Goal: Task Accomplishment & Management: Use online tool/utility

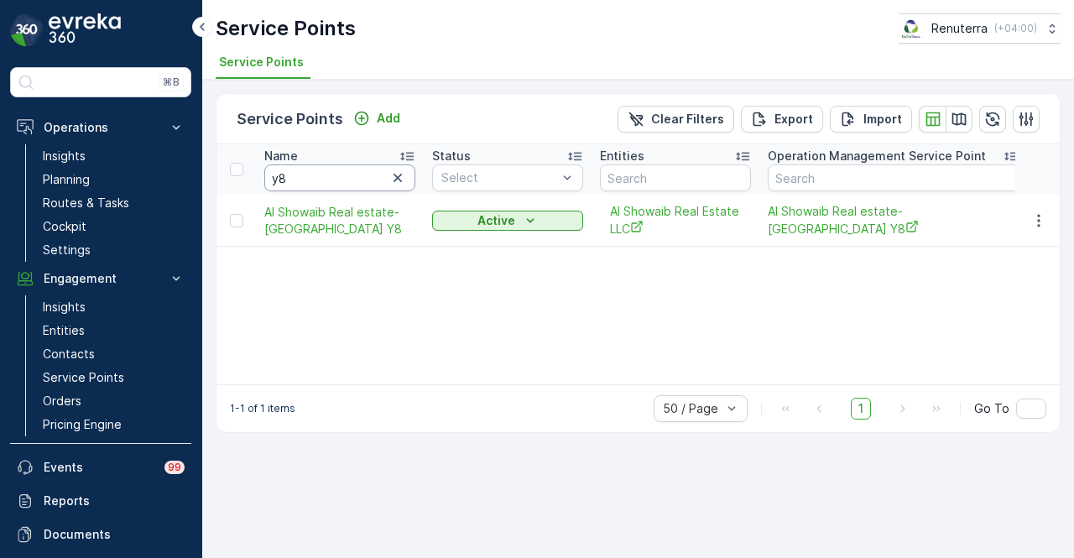
click at [326, 175] on input "y8" at bounding box center [339, 178] width 151 height 27
type input "y"
type input "al tayer"
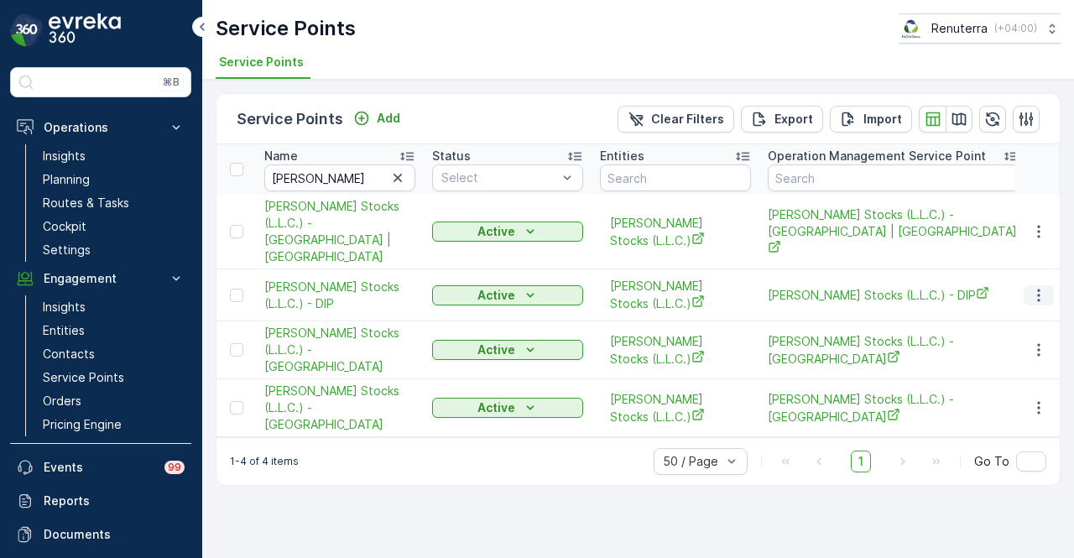
click at [1036, 287] on icon "button" at bounding box center [1039, 295] width 17 height 17
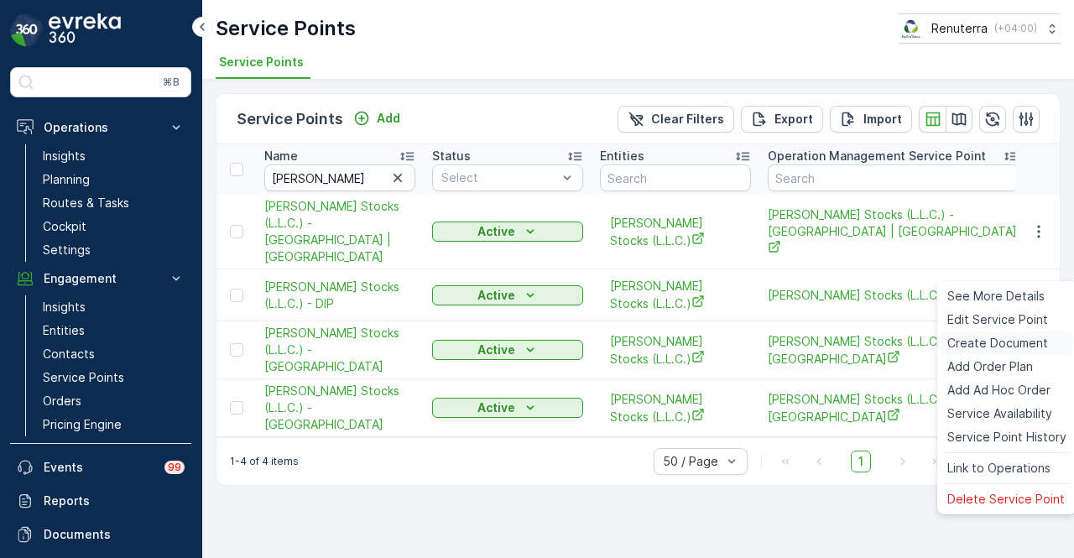
click at [1013, 345] on span "Create Document" at bounding box center [998, 343] width 101 height 17
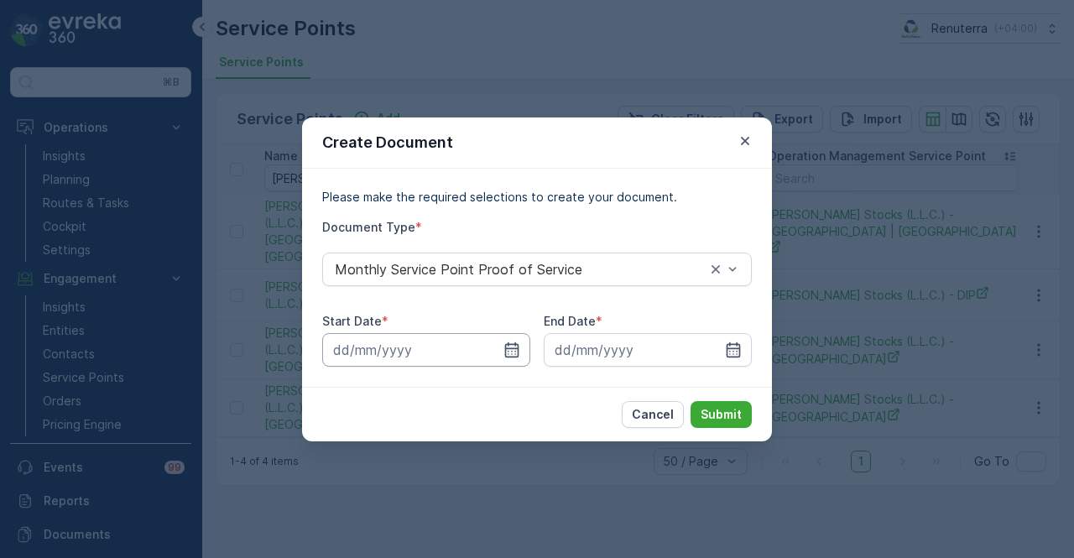
drag, startPoint x: 527, startPoint y: 353, endPoint x: 516, endPoint y: 338, distance: 18.6
click at [526, 353] on input at bounding box center [426, 350] width 208 height 34
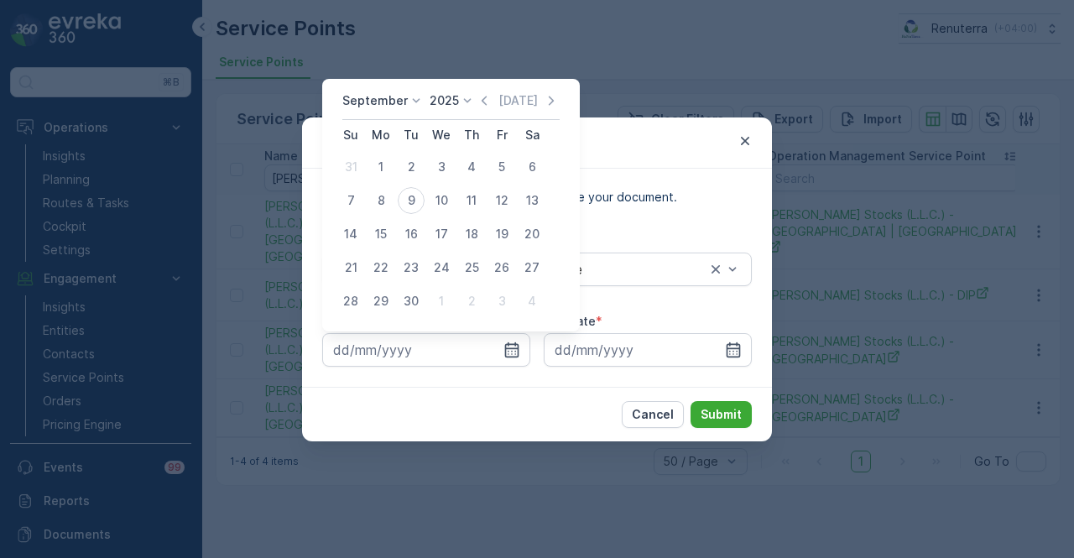
click at [473, 85] on div "September 2025 Today Su Mo Tu We Th Fr Sa 31 1 2 3 4 5 6 7 8 9 10 11 12 13 14 1…" at bounding box center [451, 205] width 258 height 253
click at [482, 101] on icon "button" at bounding box center [484, 100] width 5 height 9
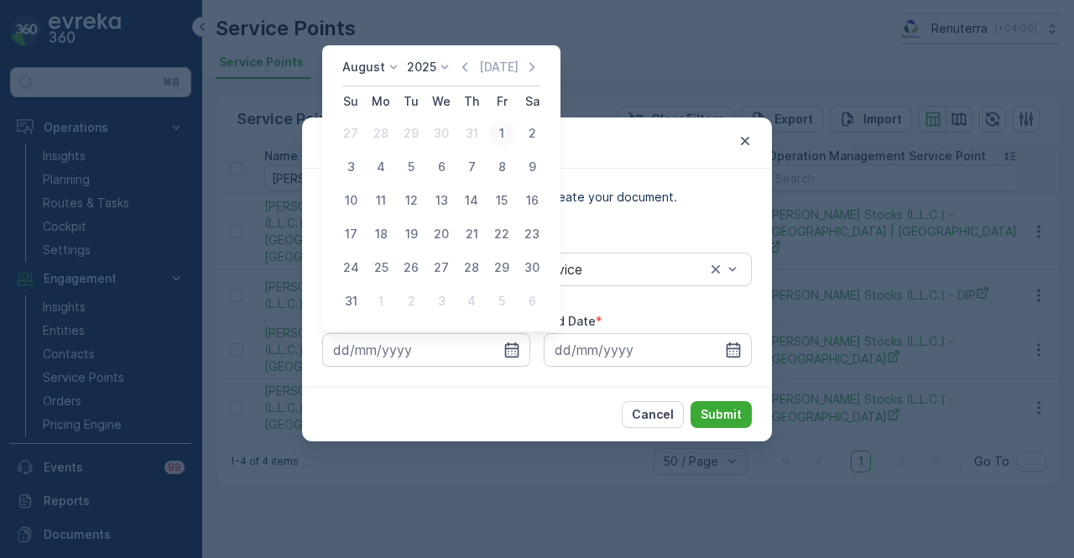
click at [492, 144] on button "1" at bounding box center [502, 133] width 30 height 30
type input "01.08.2025"
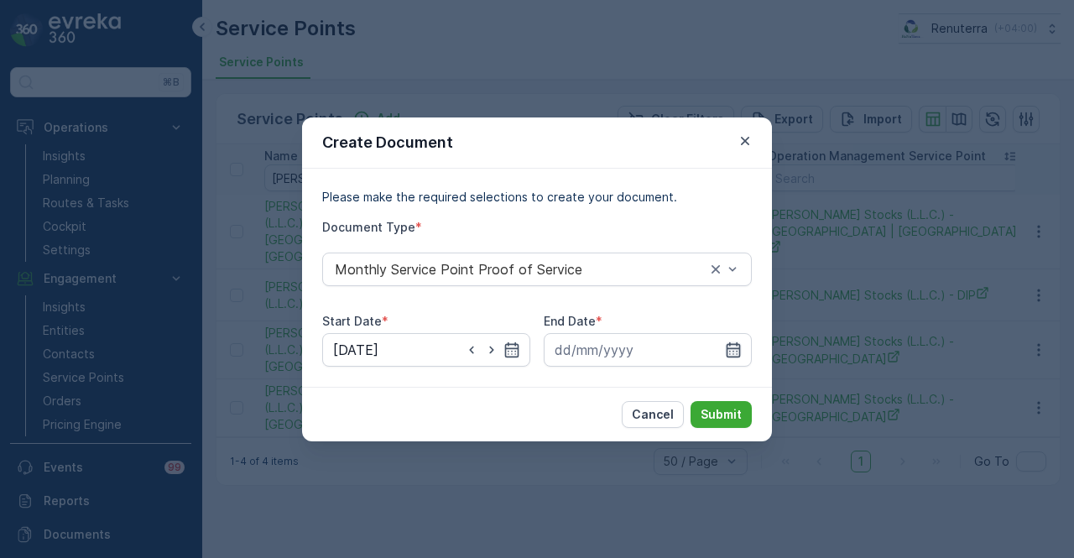
click at [737, 347] on icon "button" at bounding box center [734, 349] width 14 height 15
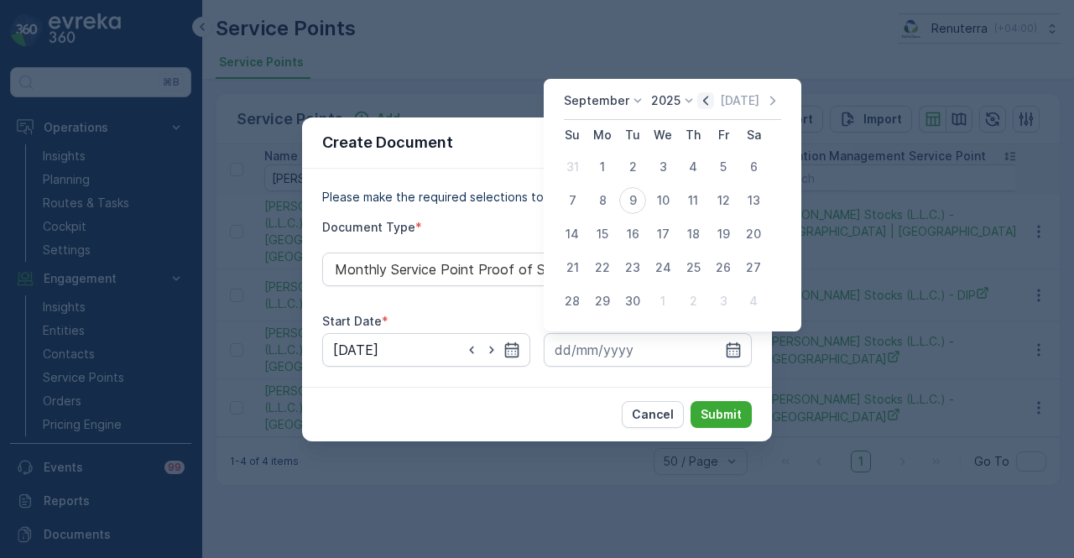
click at [697, 95] on icon "button" at bounding box center [705, 100] width 17 height 17
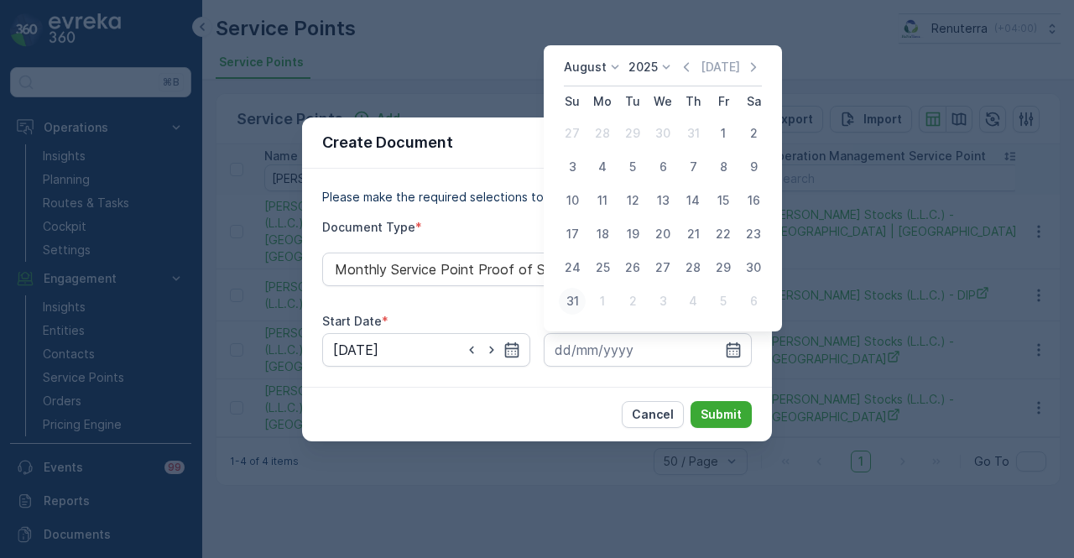
click at [571, 309] on div "31" at bounding box center [572, 301] width 27 height 27
type input "31.08.2025"
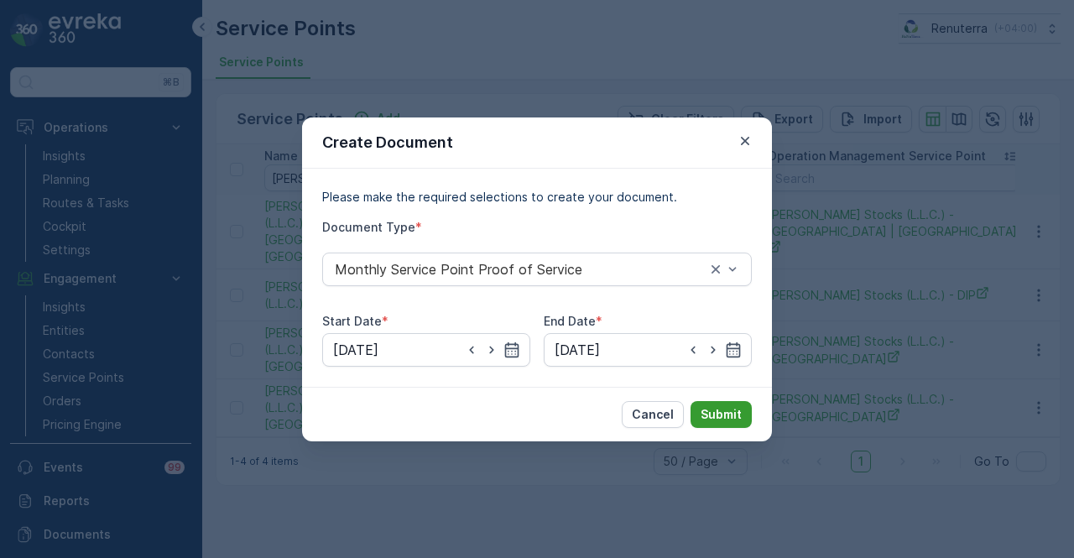
click at [713, 414] on p "Submit" at bounding box center [721, 414] width 41 height 17
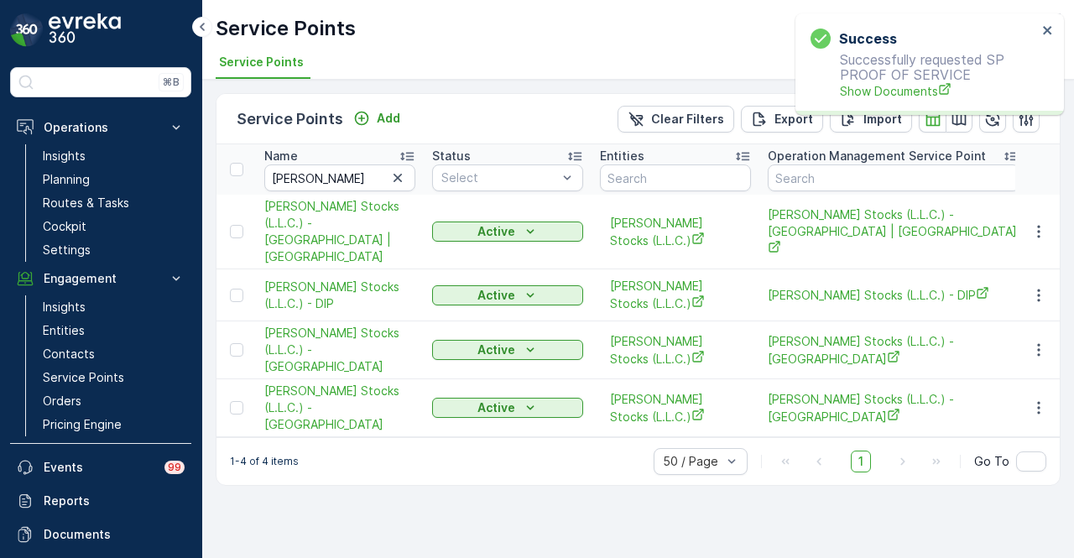
click at [888, 79] on p "Successfully requested SP PROOF OF SERVICE Show Documents" at bounding box center [924, 76] width 227 height 48
click at [888, 86] on span "Show Documents" at bounding box center [938, 91] width 197 height 18
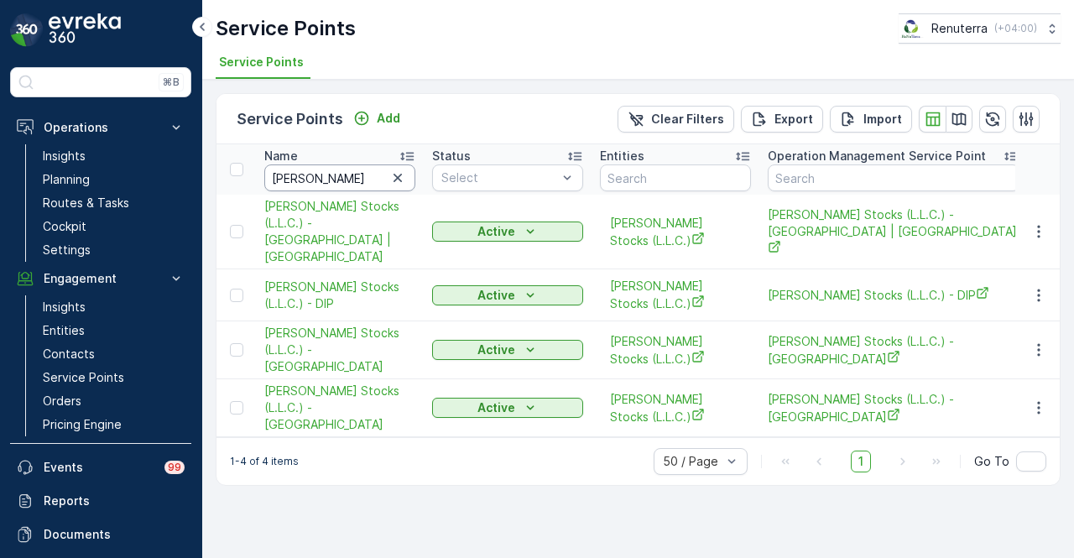
click at [336, 170] on input "al tayer" at bounding box center [339, 178] width 151 height 27
type input "a"
type input "R"
click at [336, 170] on input "R" at bounding box center [339, 178] width 151 height 27
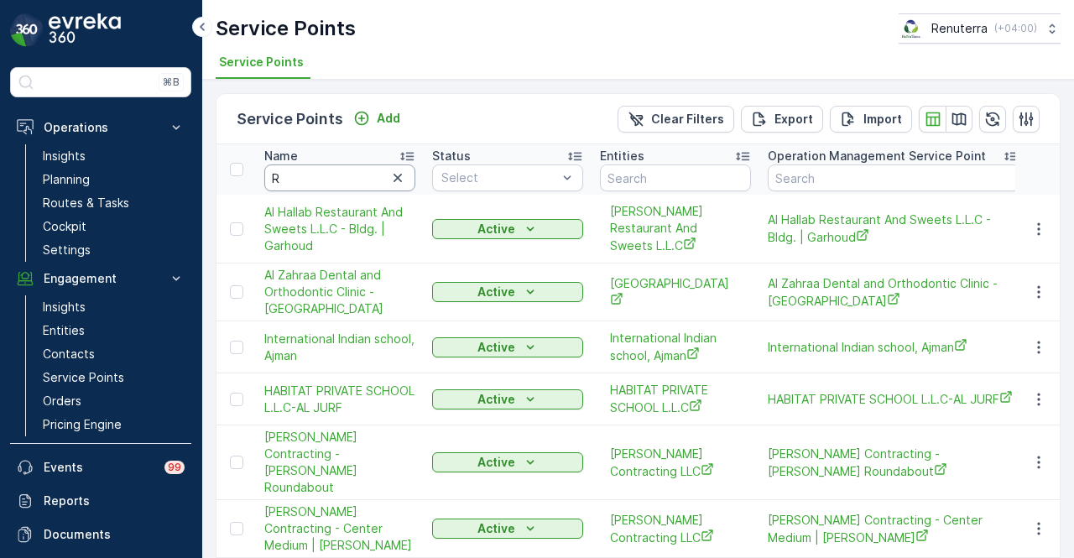
click at [337, 170] on input "R" at bounding box center [339, 178] width 151 height 27
type input "R1"
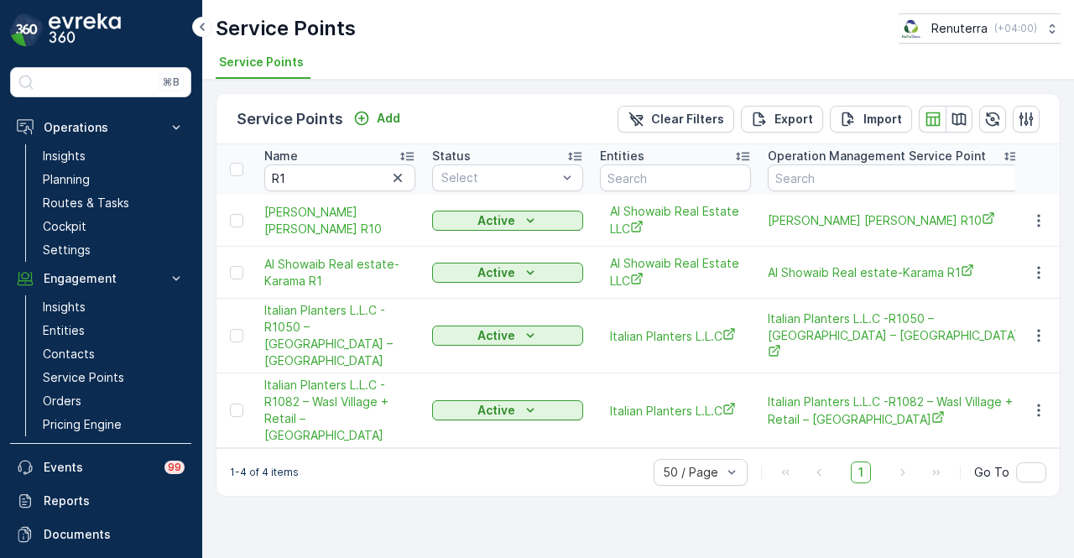
click at [1042, 259] on td at bounding box center [1038, 273] width 45 height 52
click at [1042, 272] on icon "button" at bounding box center [1039, 272] width 17 height 17
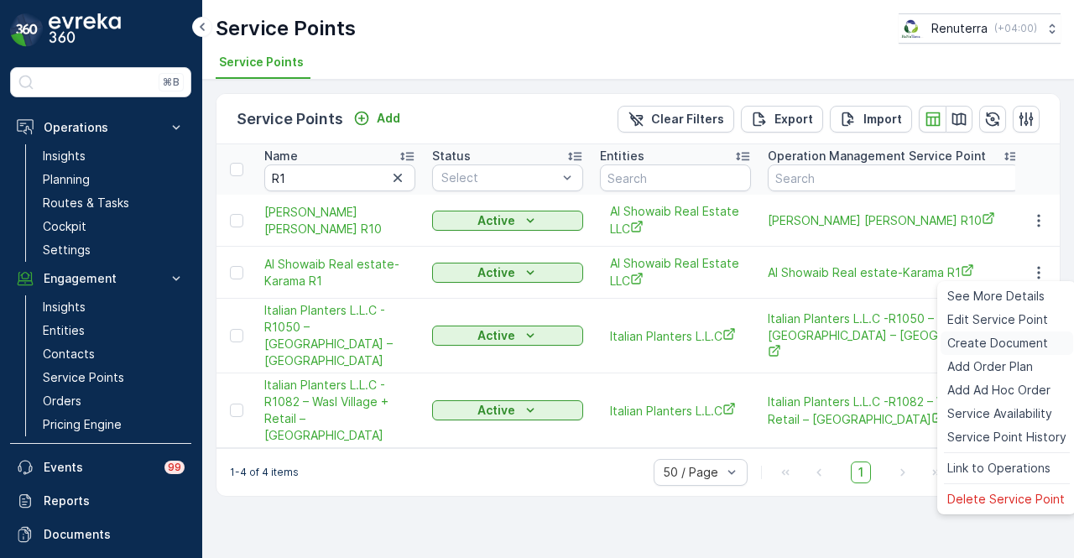
click at [1027, 333] on div "Create Document" at bounding box center [1007, 344] width 133 height 24
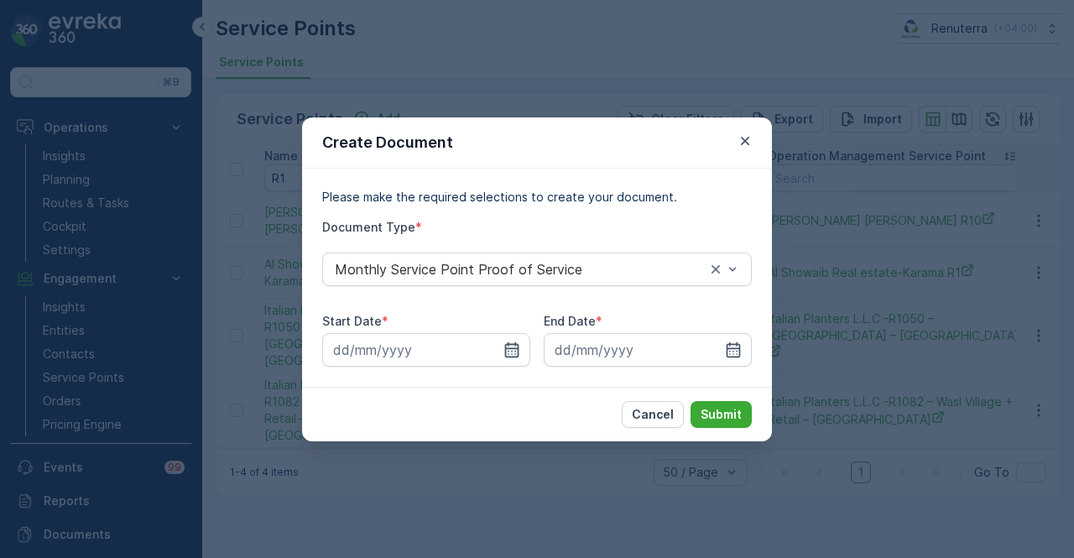
click at [510, 356] on icon "button" at bounding box center [512, 349] width 14 height 15
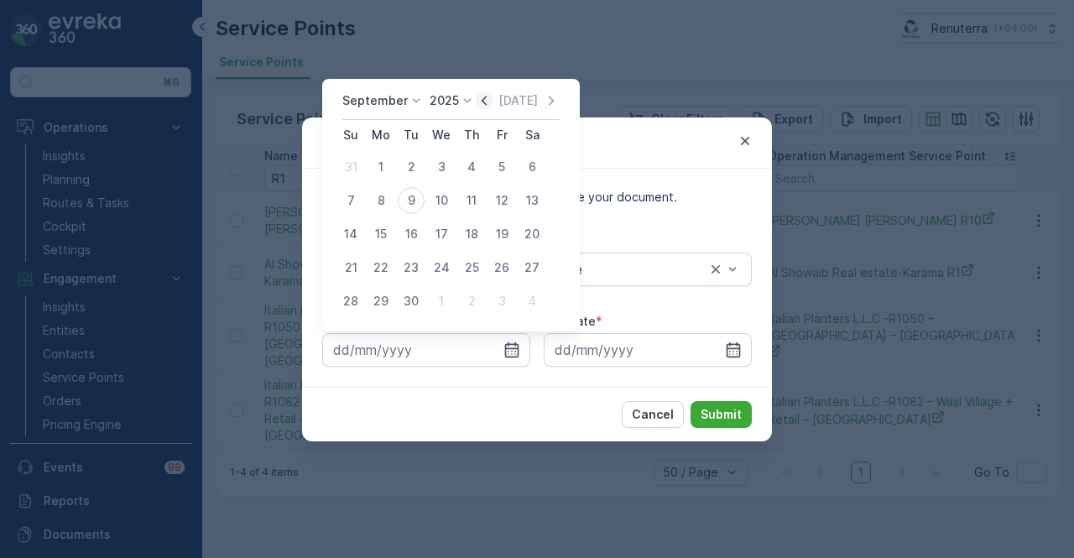
click at [482, 97] on icon "button" at bounding box center [484, 100] width 5 height 9
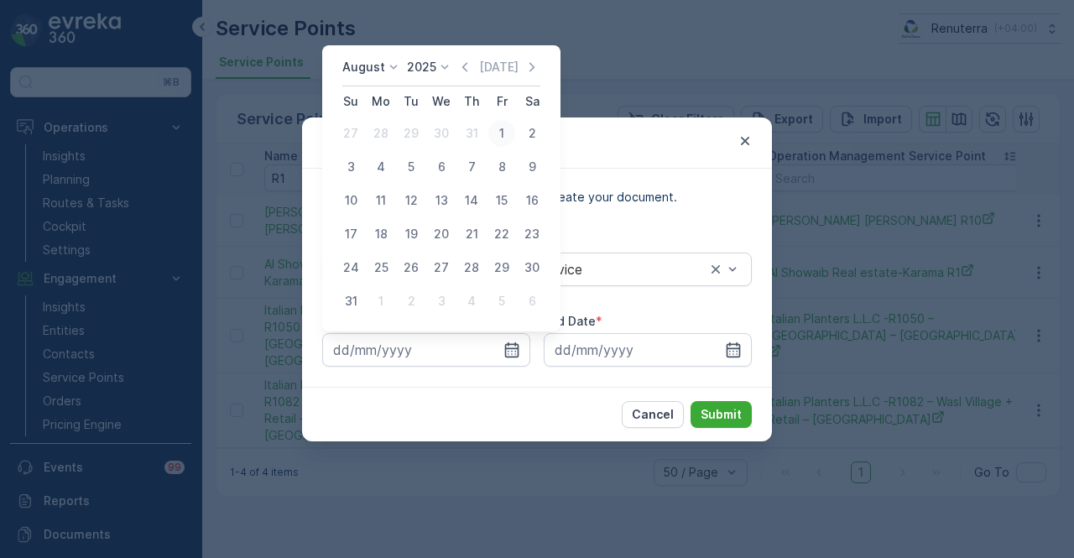
click at [496, 133] on div "1" at bounding box center [501, 133] width 27 height 27
type input "01.08.2025"
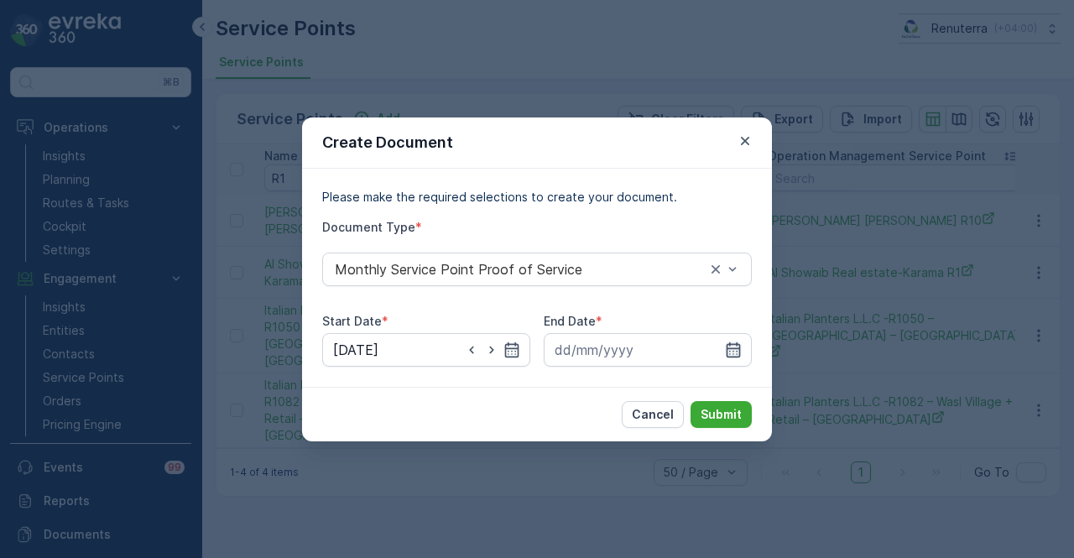
click at [727, 342] on icon "button" at bounding box center [733, 350] width 17 height 17
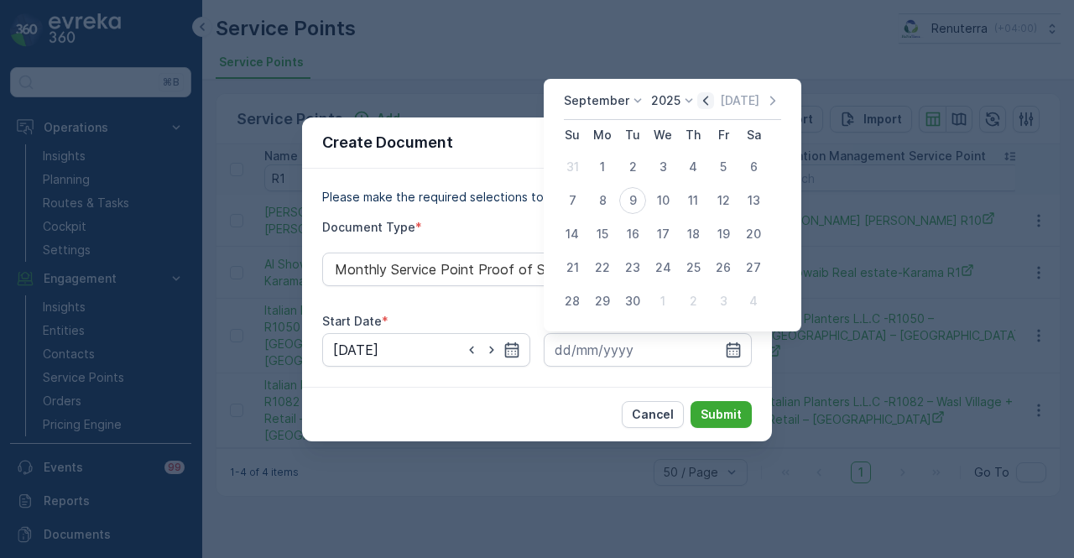
click at [703, 107] on icon "button" at bounding box center [705, 100] width 17 height 17
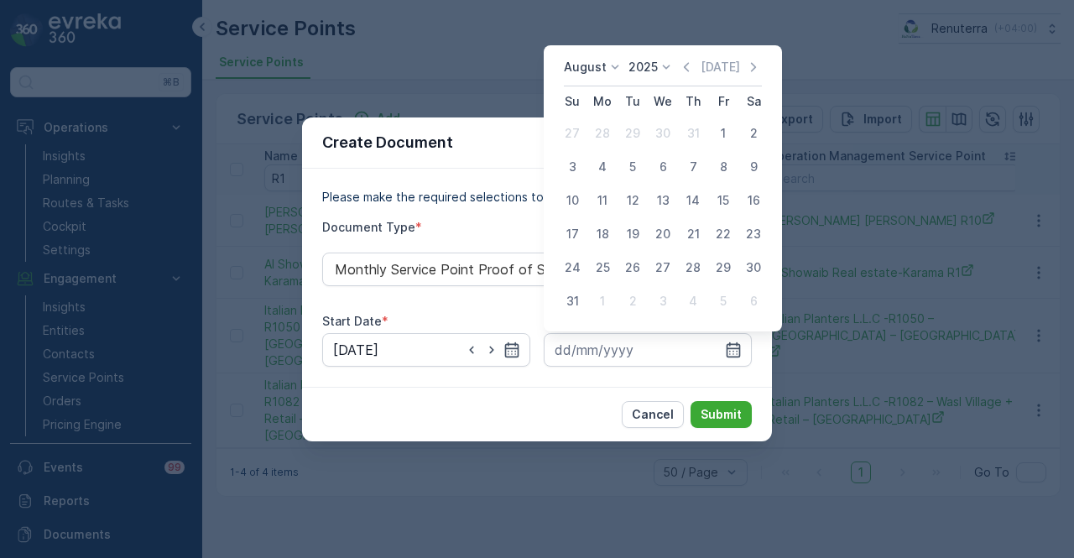
drag, startPoint x: 577, startPoint y: 301, endPoint x: 678, endPoint y: 369, distance: 122.2
click at [583, 301] on div "31" at bounding box center [572, 301] width 27 height 27
type input "31.08.2025"
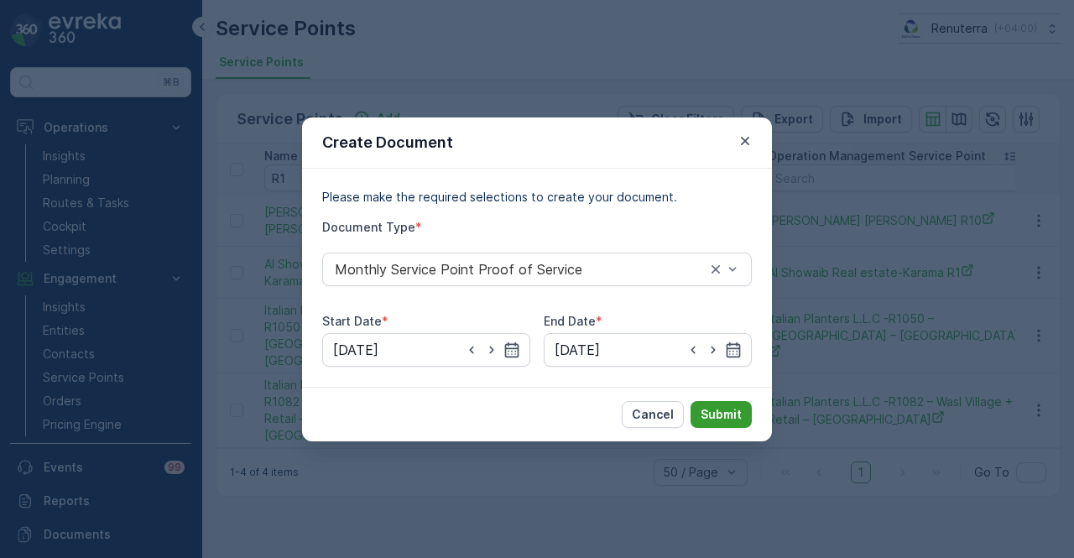
click at [716, 403] on button "Submit" at bounding box center [721, 414] width 61 height 27
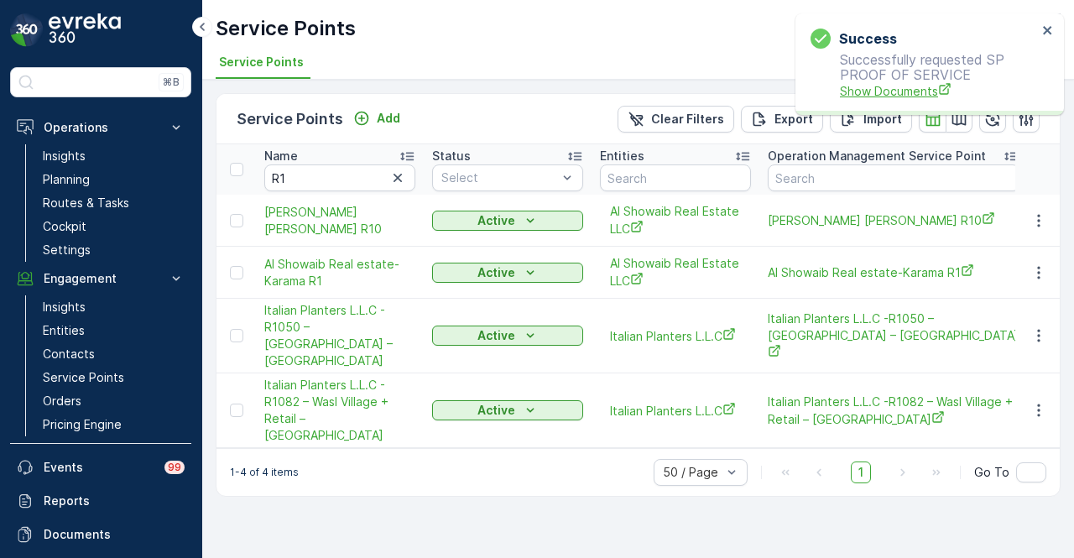
click at [923, 91] on span "Show Documents" at bounding box center [938, 91] width 197 height 18
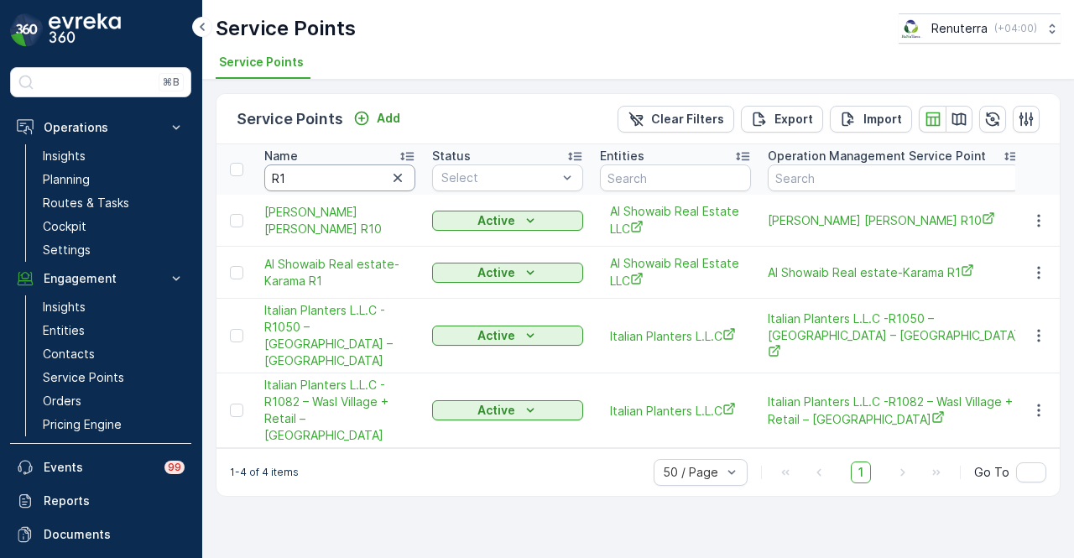
click at [338, 178] on input "R1" at bounding box center [339, 178] width 151 height 27
type input "R"
click at [286, 204] on span "Mohamed Ibrahim Ahmed Karama R10" at bounding box center [339, 221] width 151 height 34
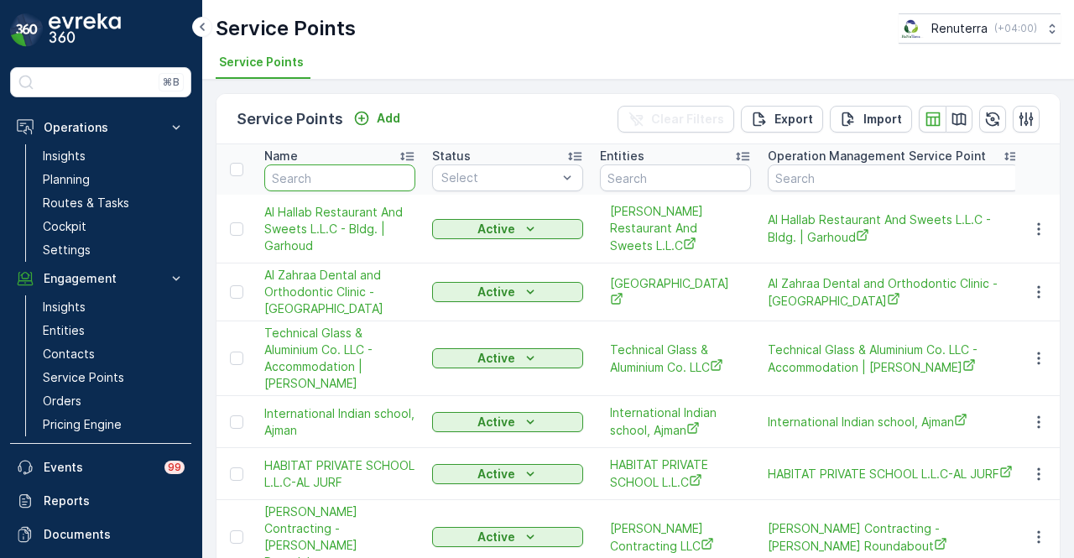
click at [356, 181] on input "text" at bounding box center [339, 178] width 151 height 27
type input "Y9"
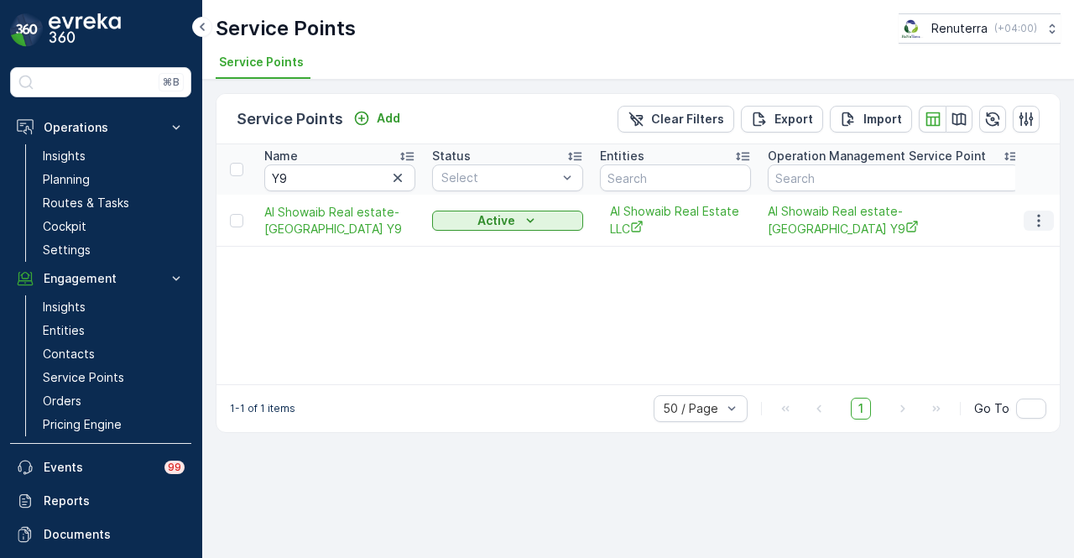
click at [1037, 225] on icon "button" at bounding box center [1039, 220] width 17 height 17
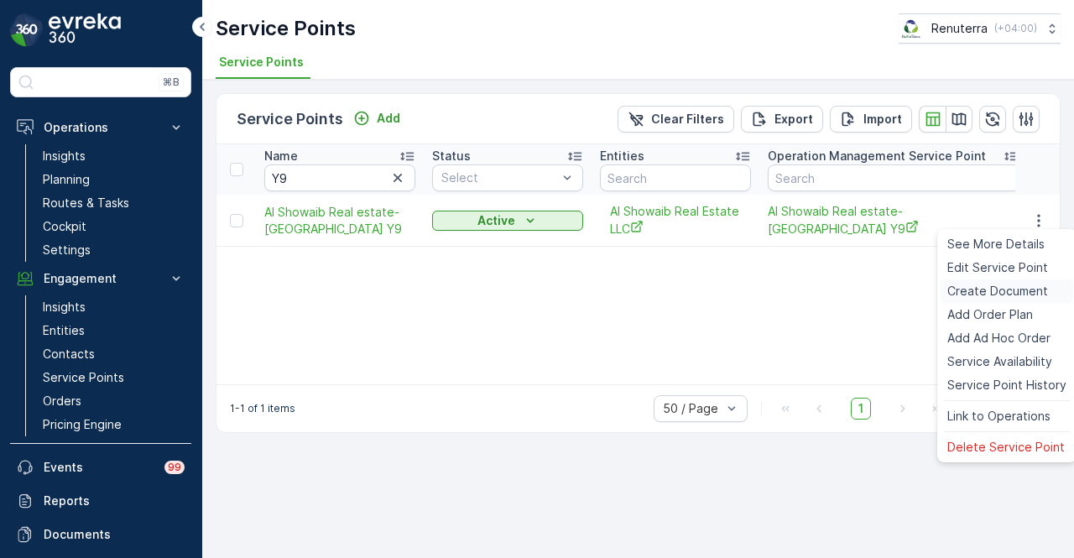
click at [1024, 283] on span "Create Document" at bounding box center [998, 291] width 101 height 17
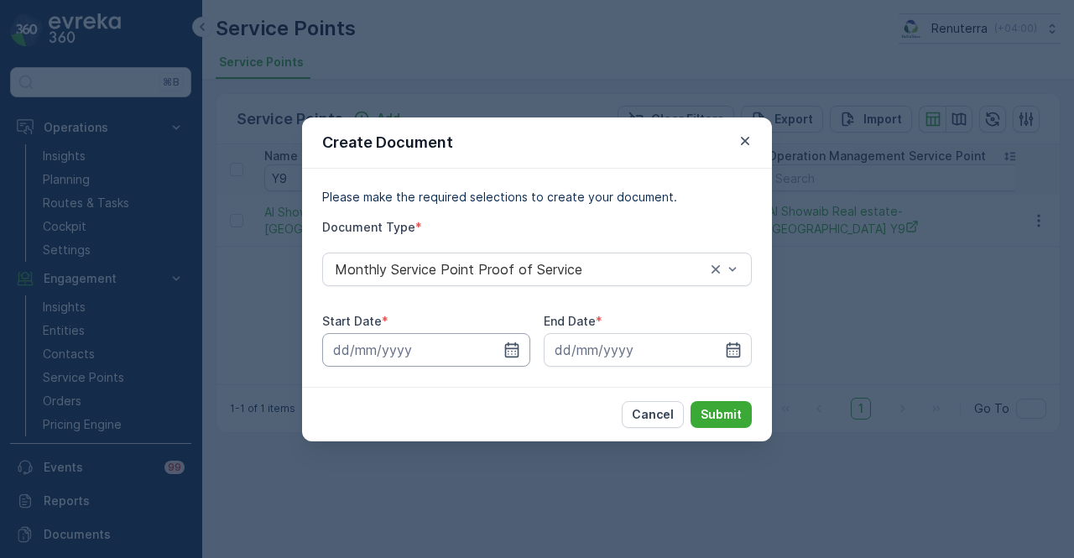
click at [520, 347] on input at bounding box center [426, 350] width 208 height 34
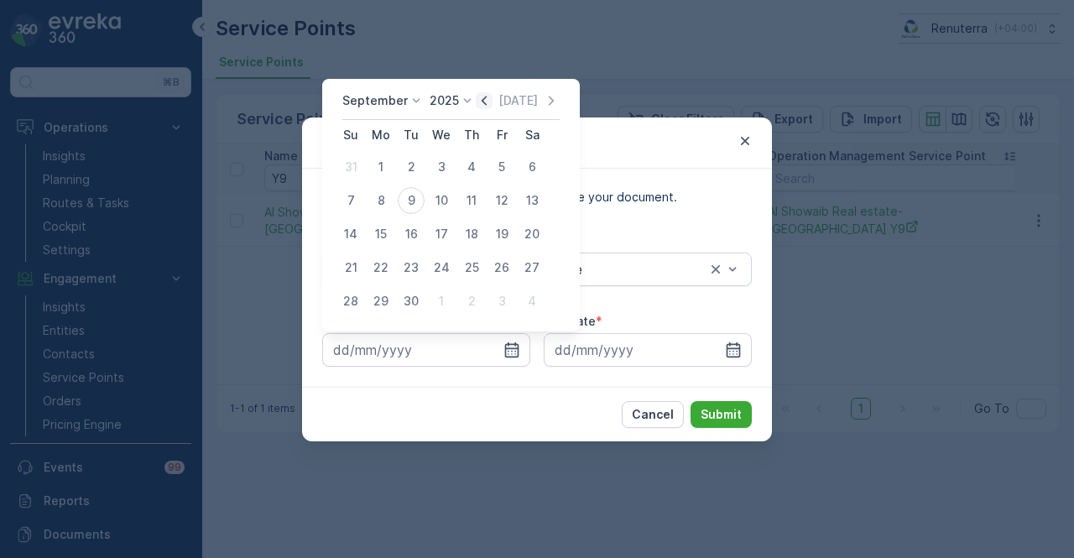
click at [484, 107] on icon "button" at bounding box center [484, 100] width 17 height 17
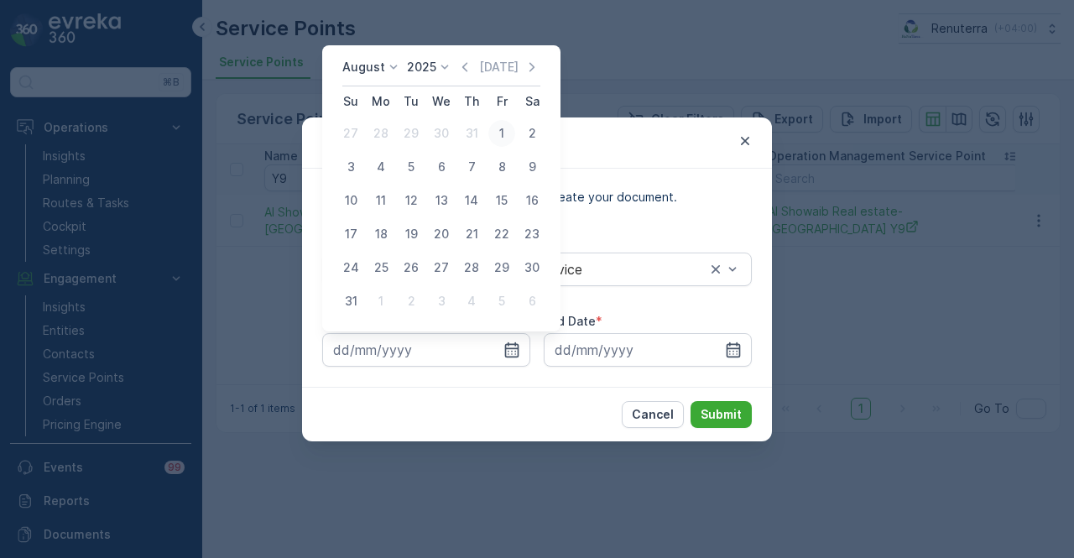
drag, startPoint x: 502, startPoint y: 140, endPoint x: 677, endPoint y: 285, distance: 226.5
click at [503, 140] on div "1" at bounding box center [501, 133] width 27 height 27
type input "01.08.2025"
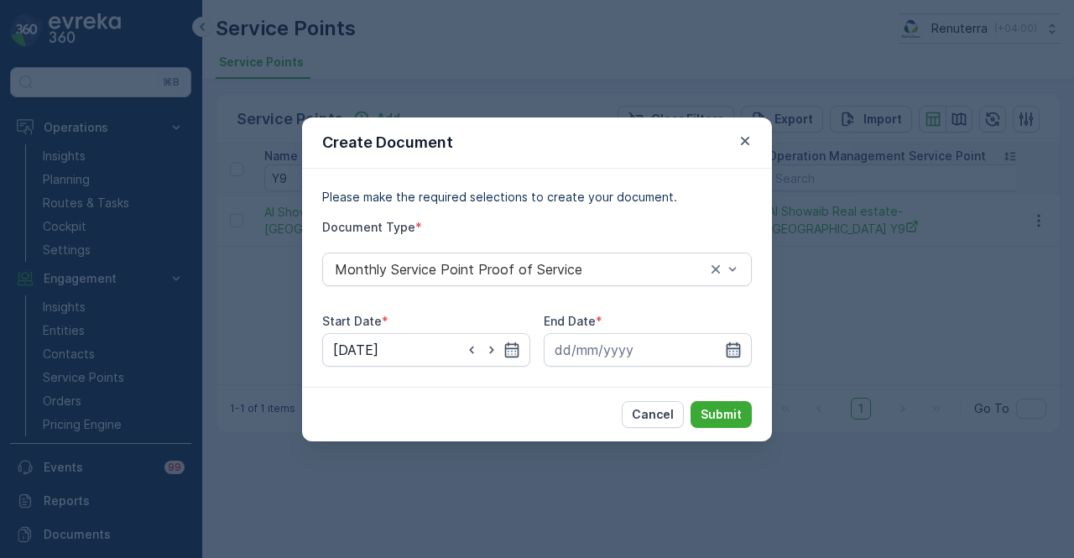
click at [727, 342] on icon "button" at bounding box center [733, 350] width 17 height 17
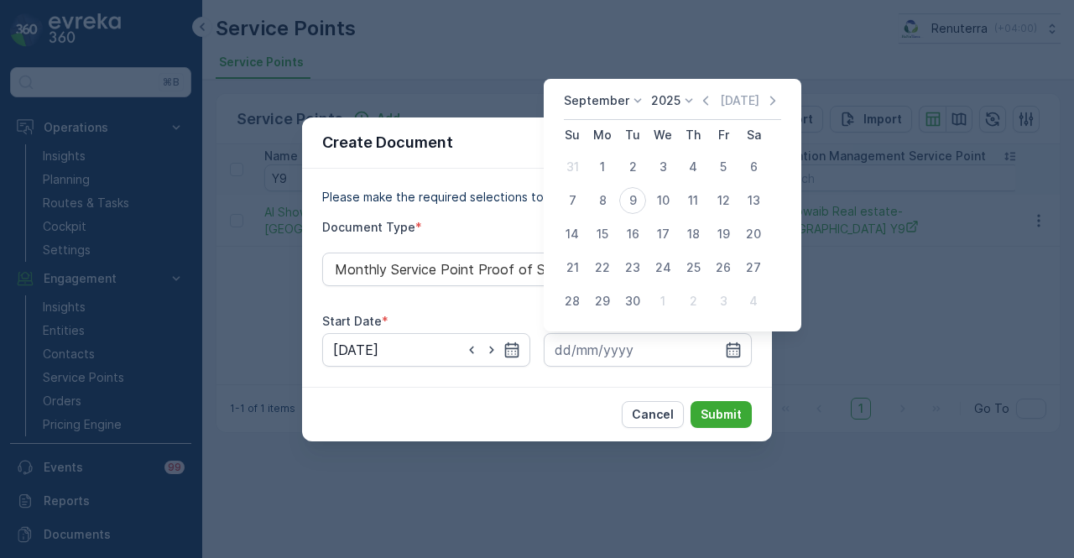
click at [705, 113] on div "September 2025 Today" at bounding box center [672, 106] width 217 height 28
click at [704, 103] on icon "button" at bounding box center [705, 100] width 17 height 17
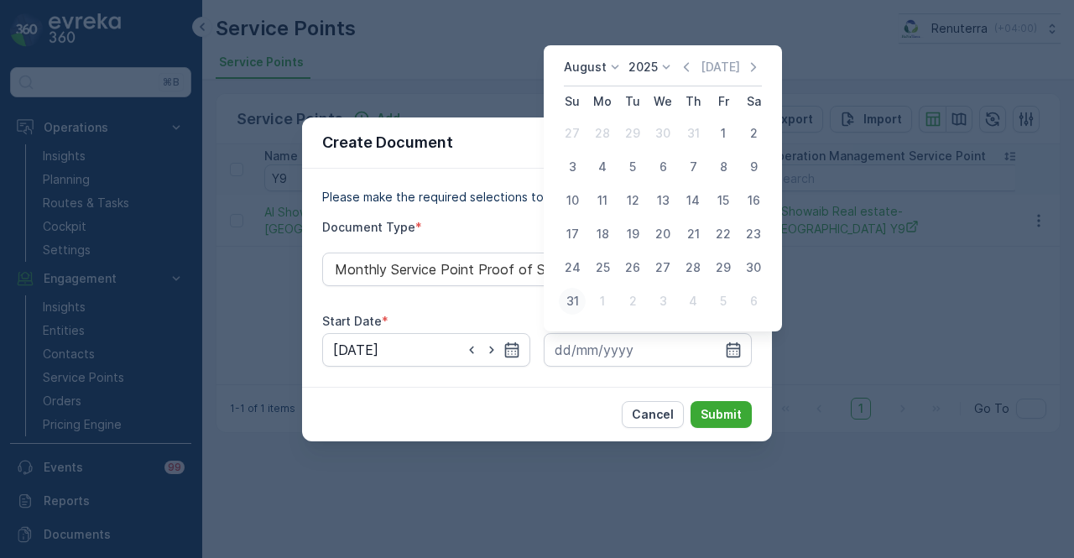
click at [573, 286] on button "31" at bounding box center [572, 301] width 30 height 30
type input "31.08.2025"
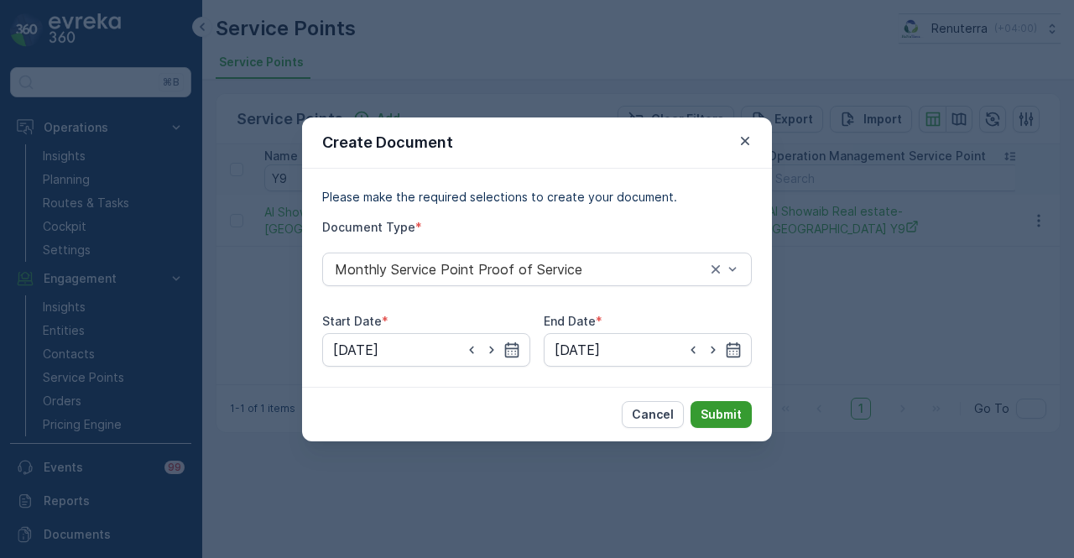
click at [723, 407] on p "Submit" at bounding box center [721, 414] width 41 height 17
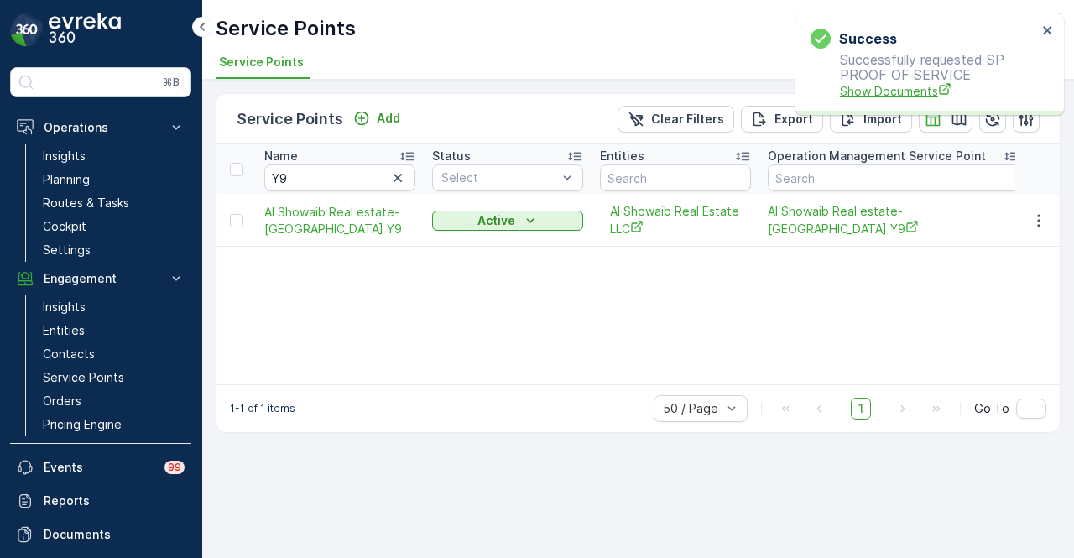
click at [870, 86] on span "Show Documents" at bounding box center [938, 91] width 197 height 18
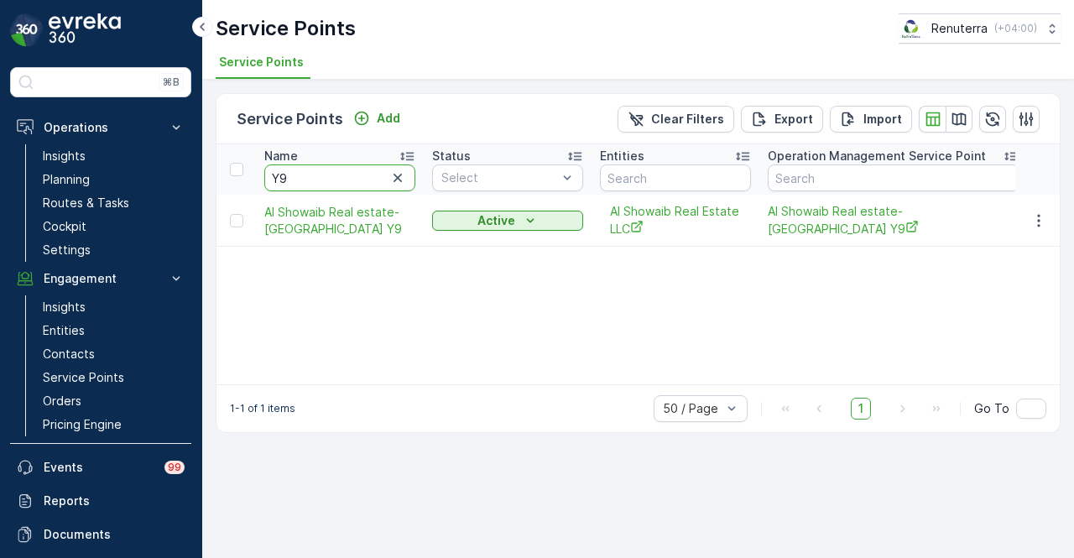
click at [311, 172] on input "Y9" at bounding box center [339, 178] width 151 height 27
type input "Y"
type input "244"
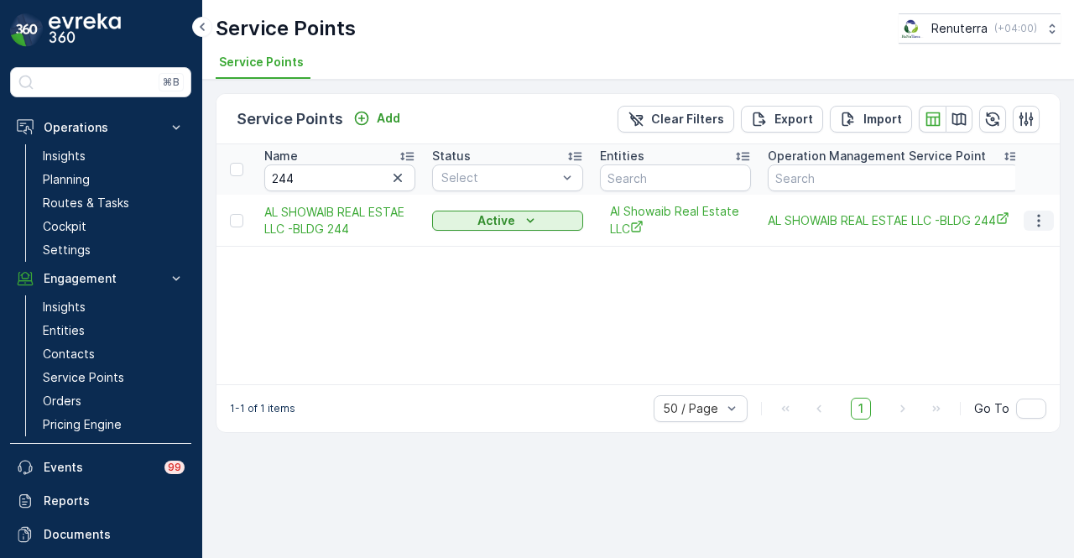
click at [1039, 224] on icon "button" at bounding box center [1038, 220] width 3 height 13
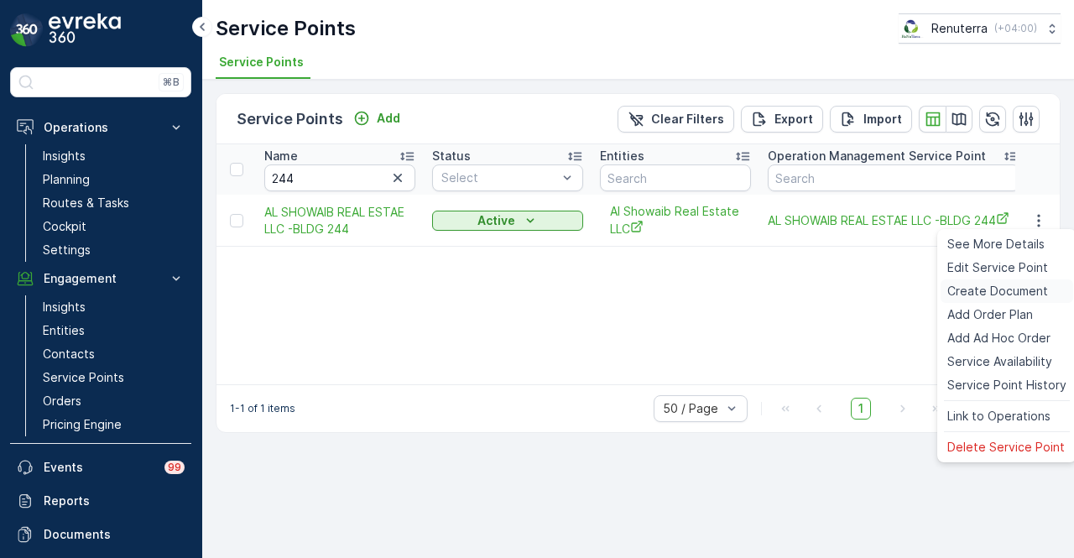
click at [1016, 285] on span "Create Document" at bounding box center [998, 291] width 101 height 17
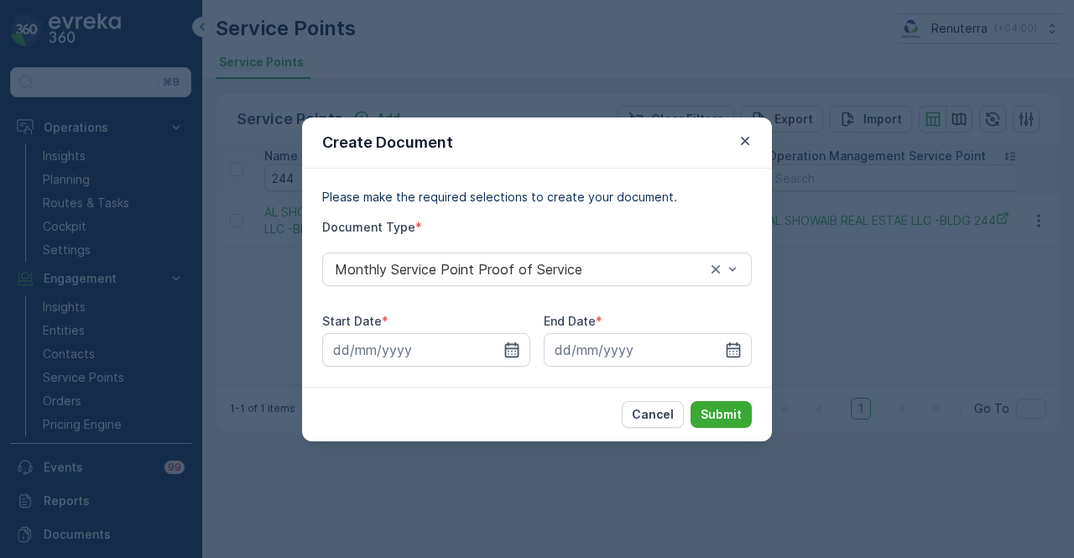
click at [504, 353] on icon "button" at bounding box center [512, 350] width 17 height 17
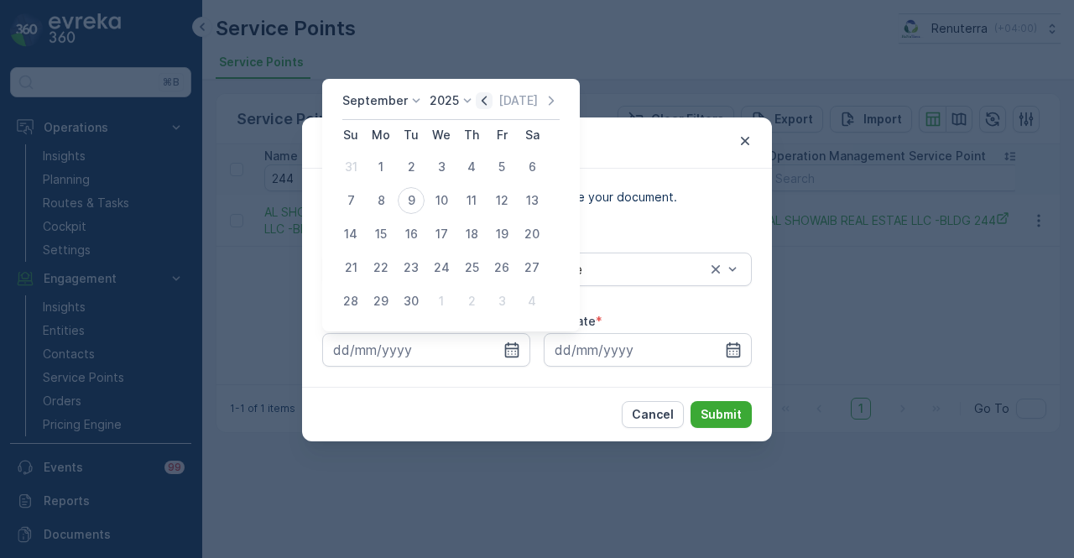
click at [483, 107] on icon "button" at bounding box center [484, 100] width 17 height 17
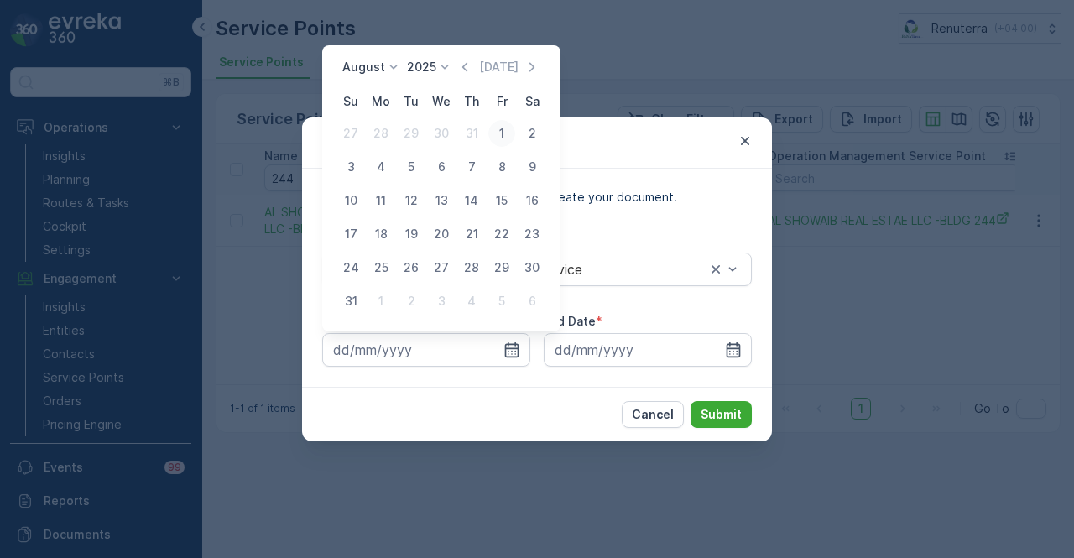
click at [494, 137] on div "1" at bounding box center [501, 133] width 27 height 27
type input "01.08.2025"
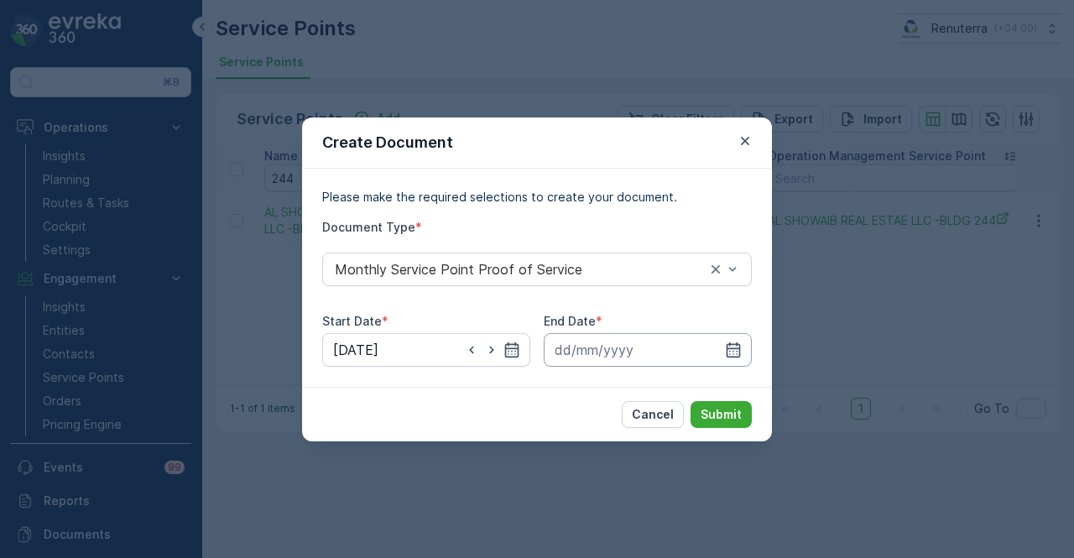
click at [735, 339] on input at bounding box center [648, 350] width 208 height 34
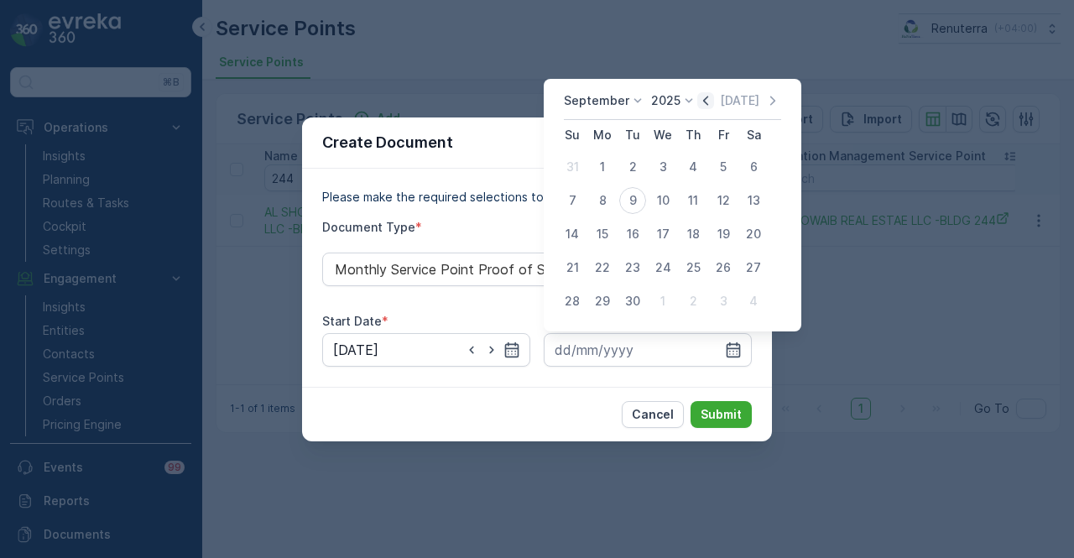
drag, startPoint x: 697, startPoint y: 102, endPoint x: 695, endPoint y: 110, distance: 8.6
click at [697, 102] on icon "button" at bounding box center [705, 100] width 17 height 17
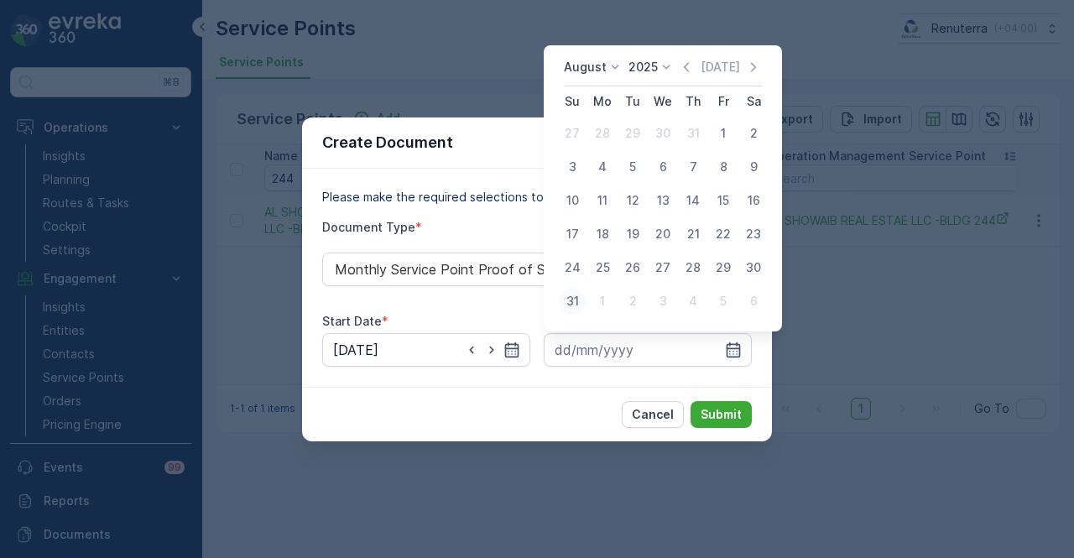
click at [579, 292] on div "31" at bounding box center [572, 301] width 27 height 27
type input "31.08.2025"
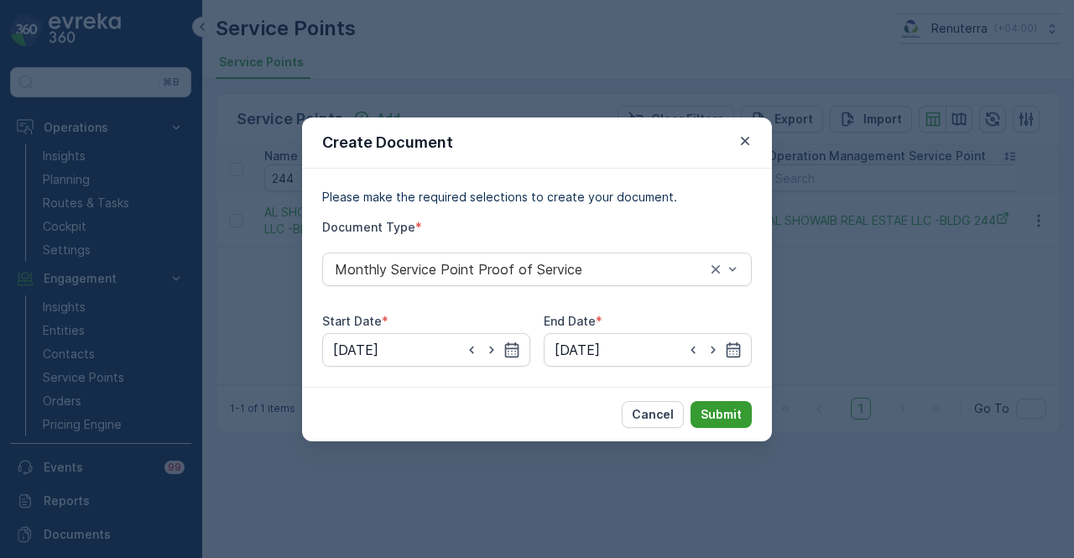
click at [721, 415] on p "Submit" at bounding box center [721, 414] width 41 height 17
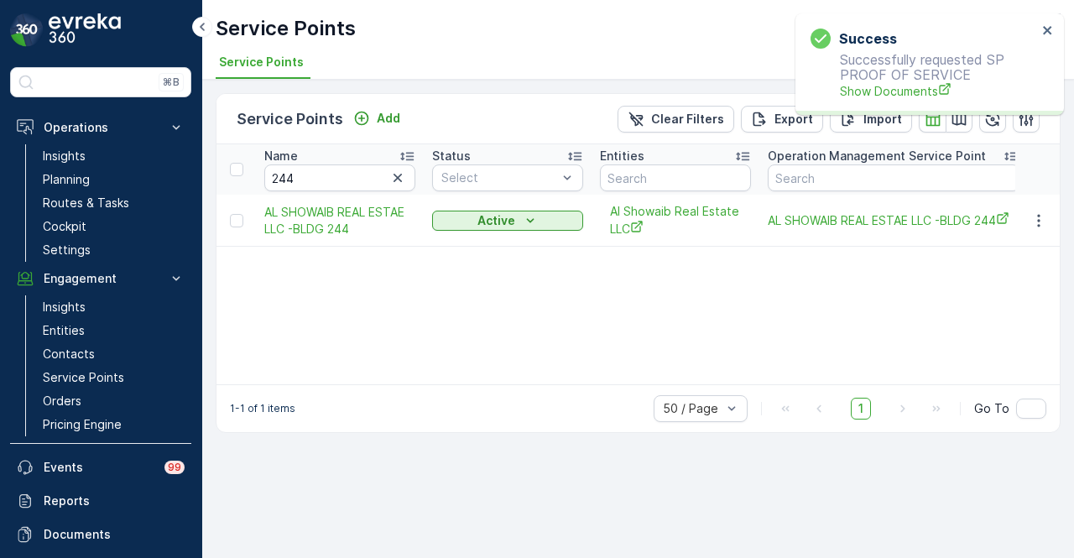
click at [880, 81] on p "Successfully requested SP PROOF OF SERVICE Show Documents" at bounding box center [924, 76] width 227 height 48
click at [878, 86] on span "Show Documents" at bounding box center [938, 91] width 197 height 18
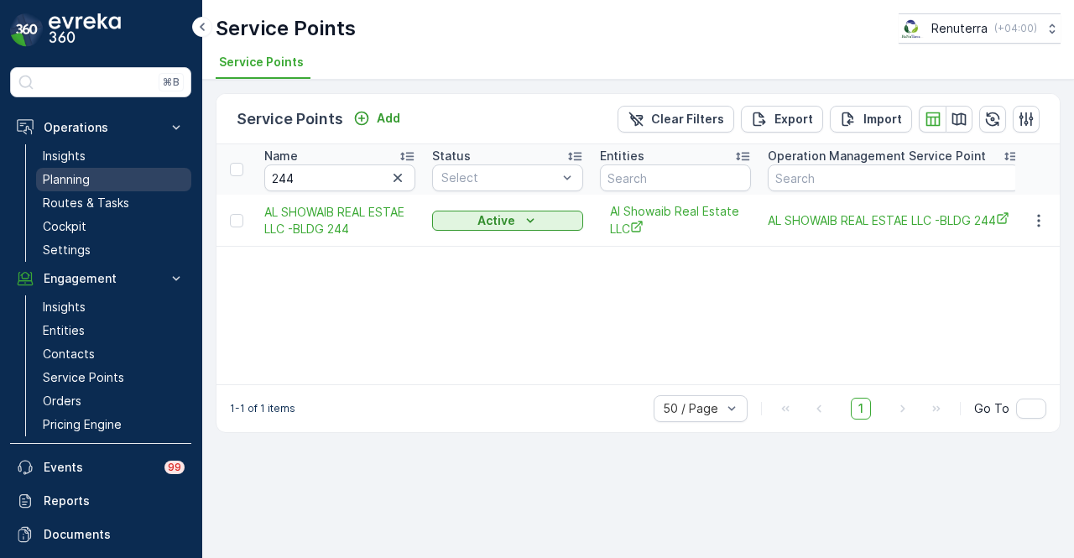
click at [89, 185] on p "Planning" at bounding box center [66, 179] width 47 height 17
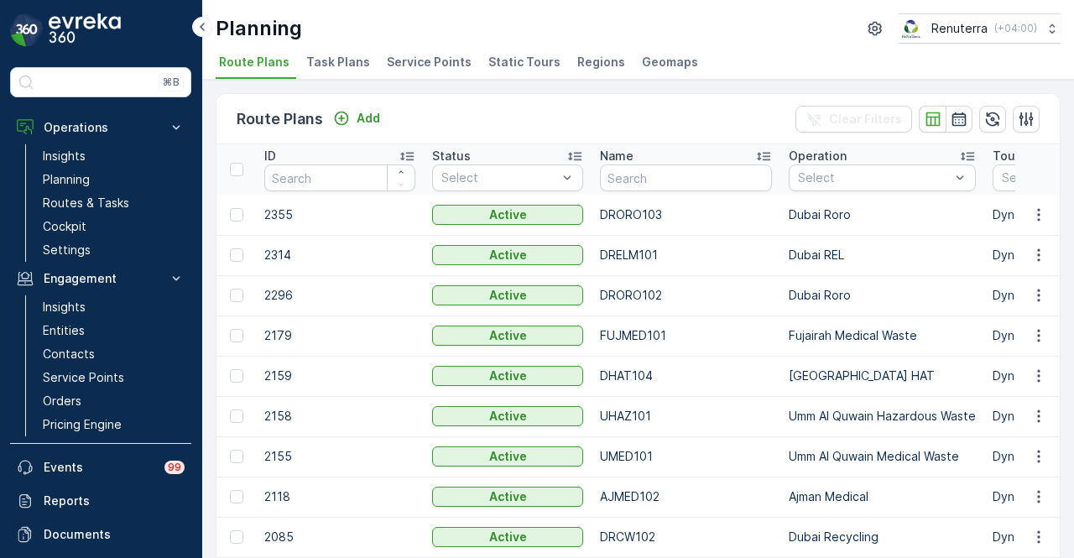
click at [437, 55] on span "Service Points" at bounding box center [429, 62] width 85 height 17
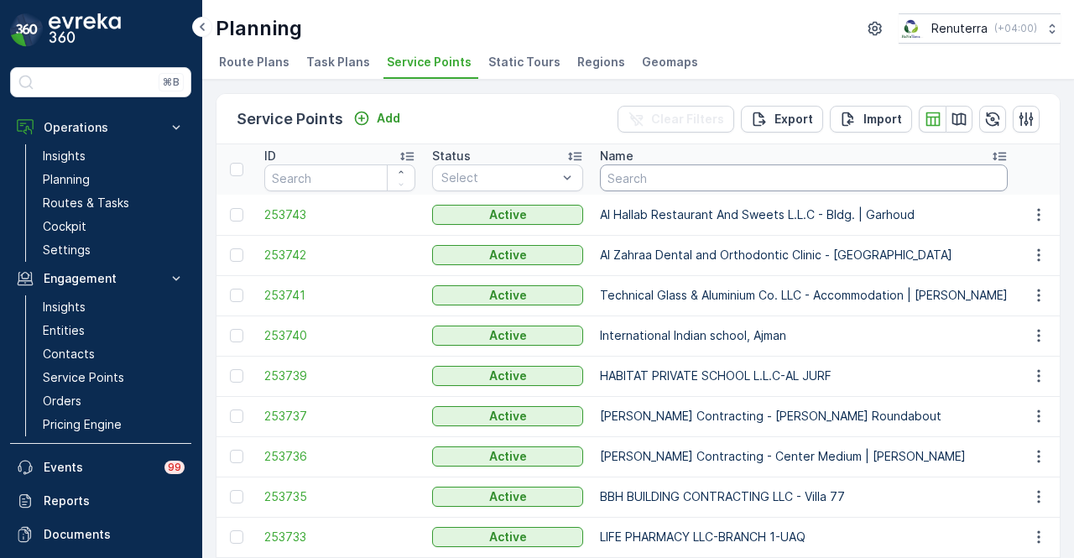
click at [674, 180] on input "text" at bounding box center [804, 178] width 408 height 27
type input "244"
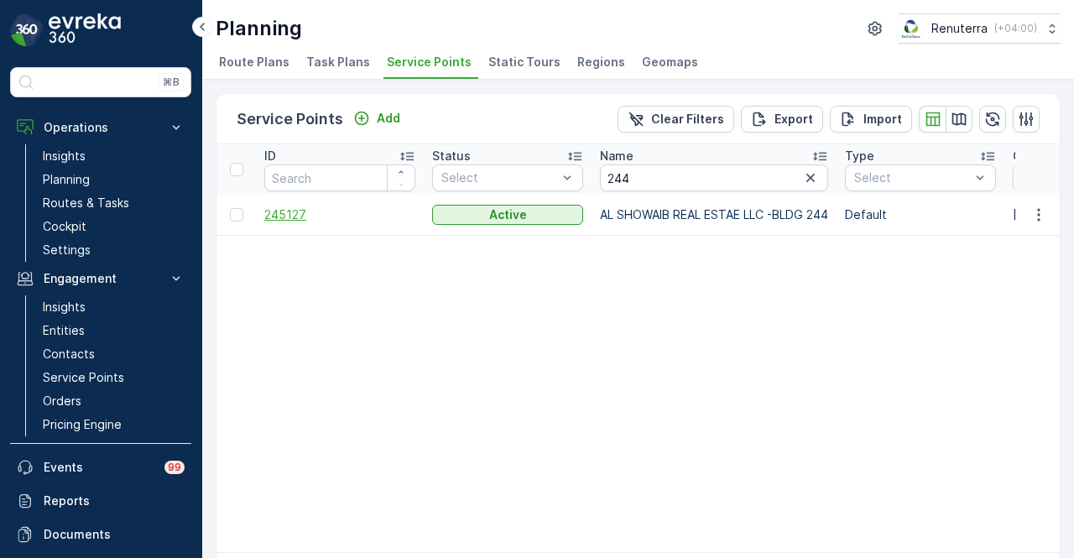
click at [284, 217] on span "245127" at bounding box center [339, 214] width 151 height 17
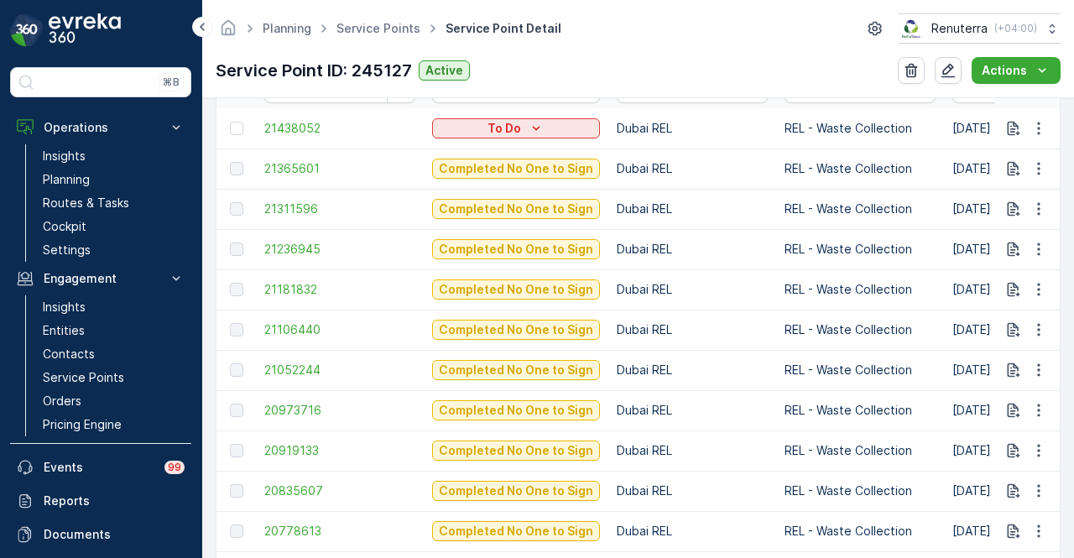
scroll to position [588, 0]
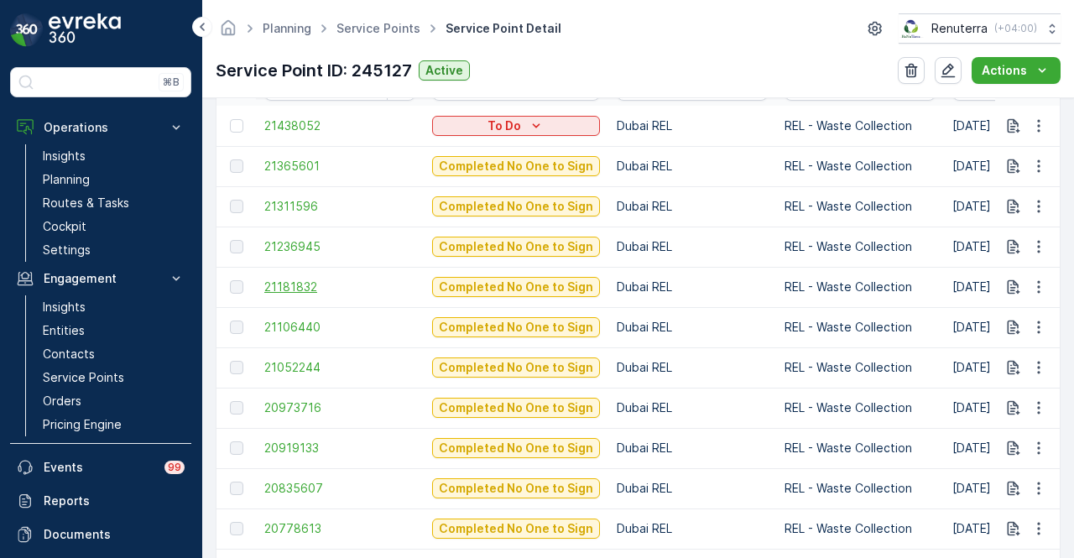
click at [290, 279] on span "21181832" at bounding box center [339, 287] width 151 height 17
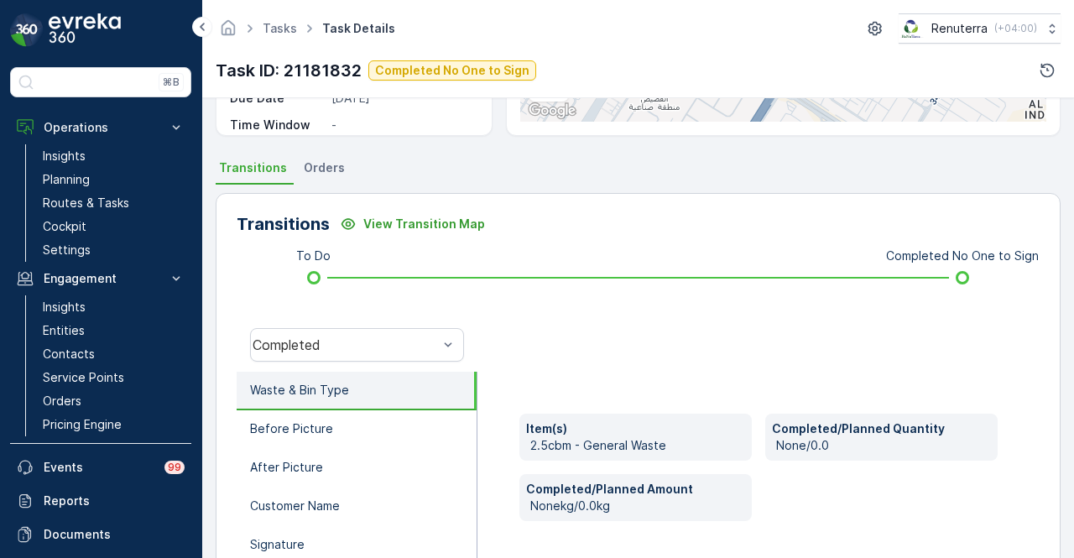
scroll to position [336, 0]
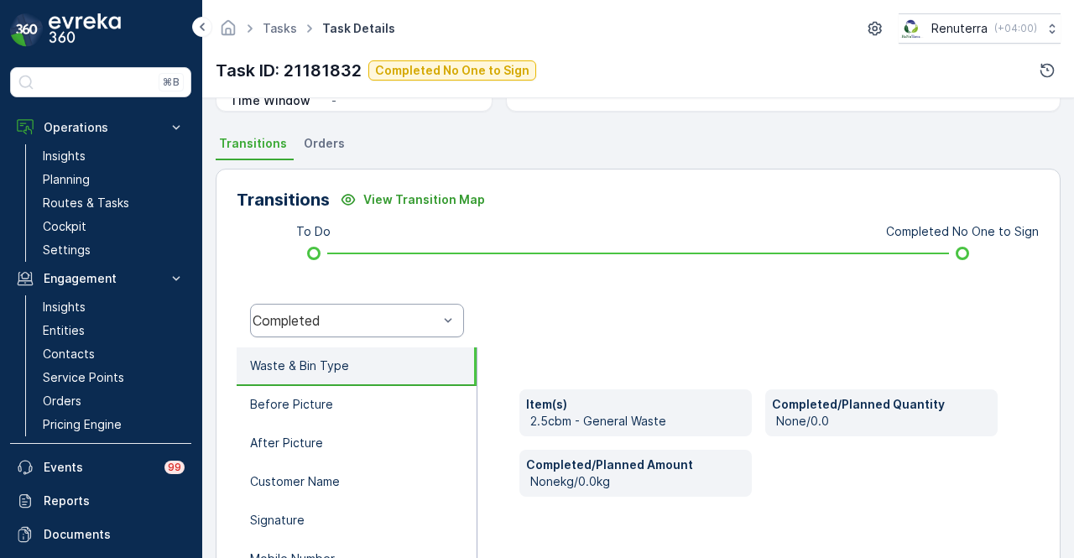
click at [440, 331] on div at bounding box center [448, 321] width 17 height 32
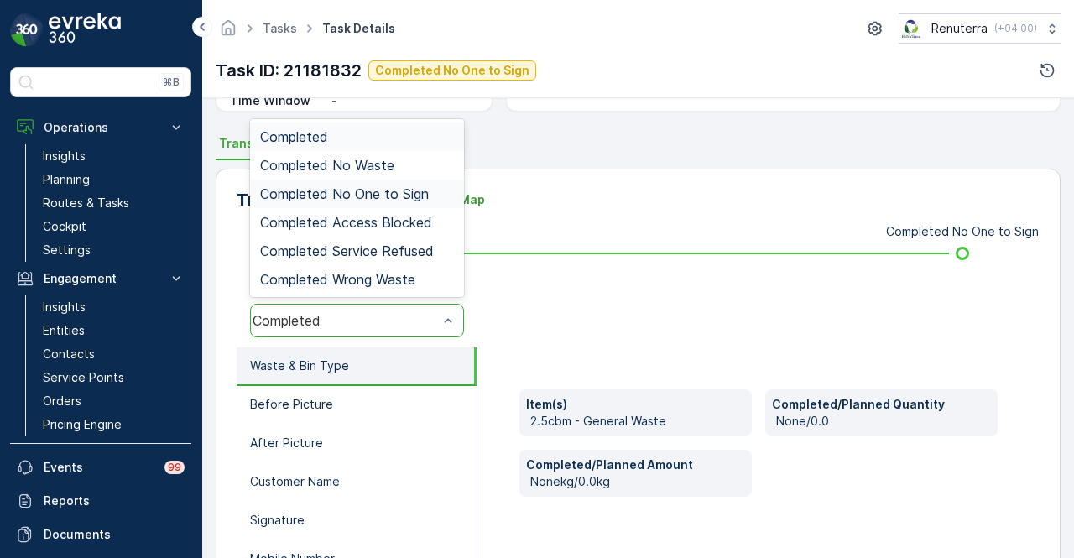
click at [398, 196] on span "Completed No One to Sign" at bounding box center [344, 193] width 169 height 15
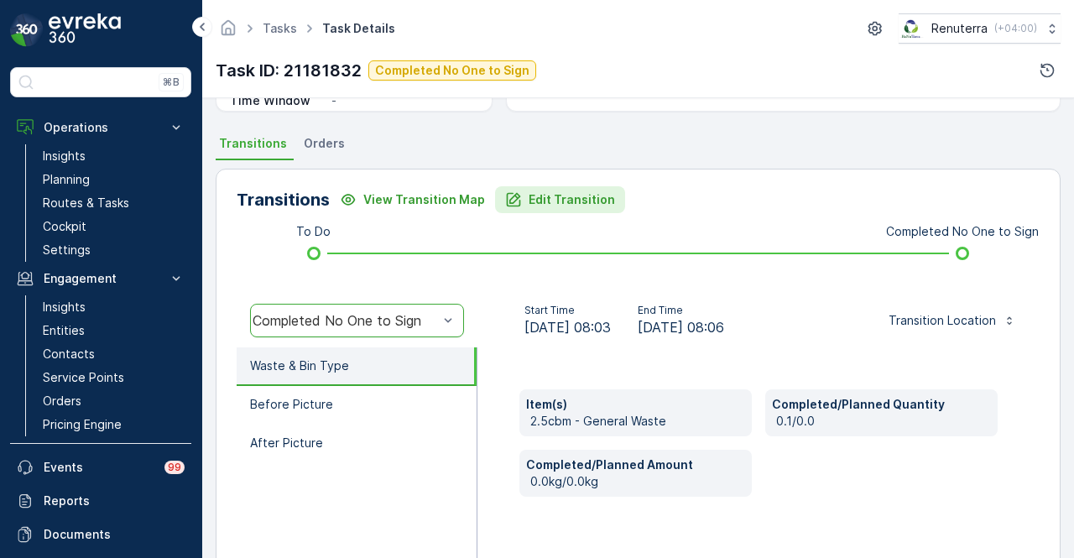
click at [530, 196] on p "Edit Transition" at bounding box center [572, 199] width 86 height 17
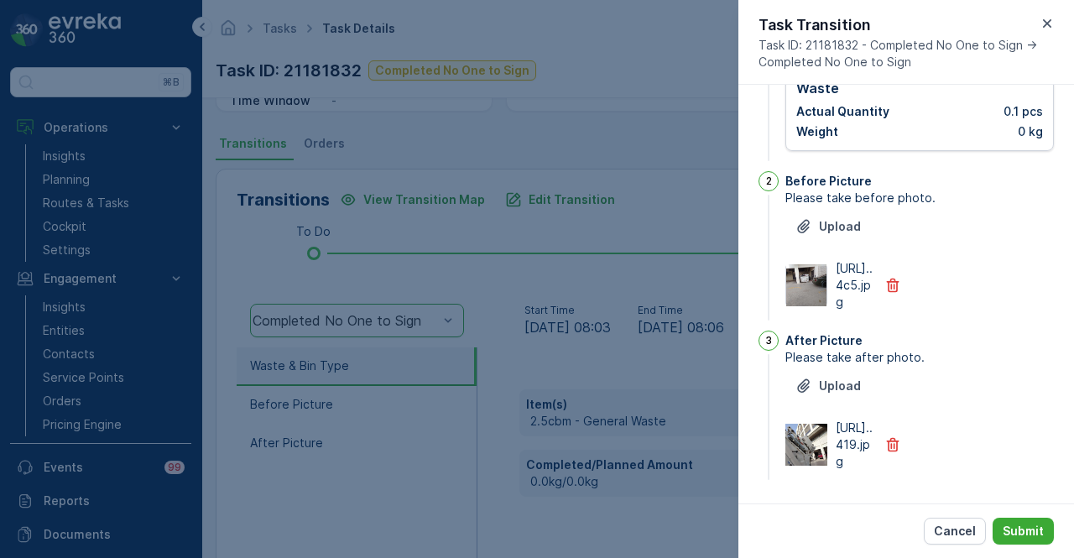
scroll to position [0, 0]
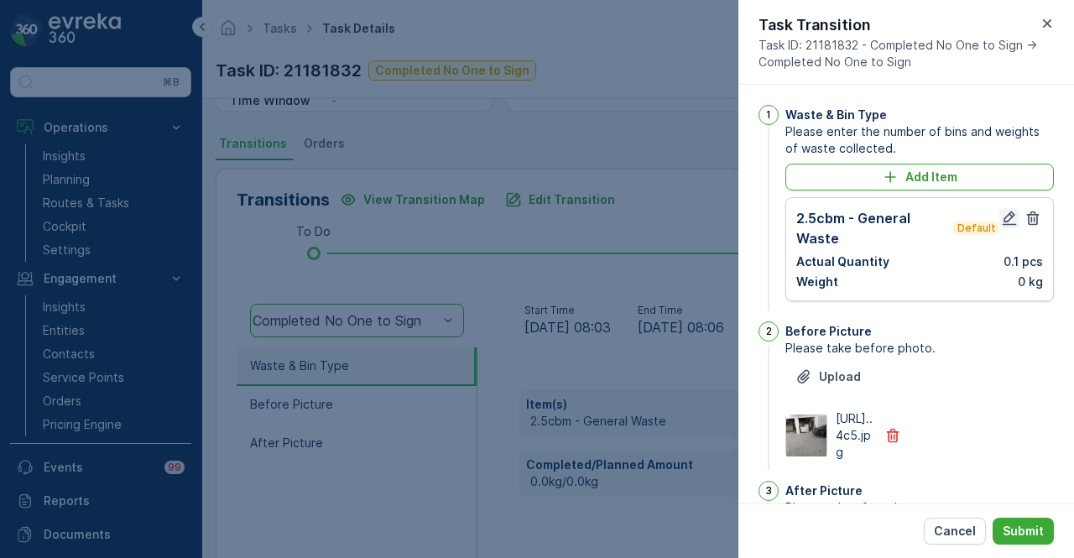
click at [1002, 208] on button "button" at bounding box center [1010, 218] width 20 height 20
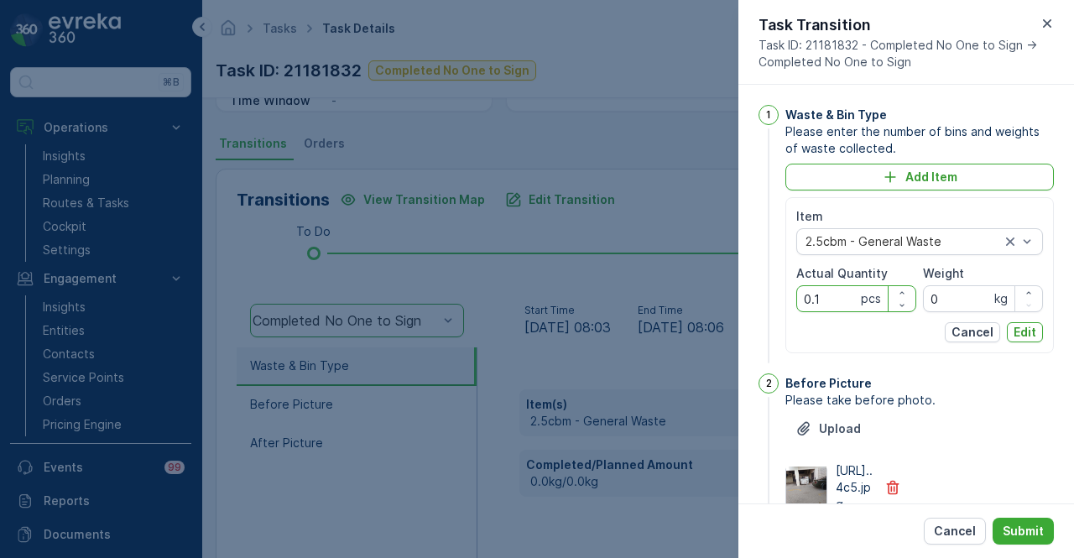
click at [819, 306] on Quantity "0.1" at bounding box center [857, 298] width 120 height 27
type Quantity "0"
type Quantity "1"
click at [1019, 333] on p "Edit" at bounding box center [1025, 332] width 23 height 17
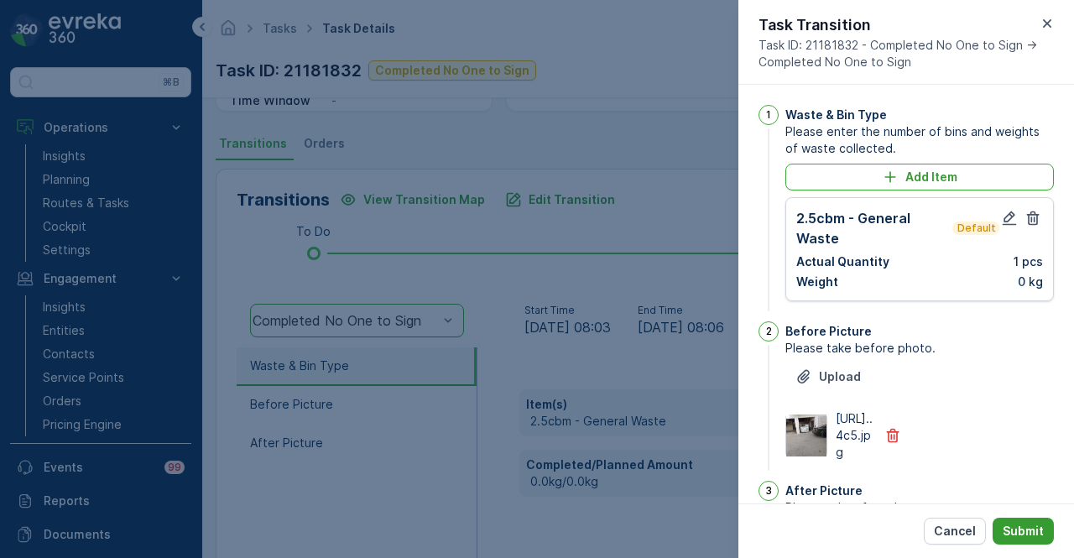
click at [1014, 527] on p "Submit" at bounding box center [1023, 531] width 41 height 17
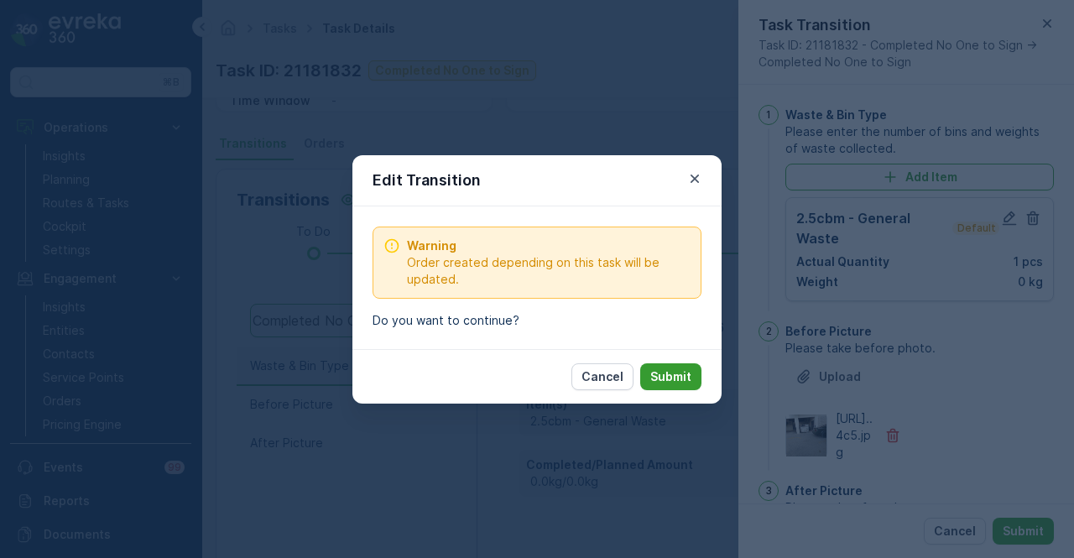
click at [677, 385] on button "Submit" at bounding box center [670, 376] width 61 height 27
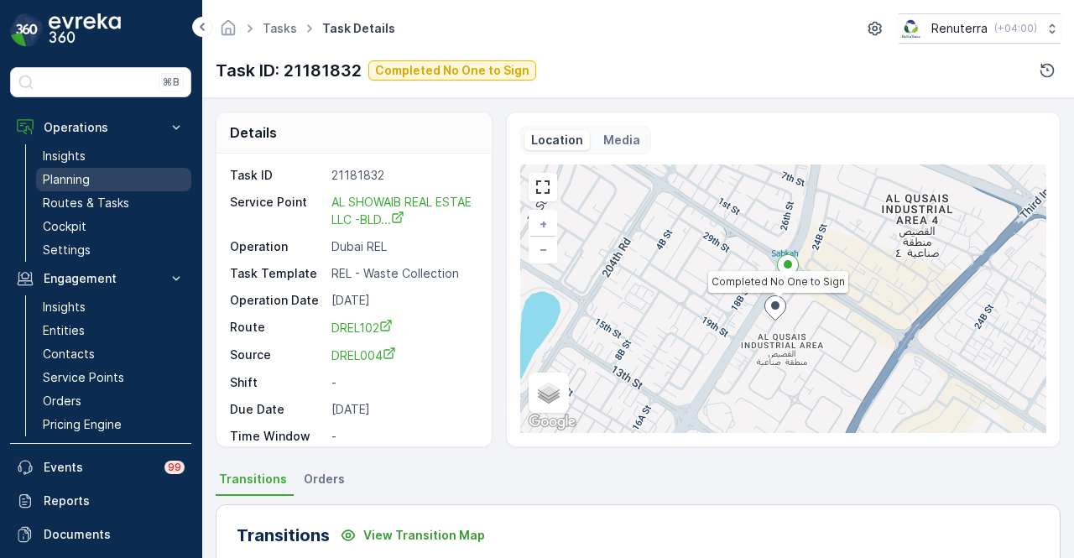
click at [94, 189] on link "Planning" at bounding box center [113, 180] width 155 height 24
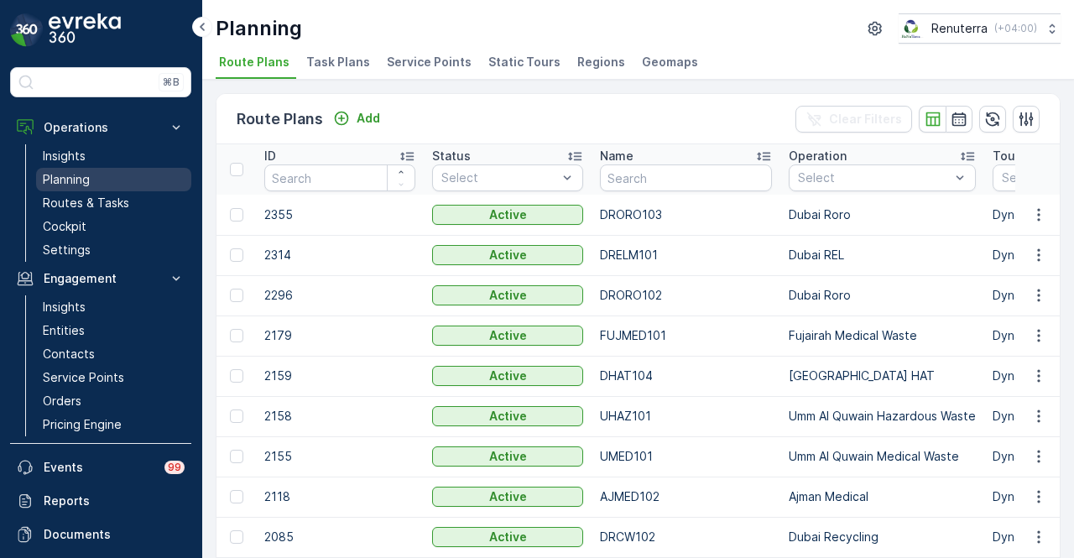
click at [124, 180] on link "Planning" at bounding box center [113, 180] width 155 height 24
click at [717, 176] on input "text" at bounding box center [686, 178] width 172 height 27
type input "R4"
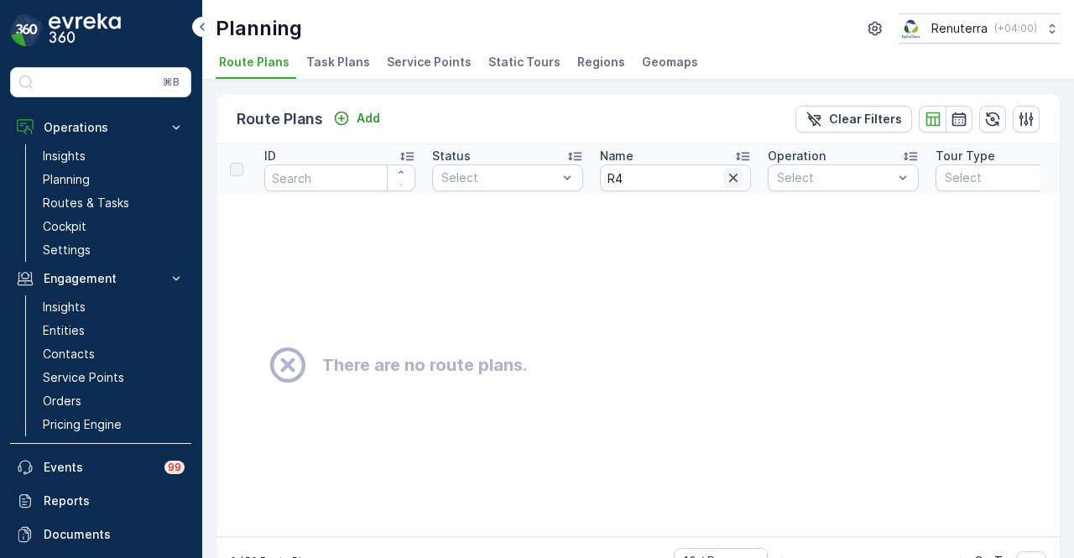
click at [732, 175] on icon "button" at bounding box center [733, 178] width 8 height 8
click at [87, 175] on p "Planning" at bounding box center [66, 179] width 47 height 17
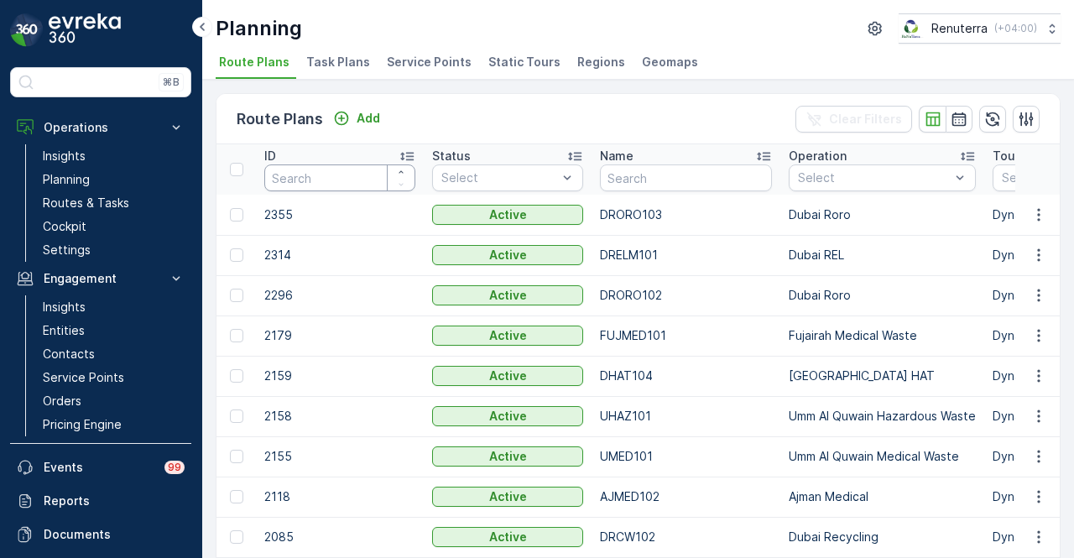
click at [352, 175] on input "number" at bounding box center [339, 178] width 151 height 27
click at [400, 63] on span "Service Points" at bounding box center [429, 62] width 85 height 17
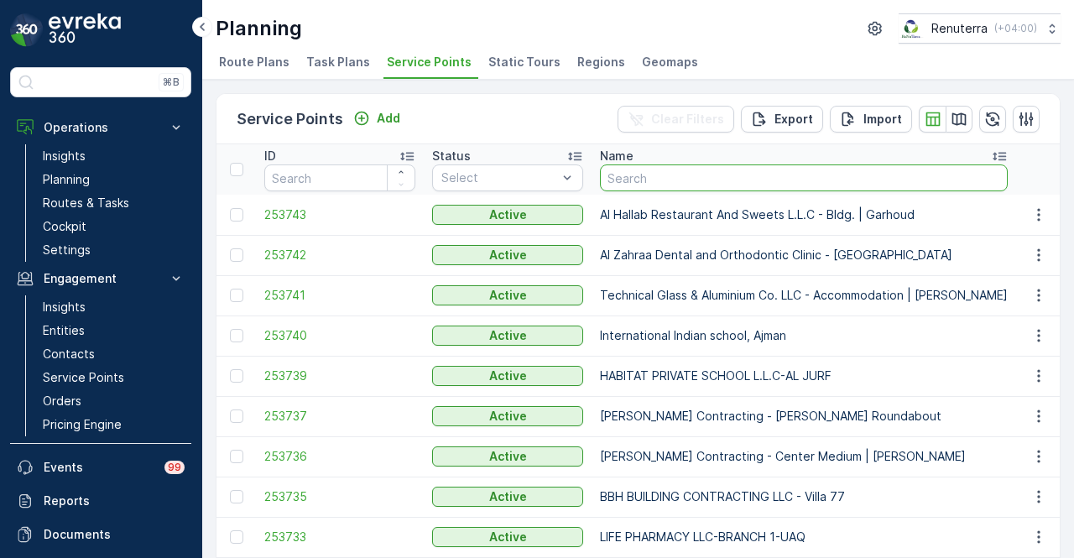
click at [664, 190] on input "text" at bounding box center [804, 178] width 408 height 27
type input "R4"
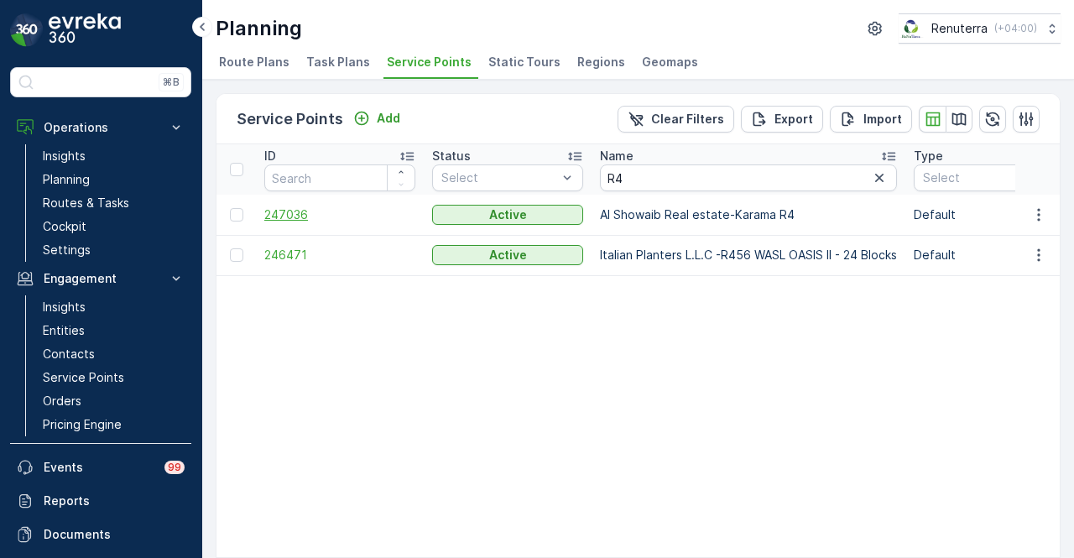
click at [318, 211] on span "247036" at bounding box center [339, 214] width 151 height 17
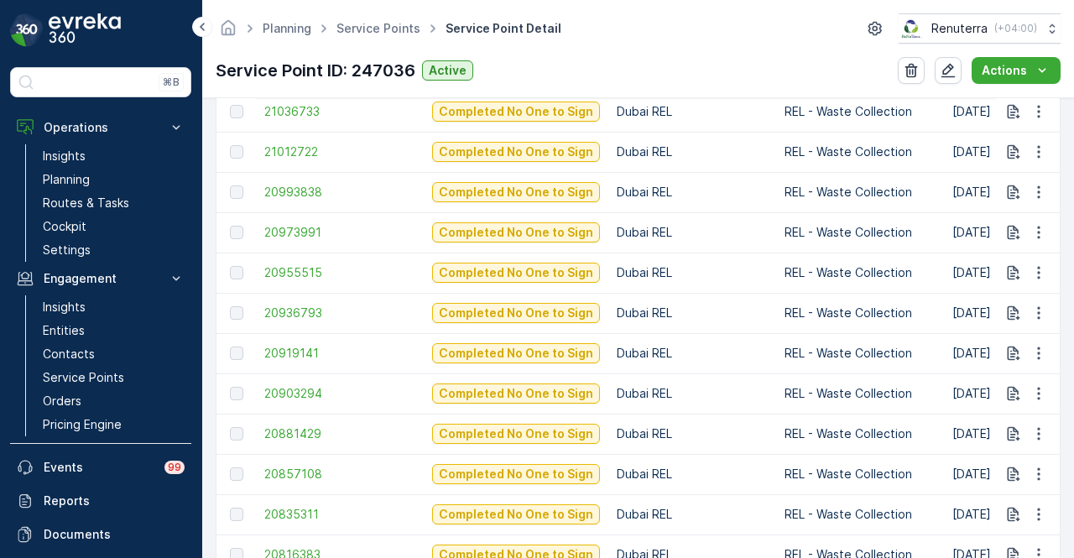
scroll to position [1595, 0]
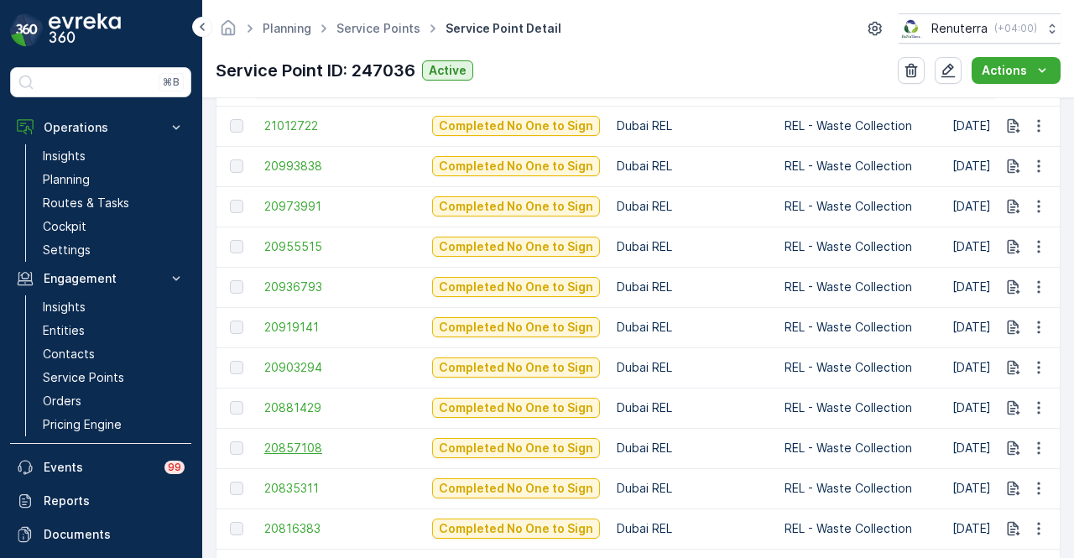
click at [287, 449] on span "20857108" at bounding box center [339, 448] width 151 height 17
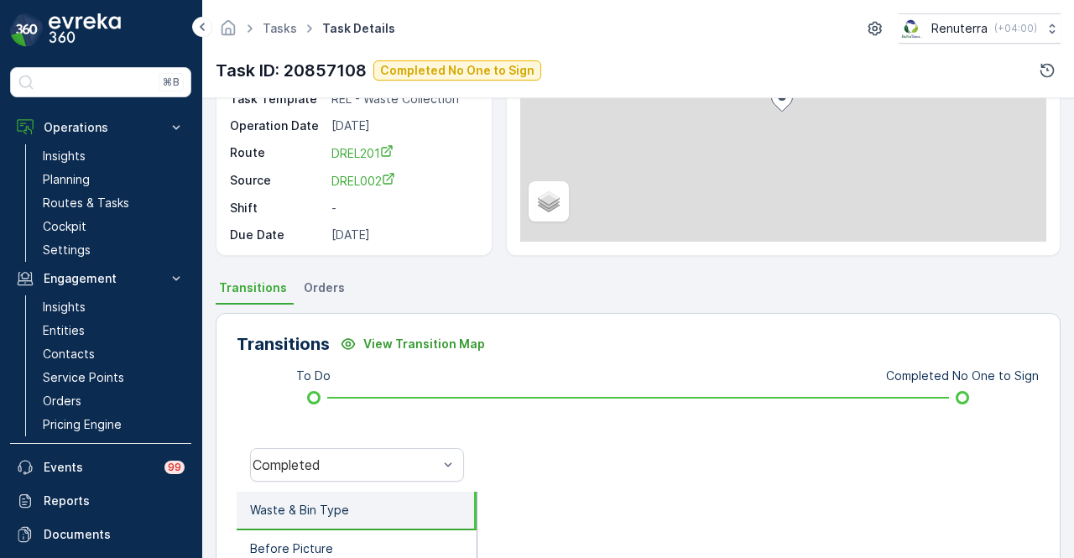
scroll to position [252, 0]
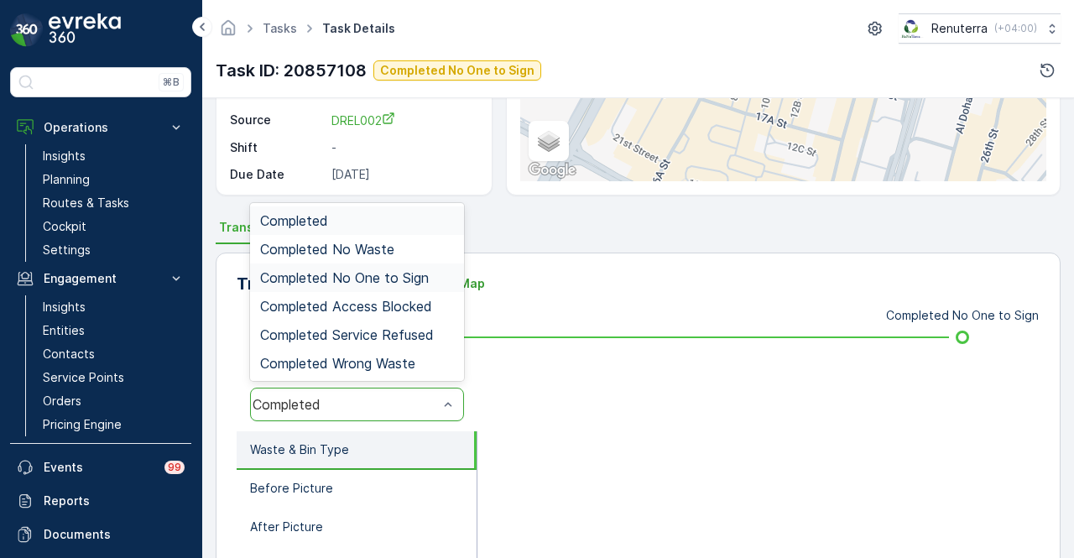
click at [393, 276] on span "Completed No One to Sign" at bounding box center [344, 277] width 169 height 15
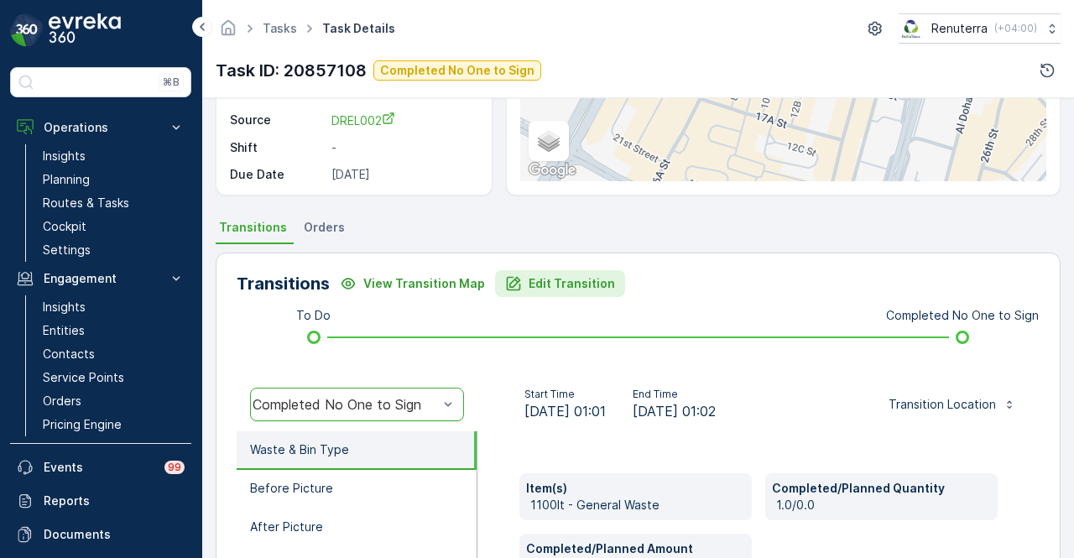
click at [561, 285] on p "Edit Transition" at bounding box center [572, 283] width 86 height 17
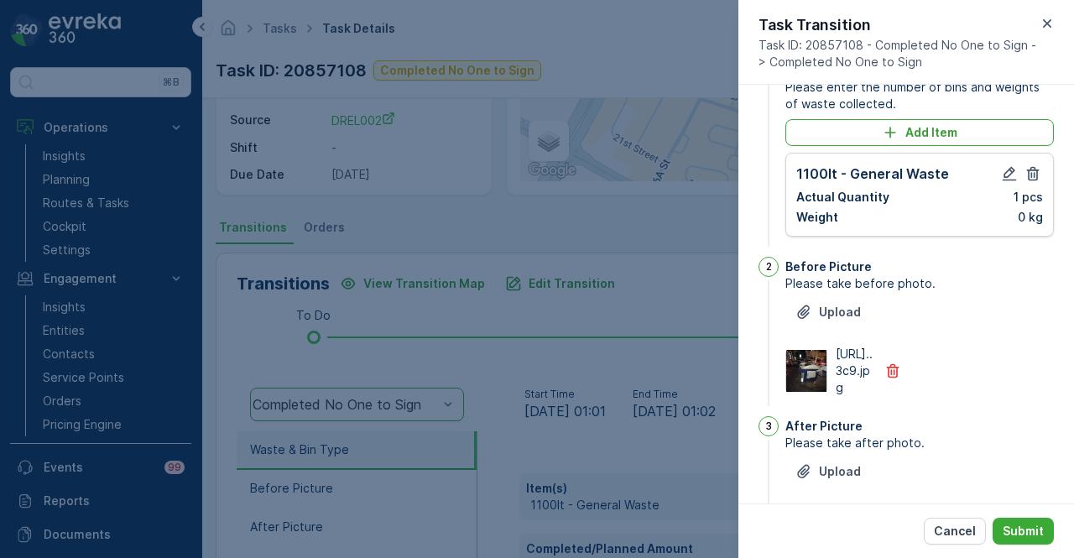
scroll to position [0, 0]
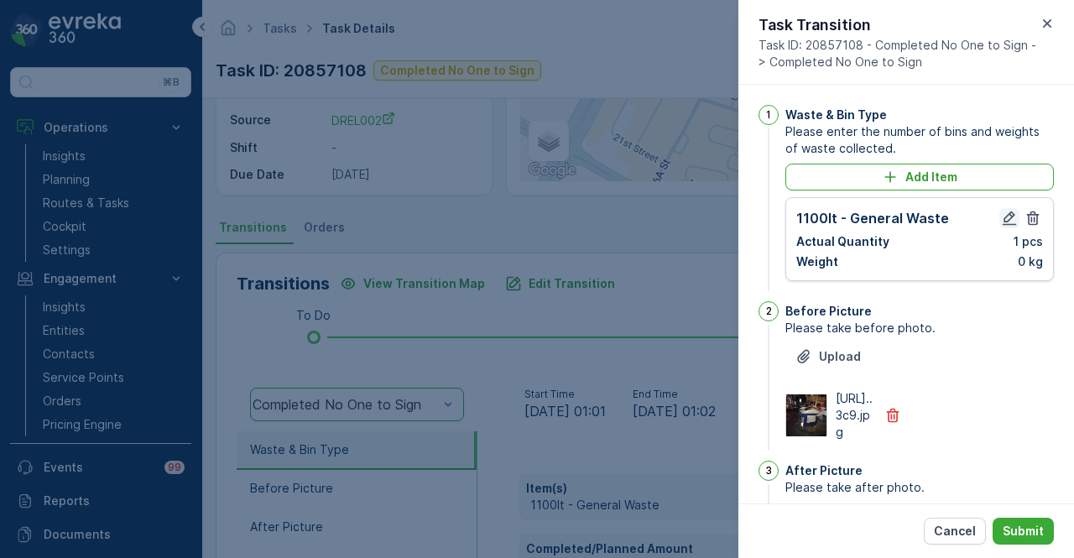
click at [1011, 221] on icon "button" at bounding box center [1009, 218] width 17 height 17
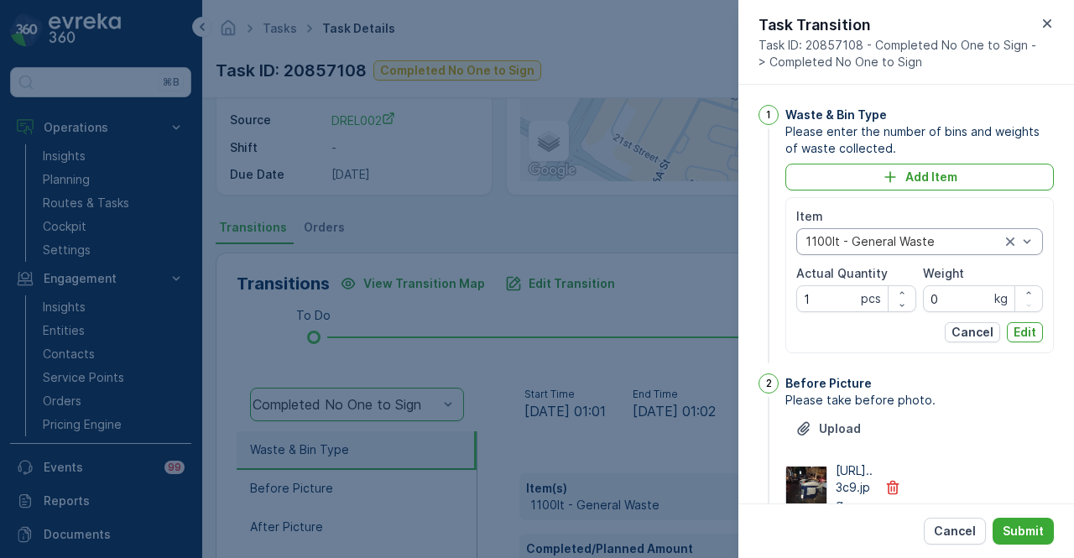
click at [1027, 251] on div at bounding box center [1019, 241] width 34 height 25
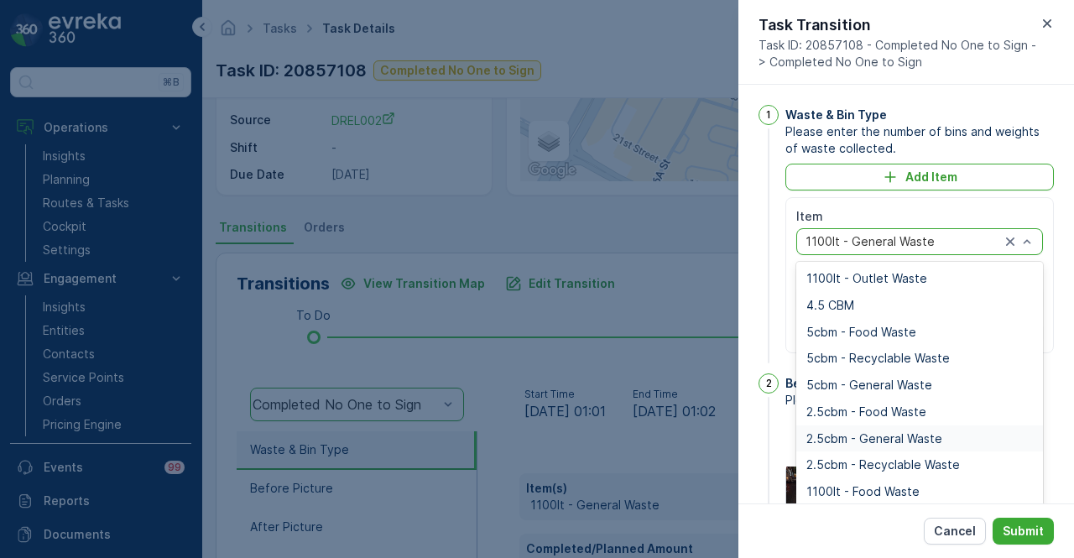
click at [932, 426] on div "2.5cbm - General Waste" at bounding box center [920, 439] width 247 height 27
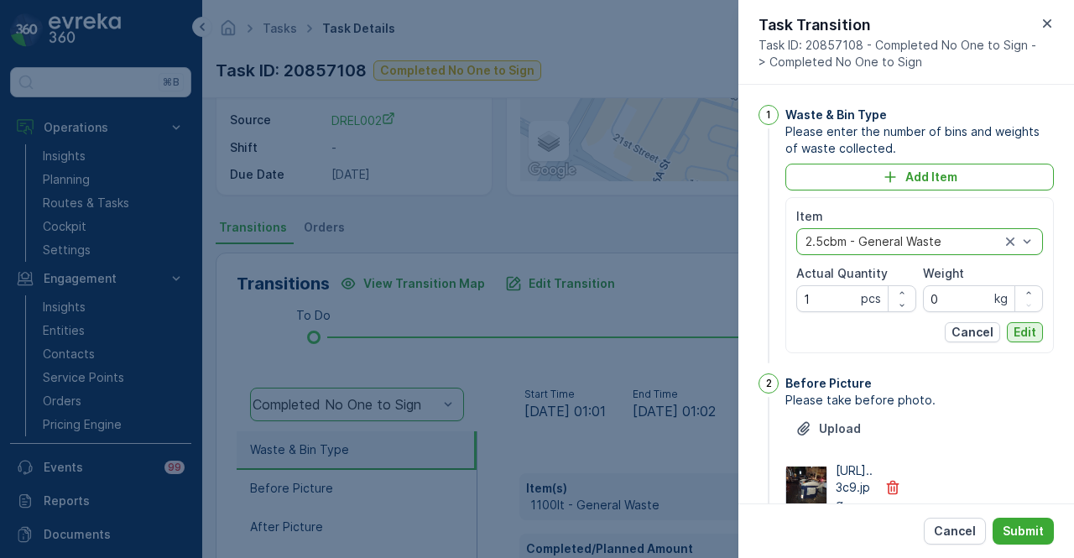
click at [1026, 328] on p "Edit" at bounding box center [1025, 332] width 23 height 17
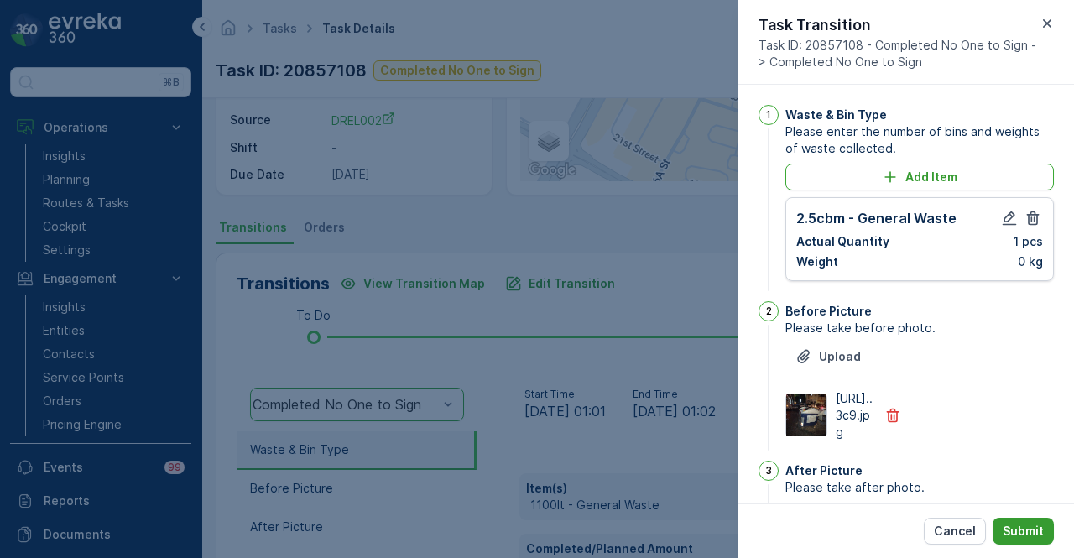
click at [1039, 531] on p "Submit" at bounding box center [1023, 531] width 41 height 17
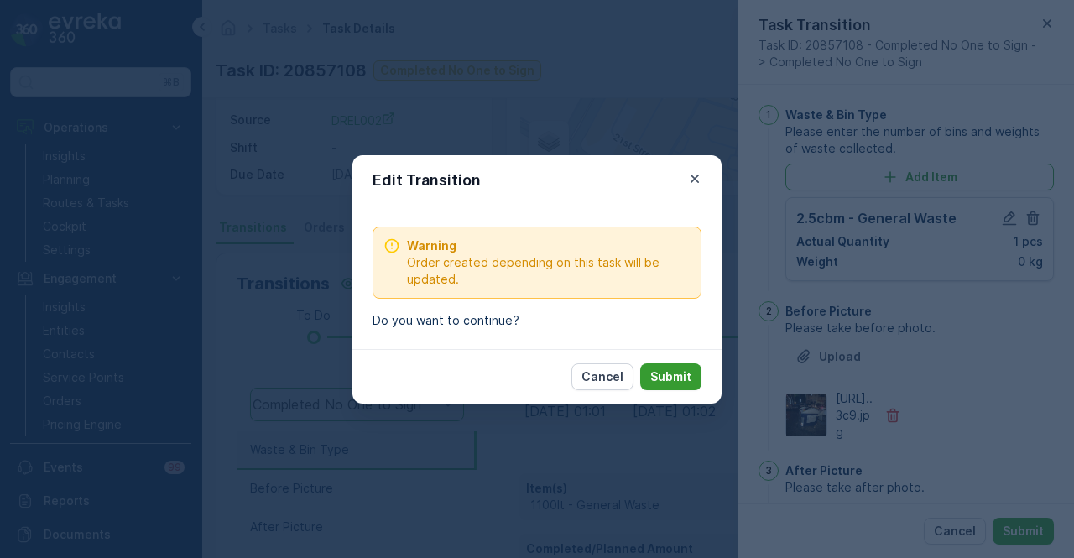
click at [682, 379] on p "Submit" at bounding box center [670, 376] width 41 height 17
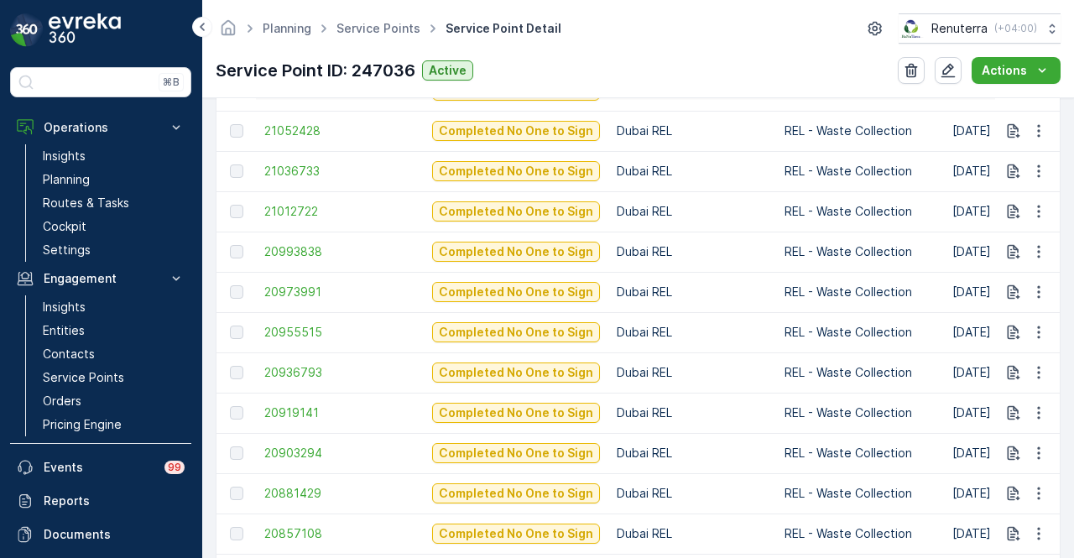
scroll to position [1511, 0]
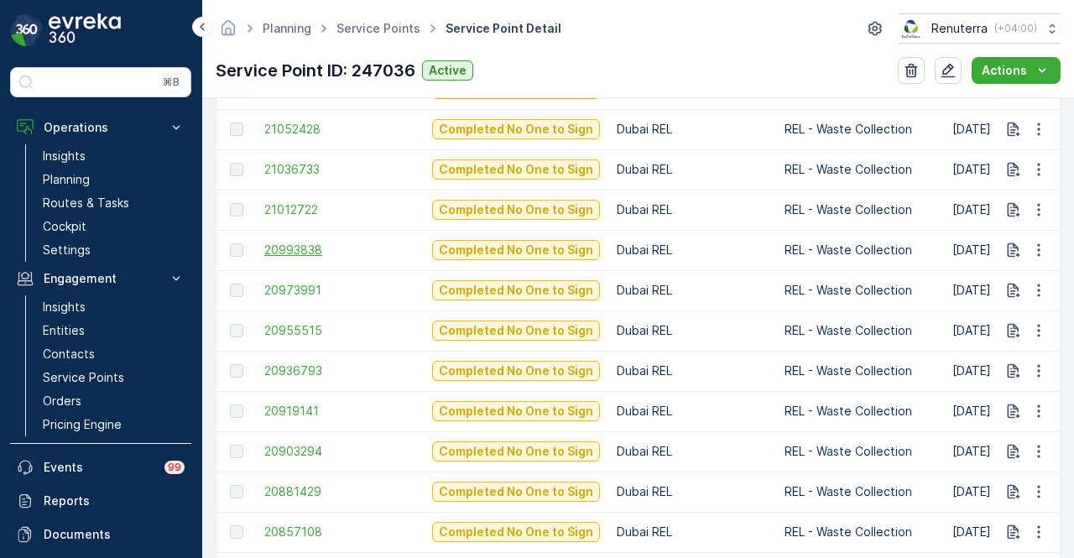
click at [292, 253] on span "20993838" at bounding box center [339, 250] width 151 height 17
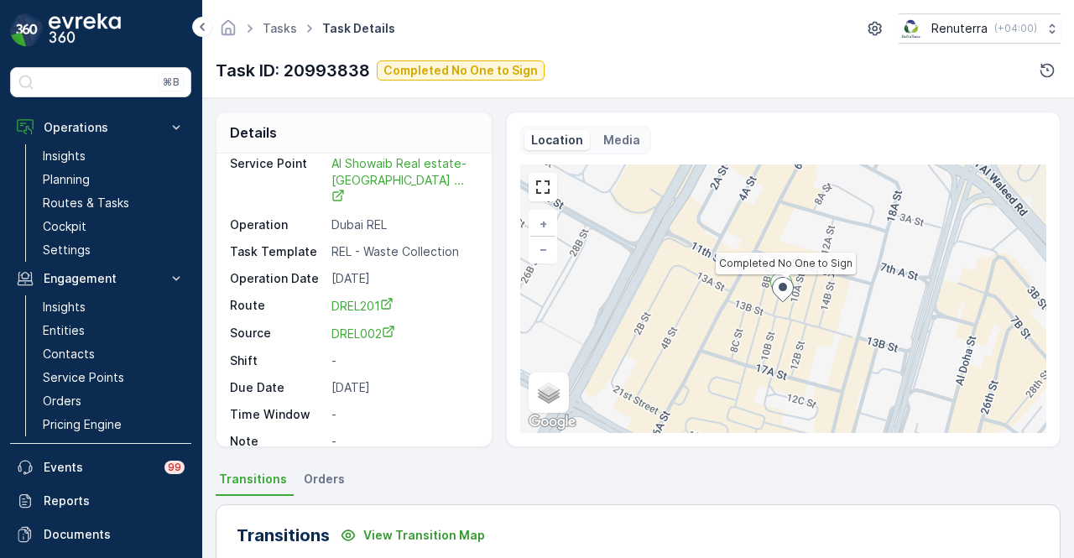
scroll to position [252, 0]
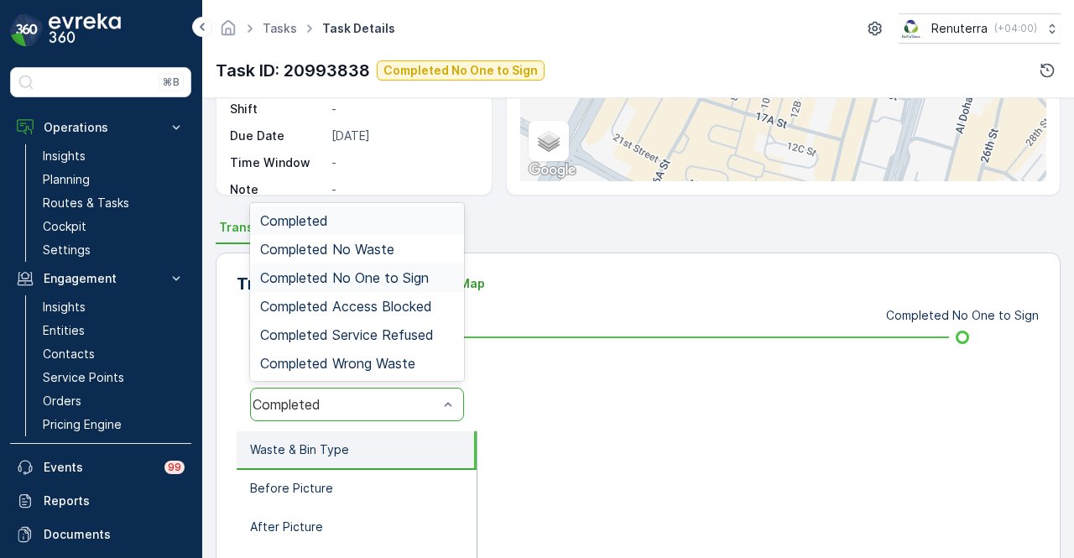
click at [420, 284] on span "Completed No One to Sign" at bounding box center [344, 277] width 169 height 15
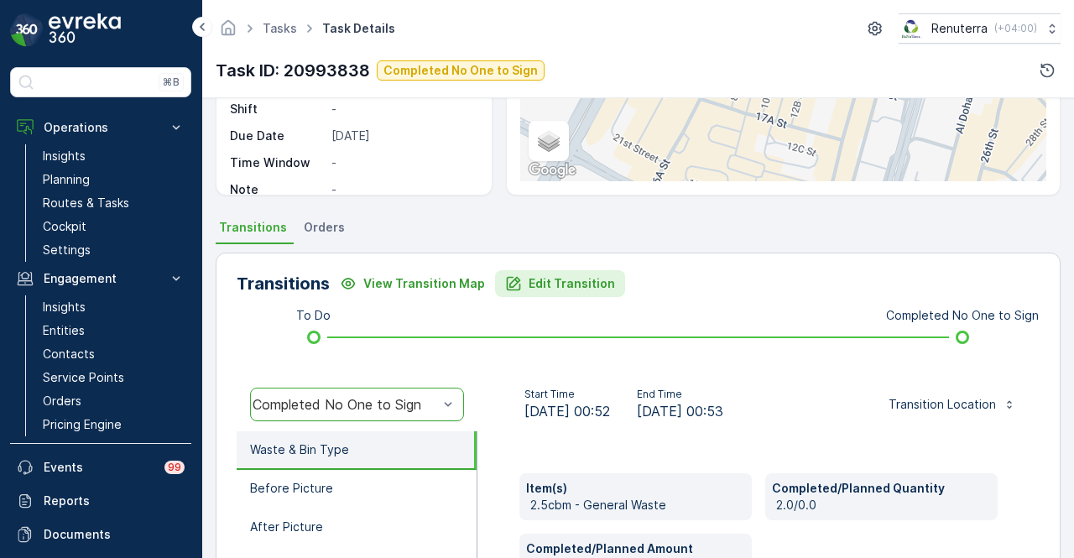
click at [534, 281] on p "Edit Transition" at bounding box center [572, 283] width 86 height 17
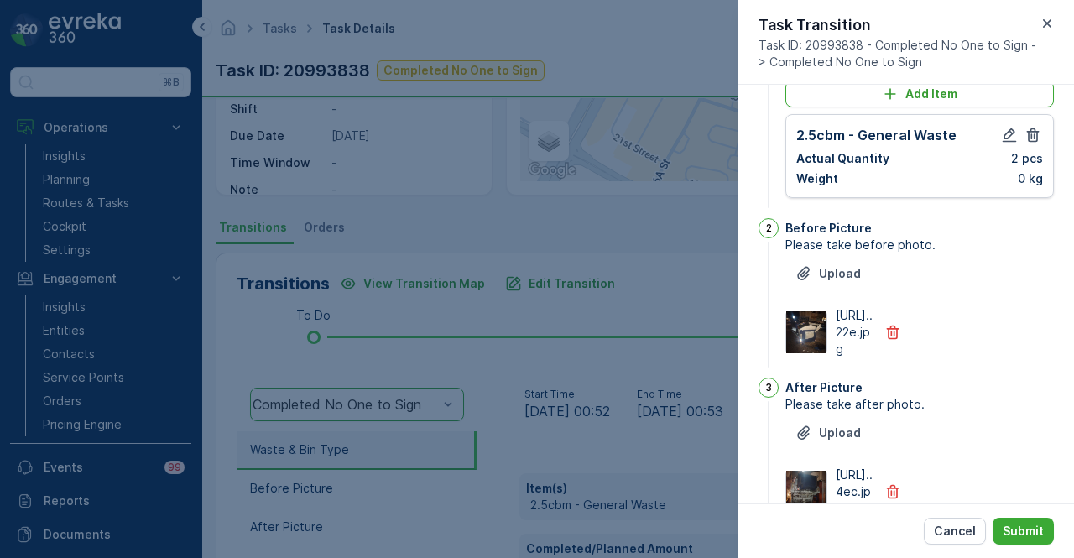
scroll to position [0, 0]
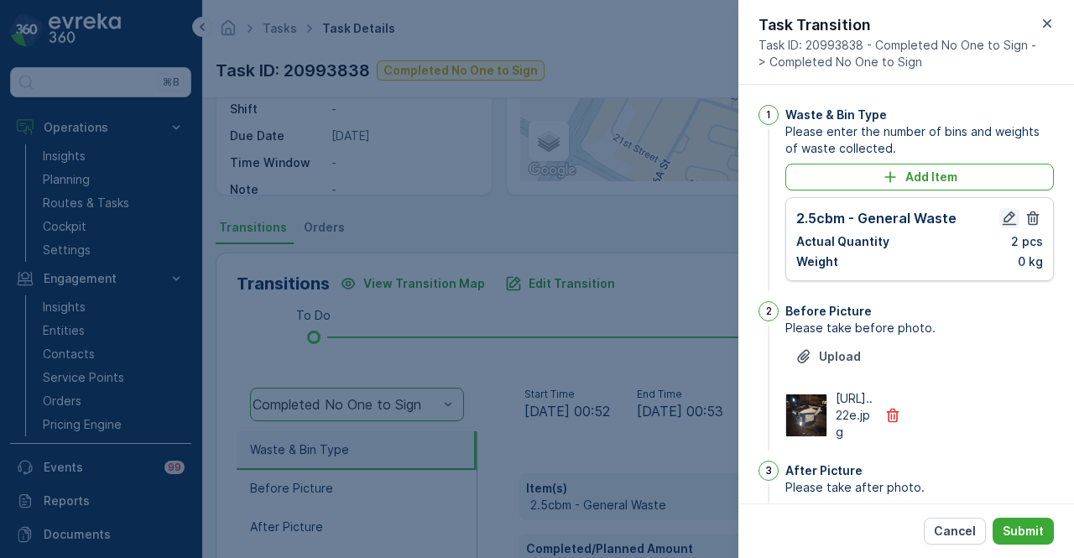
click at [1006, 222] on icon "button" at bounding box center [1010, 219] width 14 height 14
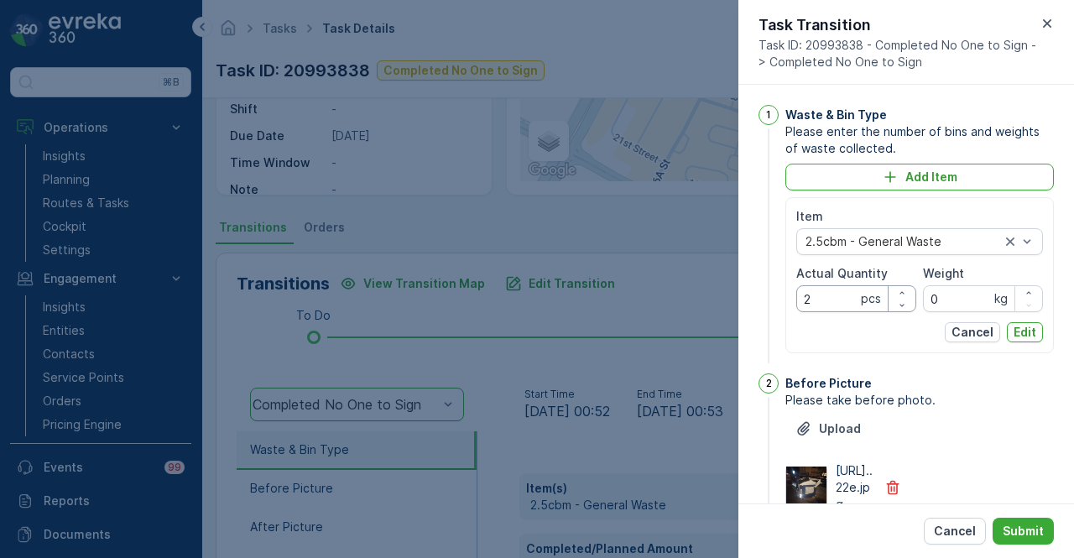
click at [831, 295] on Quantity "2" at bounding box center [857, 298] width 120 height 27
type Quantity "1"
click at [1021, 325] on p "Edit" at bounding box center [1025, 332] width 23 height 17
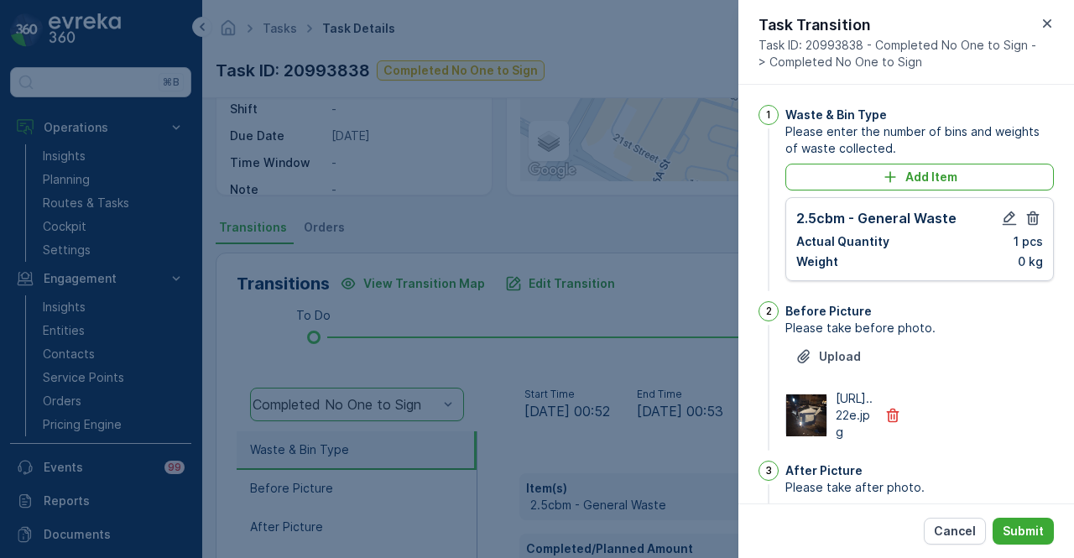
click at [1030, 549] on div "Cancel Submit" at bounding box center [907, 531] width 336 height 55
click at [1032, 530] on p "Submit" at bounding box center [1023, 531] width 41 height 17
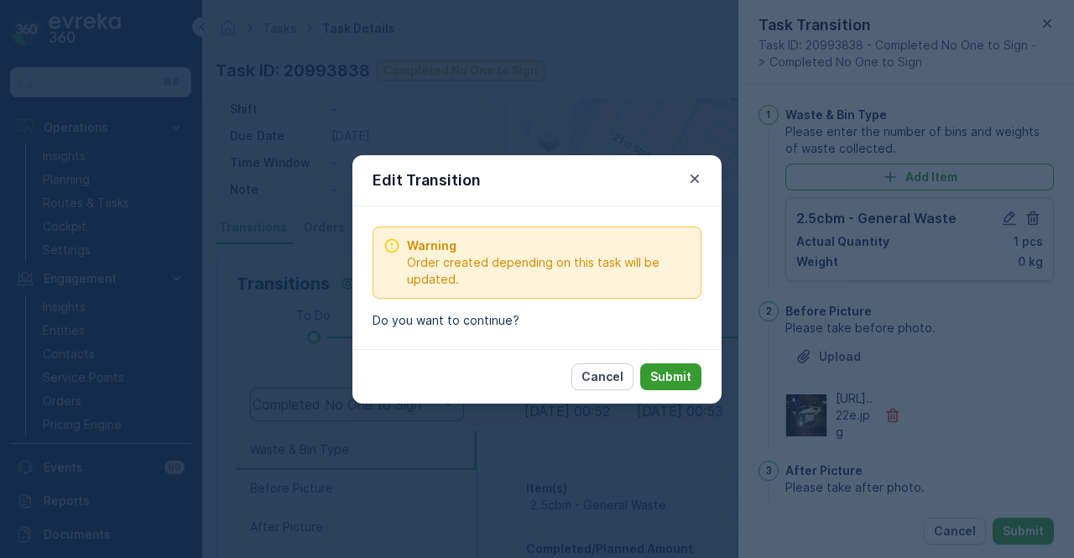
click at [668, 375] on p "Submit" at bounding box center [670, 376] width 41 height 17
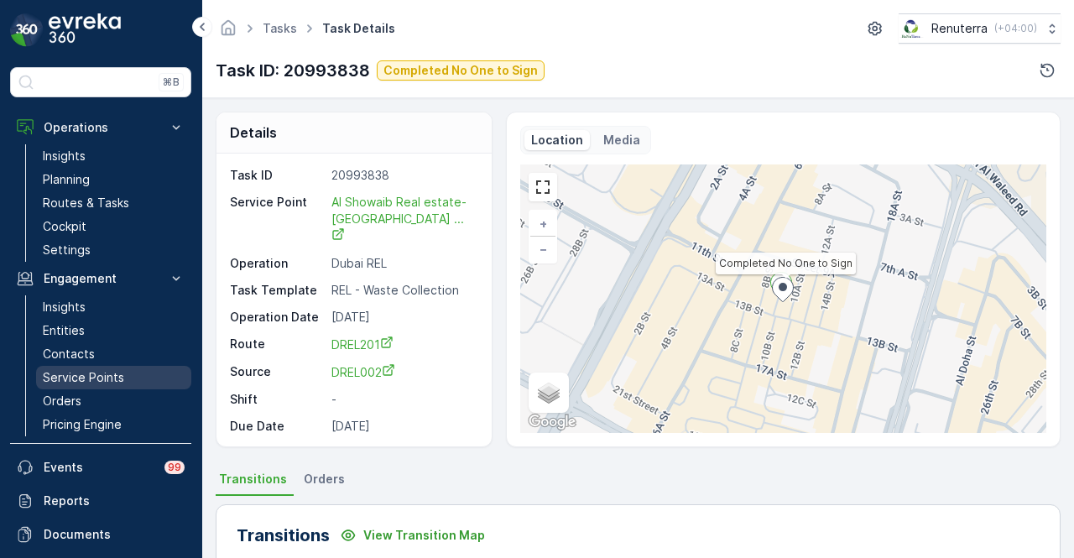
click at [107, 370] on p "Service Points" at bounding box center [83, 377] width 81 height 17
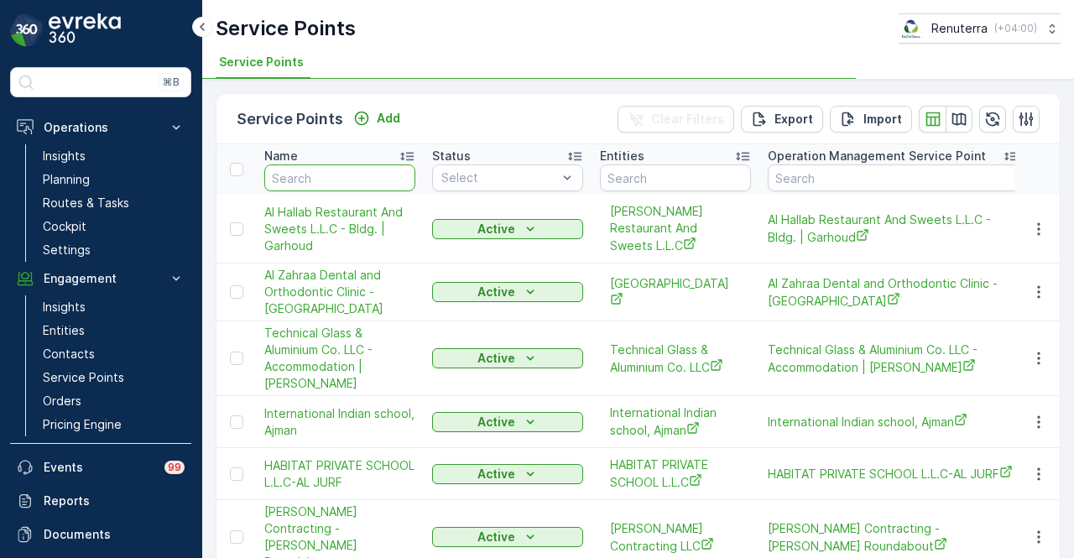
click at [363, 179] on input "text" at bounding box center [339, 178] width 151 height 27
click at [805, 167] on input "text" at bounding box center [894, 178] width 252 height 27
type input "486"
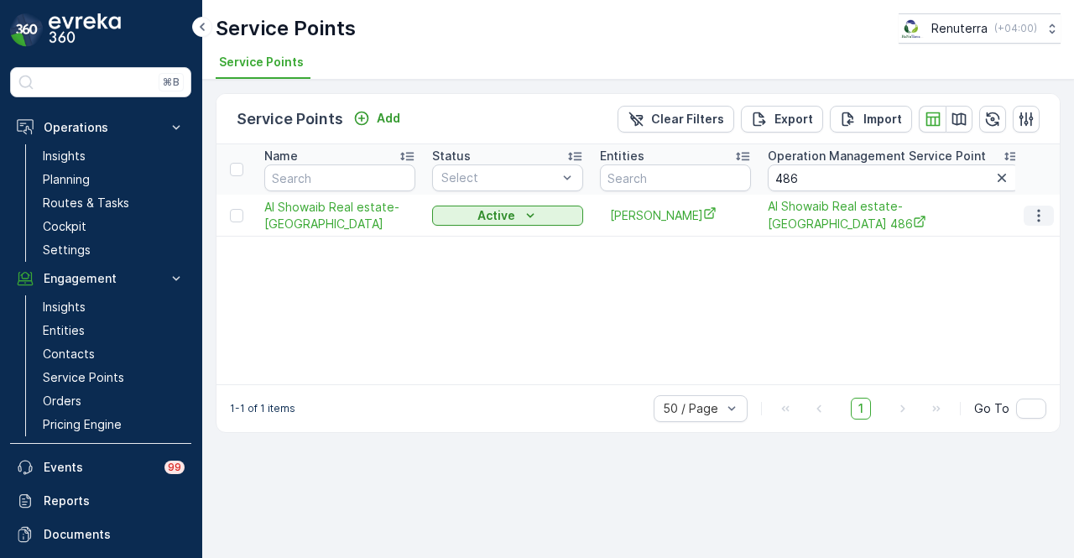
click at [1044, 224] on icon "button" at bounding box center [1039, 215] width 17 height 17
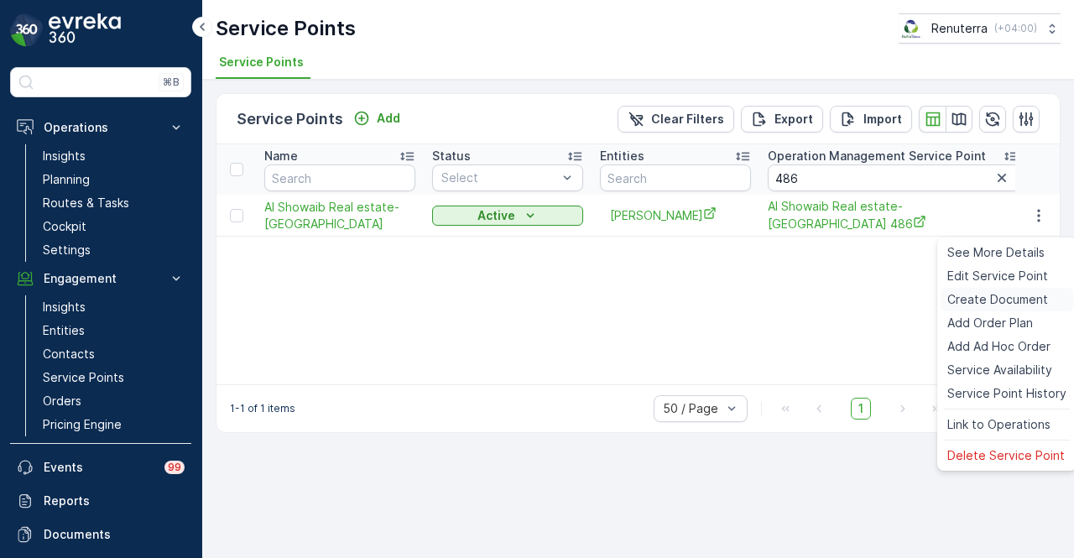
click at [1031, 306] on span "Create Document" at bounding box center [998, 299] width 101 height 17
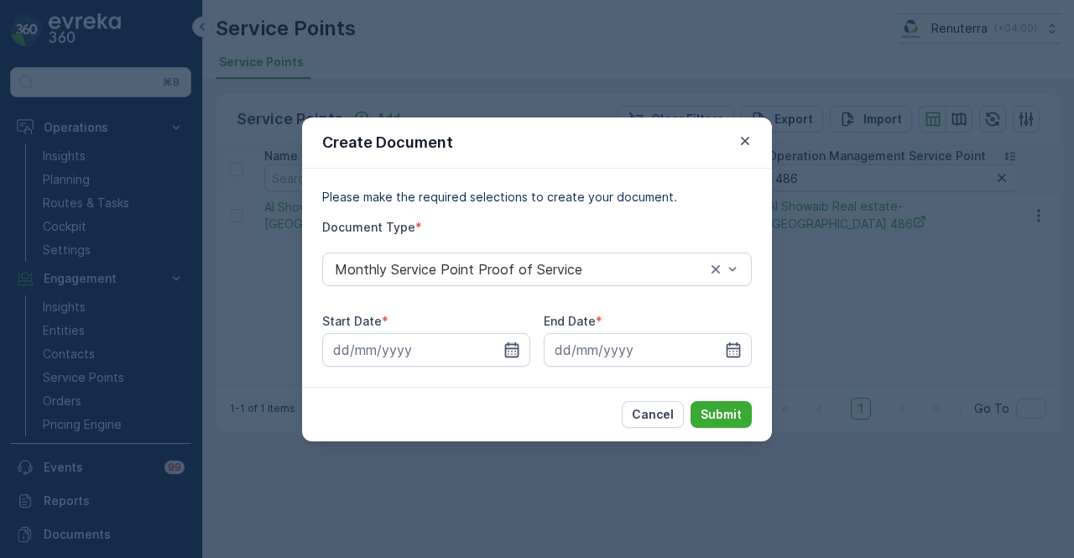
click at [509, 353] on icon "button" at bounding box center [512, 349] width 14 height 15
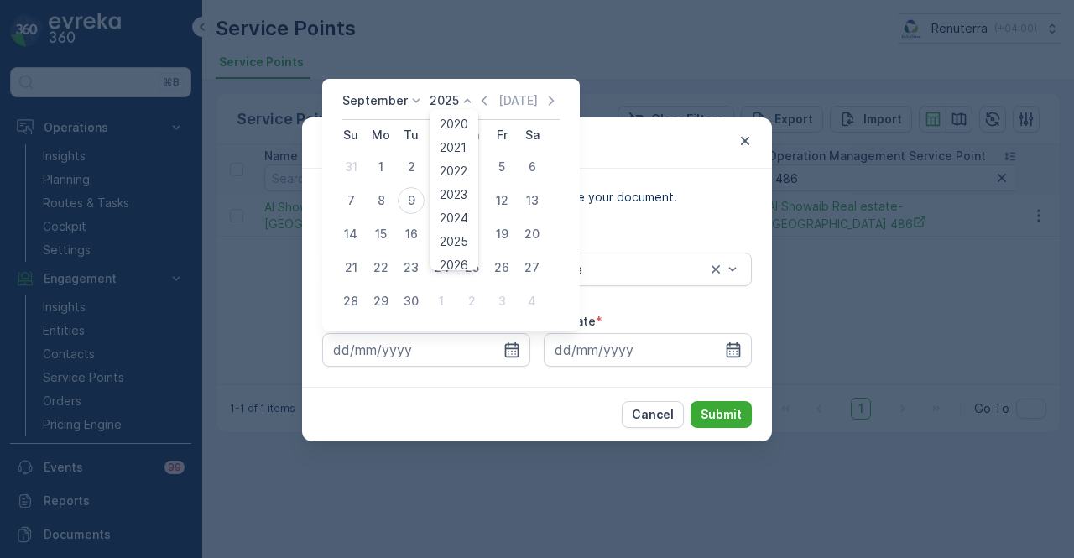
click at [467, 98] on icon at bounding box center [467, 100] width 17 height 17
click at [476, 99] on icon "button" at bounding box center [484, 100] width 17 height 17
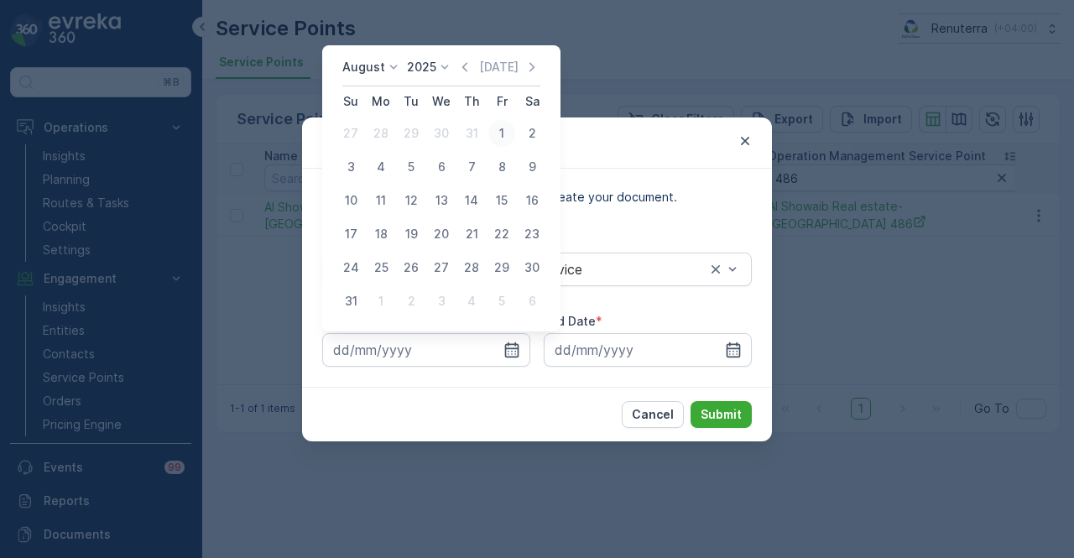
click at [507, 125] on div "1" at bounding box center [501, 133] width 27 height 27
type input "01.08.2025"
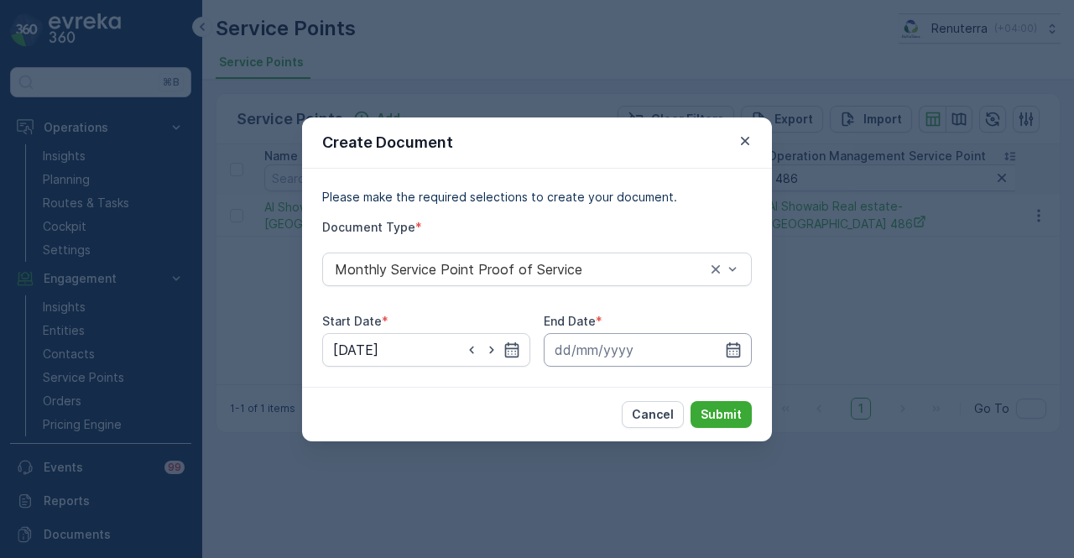
click at [747, 357] on input at bounding box center [648, 350] width 208 height 34
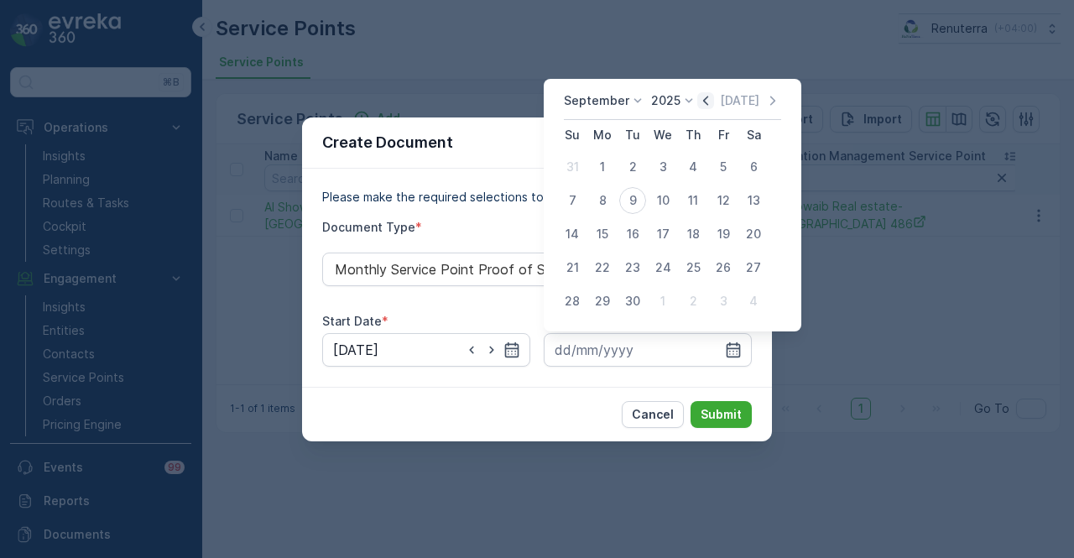
click at [697, 100] on icon "button" at bounding box center [705, 100] width 17 height 17
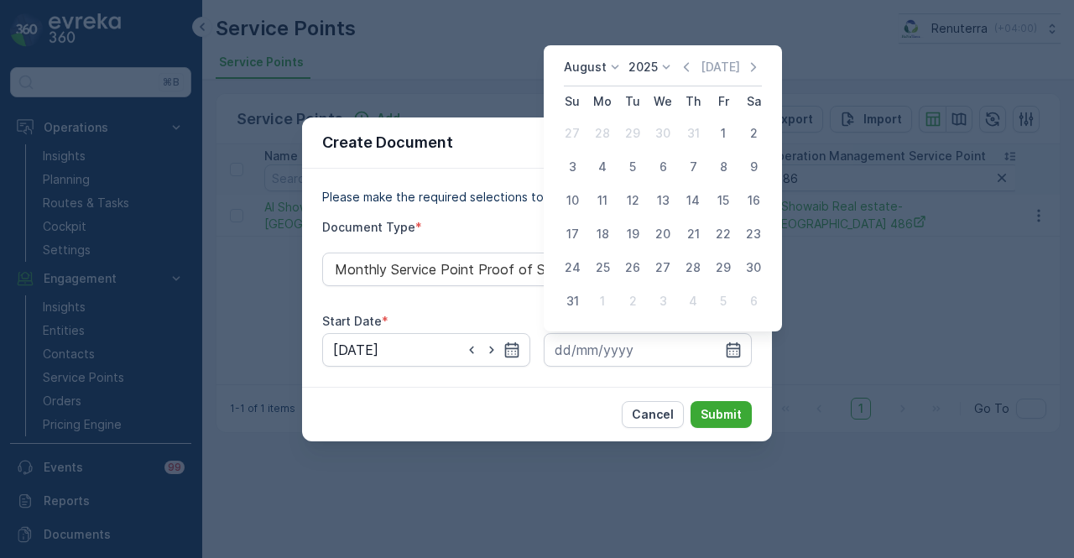
drag, startPoint x: 584, startPoint y: 302, endPoint x: 635, endPoint y: 324, distance: 54.9
click at [591, 302] on tr "31 1 2 3 4 5 6" at bounding box center [663, 302] width 212 height 34
click at [576, 286] on td "31" at bounding box center [572, 302] width 30 height 34
click at [575, 298] on div "31" at bounding box center [572, 301] width 27 height 27
type input "31.08.2025"
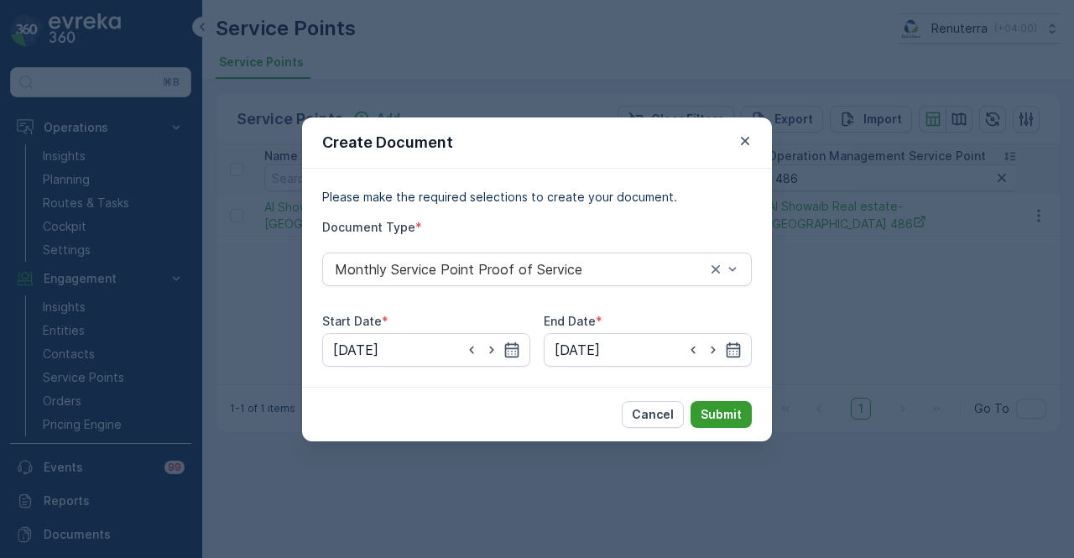
click at [702, 417] on p "Submit" at bounding box center [721, 414] width 41 height 17
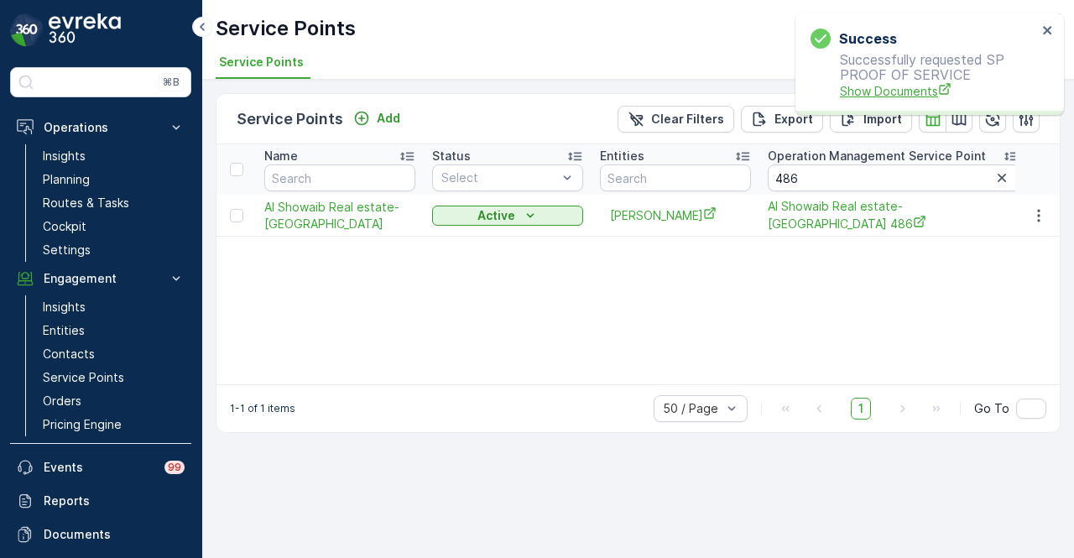
click at [870, 96] on span "Show Documents" at bounding box center [938, 91] width 197 height 18
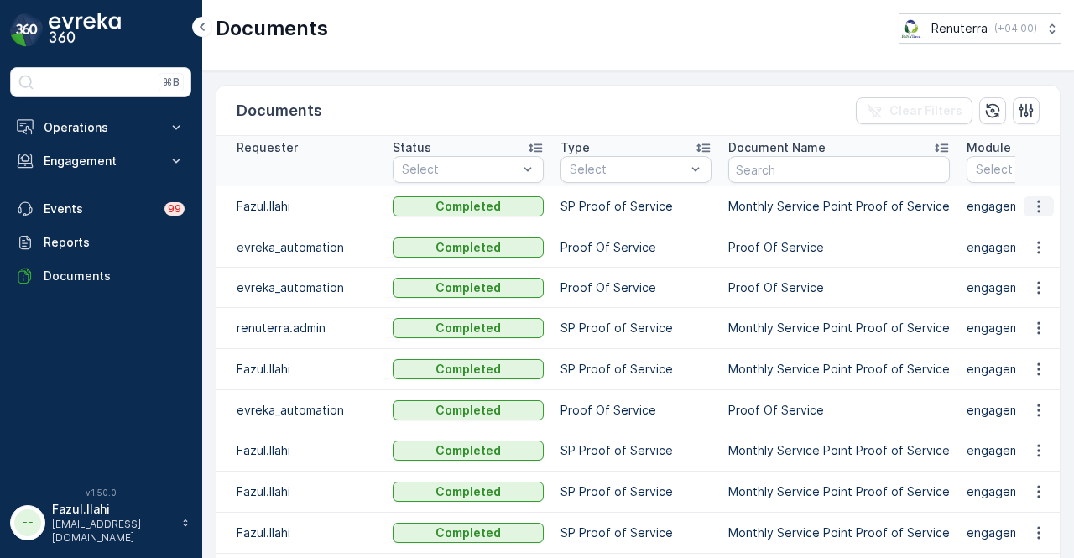
click at [1037, 210] on icon "button" at bounding box center [1038, 207] width 3 height 13
click at [1027, 226] on span "See Details" at bounding box center [1034, 230] width 65 height 17
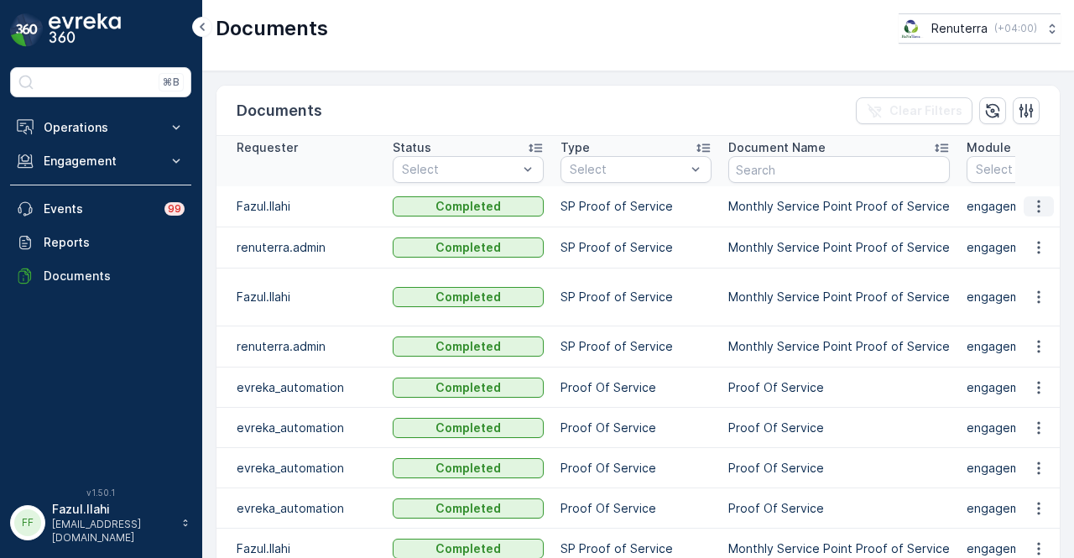
click at [1039, 206] on icon "button" at bounding box center [1039, 206] width 17 height 17
click at [1036, 236] on span "See Details" at bounding box center [1034, 230] width 65 height 17
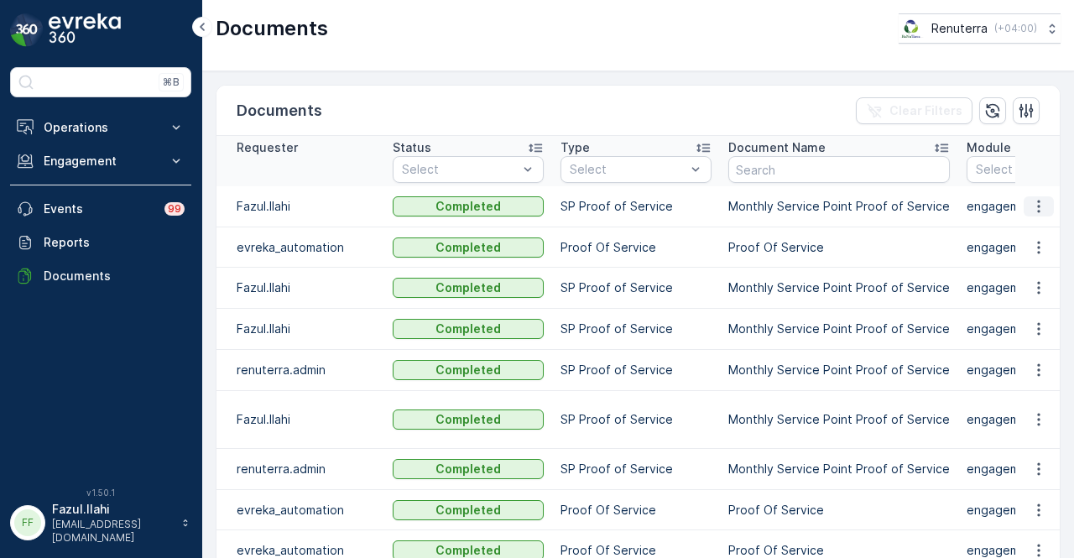
click at [1038, 202] on icon "button" at bounding box center [1039, 206] width 17 height 17
click at [1021, 227] on span "See Details" at bounding box center [1034, 230] width 65 height 17
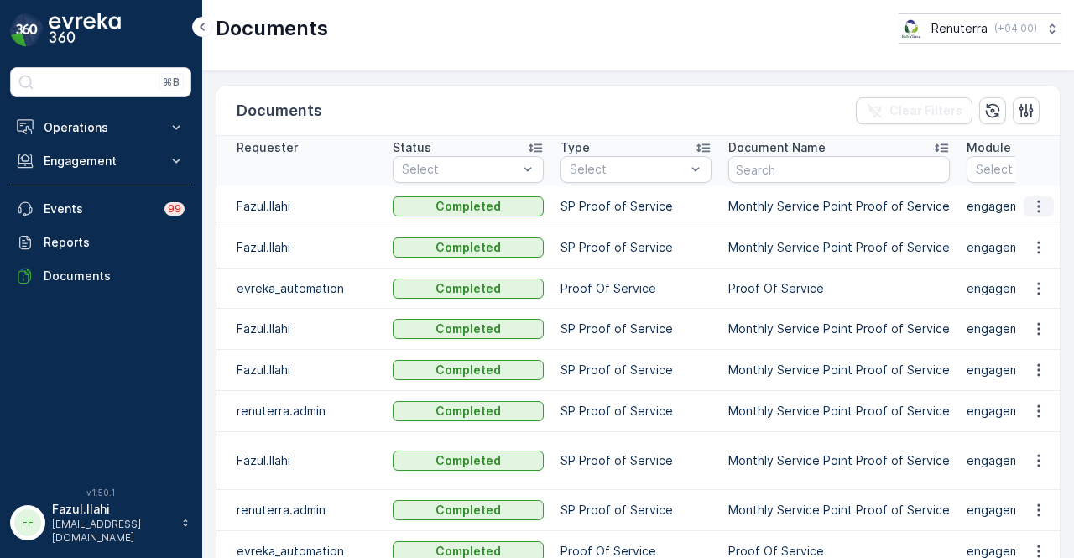
click at [1037, 212] on icon "button" at bounding box center [1039, 206] width 17 height 17
click at [1027, 243] on ul "See Details" at bounding box center [1034, 230] width 85 height 30
click at [1025, 238] on span "See Details" at bounding box center [1034, 230] width 65 height 17
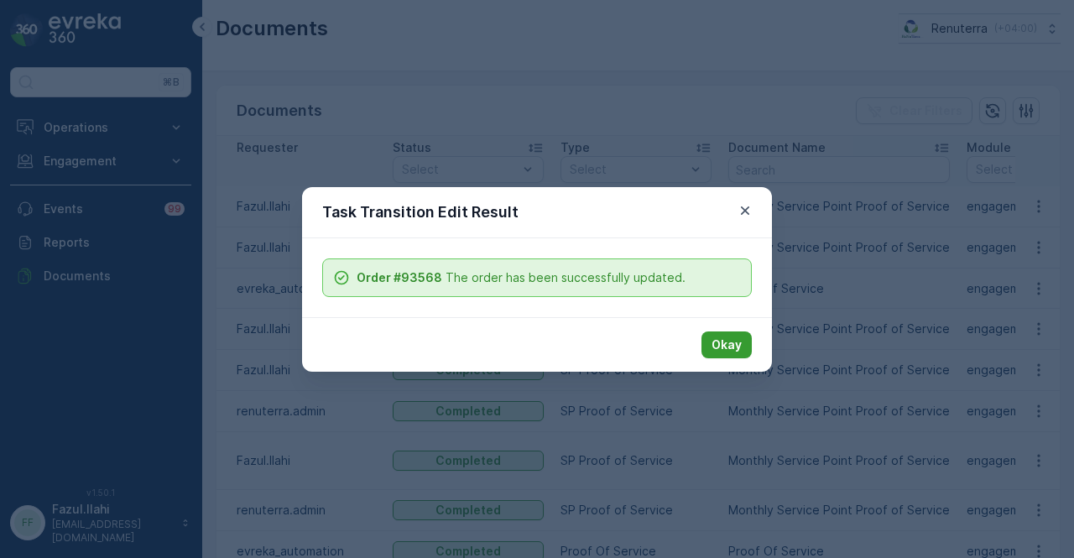
click at [734, 338] on p "Okay" at bounding box center [727, 345] width 30 height 17
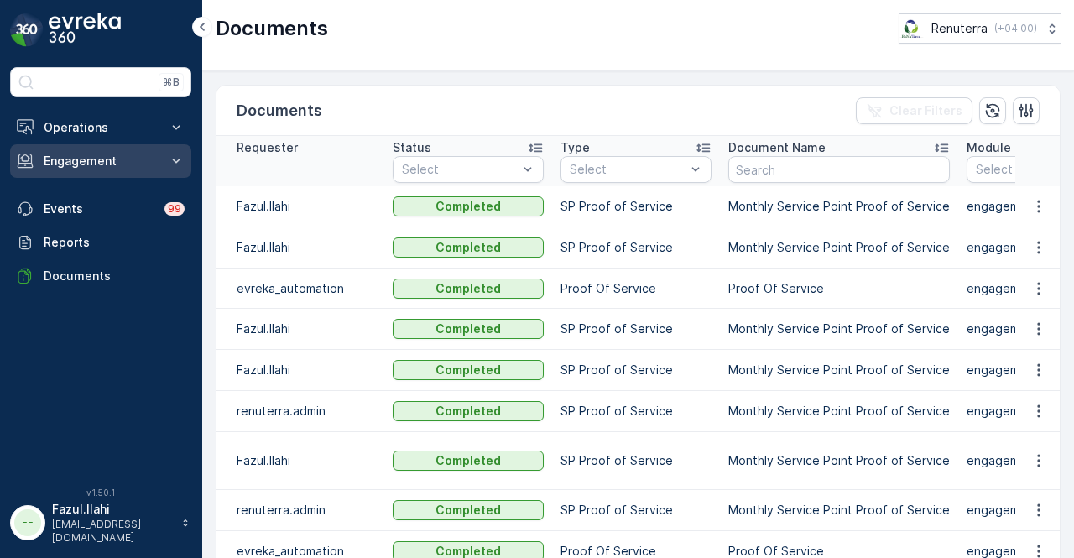
click at [127, 172] on button "Engagement" at bounding box center [100, 161] width 181 height 34
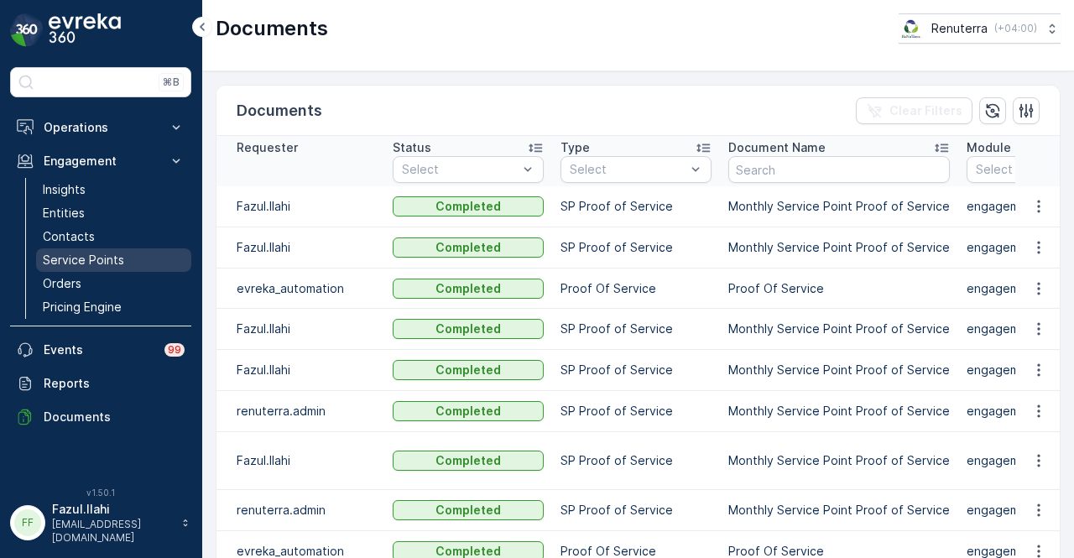
click at [116, 259] on p "Service Points" at bounding box center [83, 260] width 81 height 17
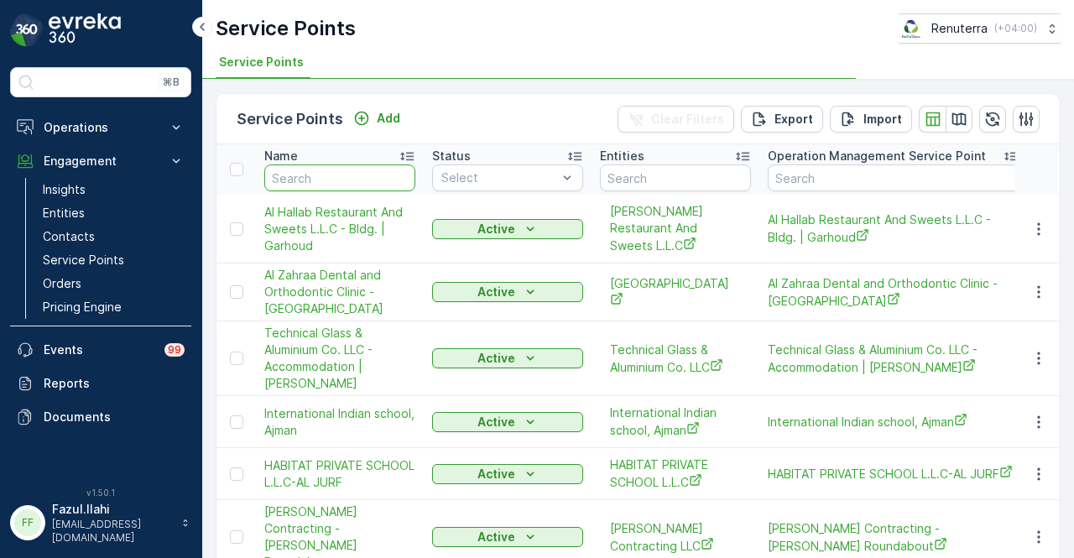
click at [347, 170] on input "text" at bounding box center [339, 178] width 151 height 27
type input "244"
click at [347, 170] on input "244" at bounding box center [339, 178] width 151 height 27
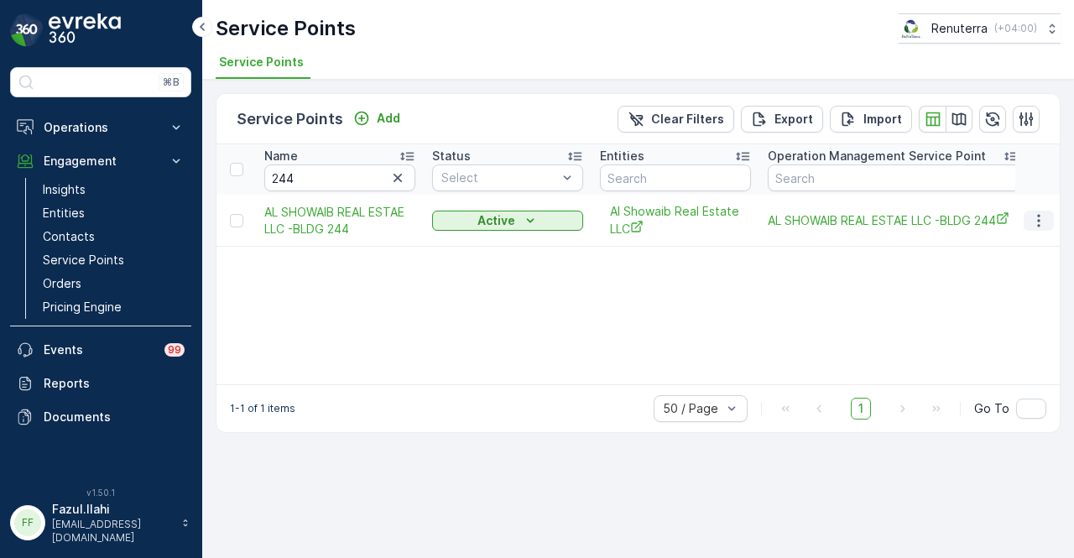
click at [1037, 215] on icon "button" at bounding box center [1039, 220] width 17 height 17
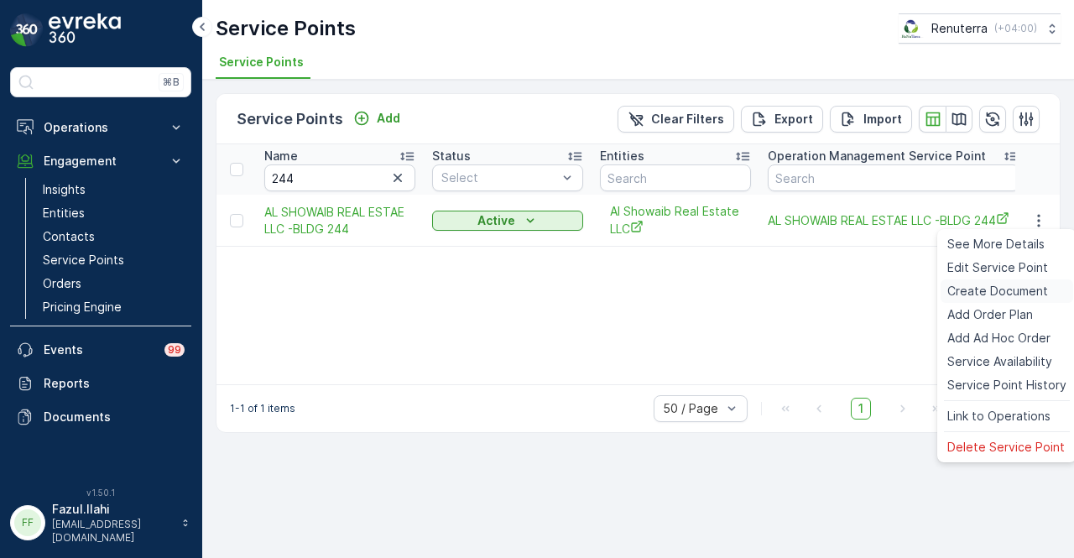
click at [1022, 286] on span "Create Document" at bounding box center [998, 291] width 101 height 17
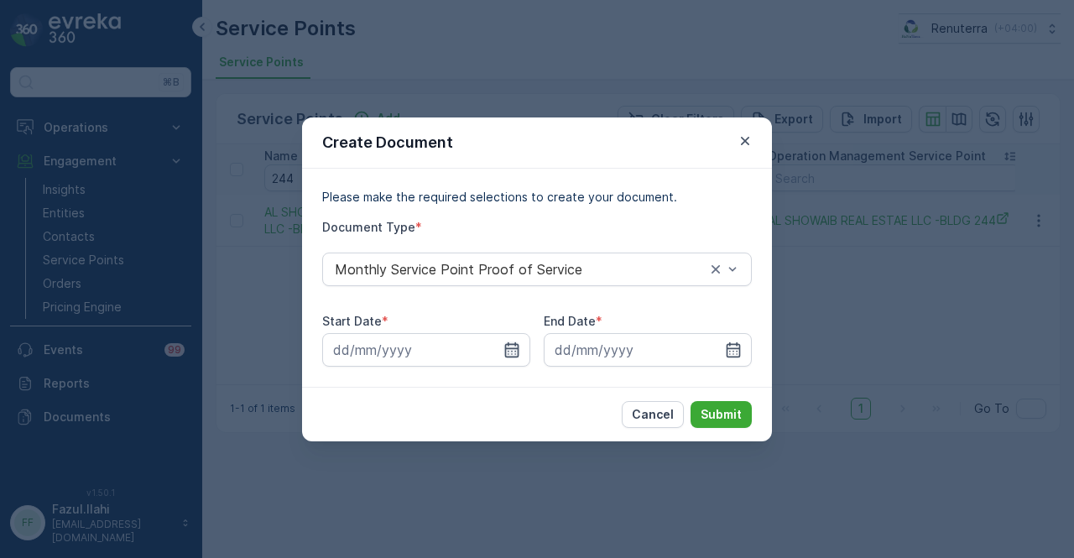
click at [515, 352] on icon "button" at bounding box center [512, 350] width 17 height 17
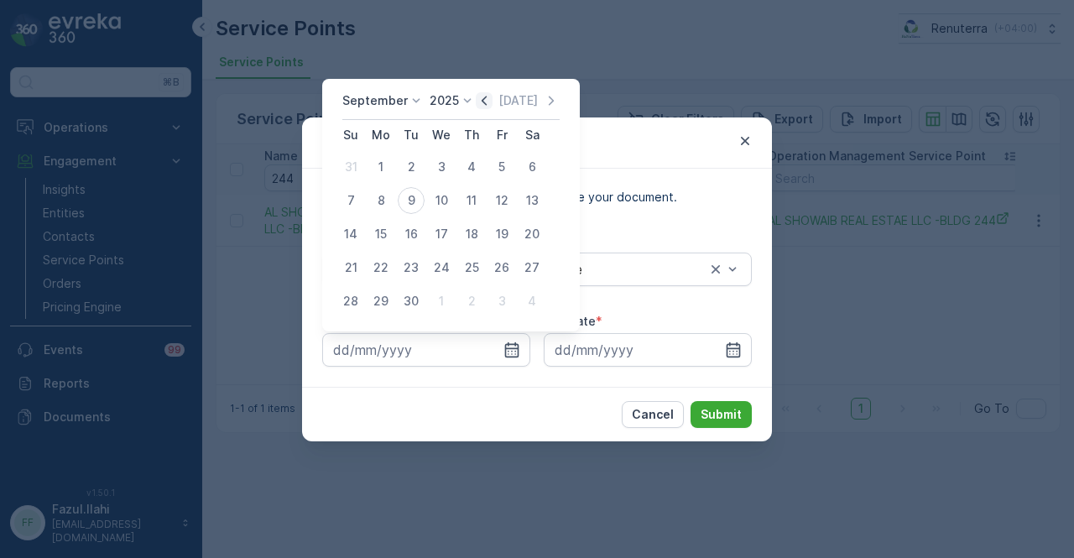
click at [482, 99] on icon "button" at bounding box center [484, 100] width 5 height 9
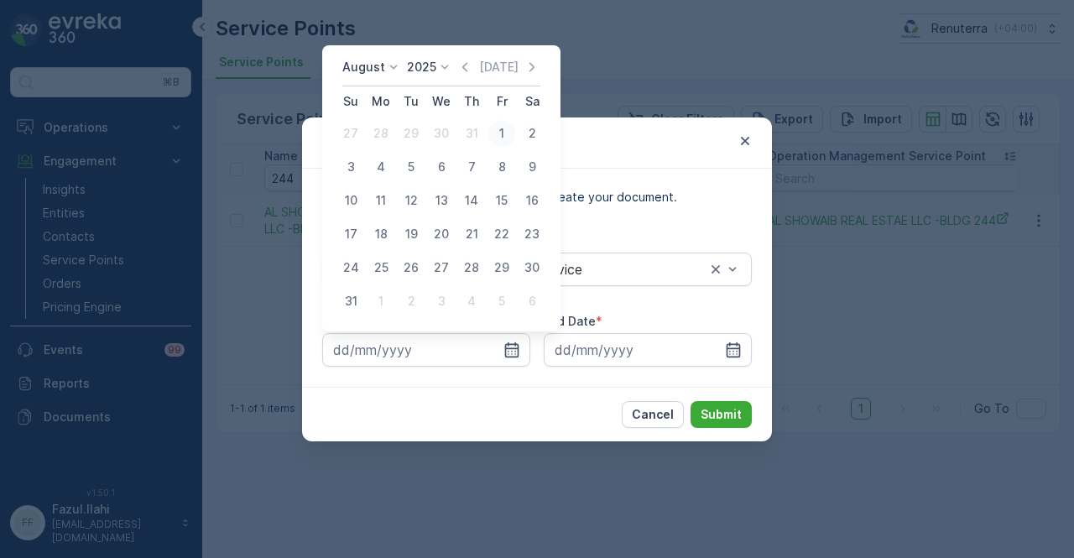
click at [498, 128] on div "1" at bounding box center [501, 133] width 27 height 27
type input "01.08.2025"
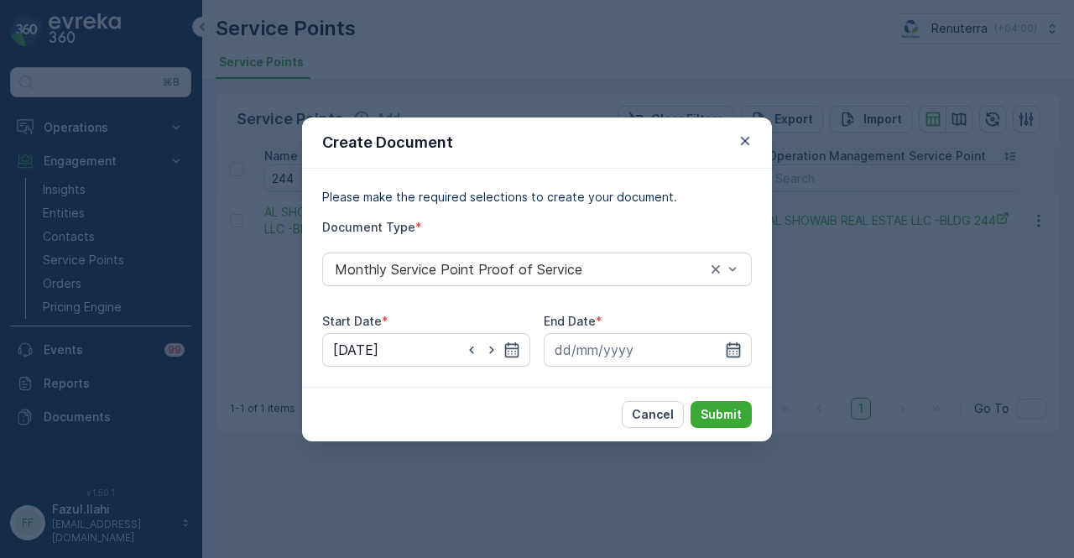
click at [733, 346] on icon "button" at bounding box center [733, 350] width 17 height 17
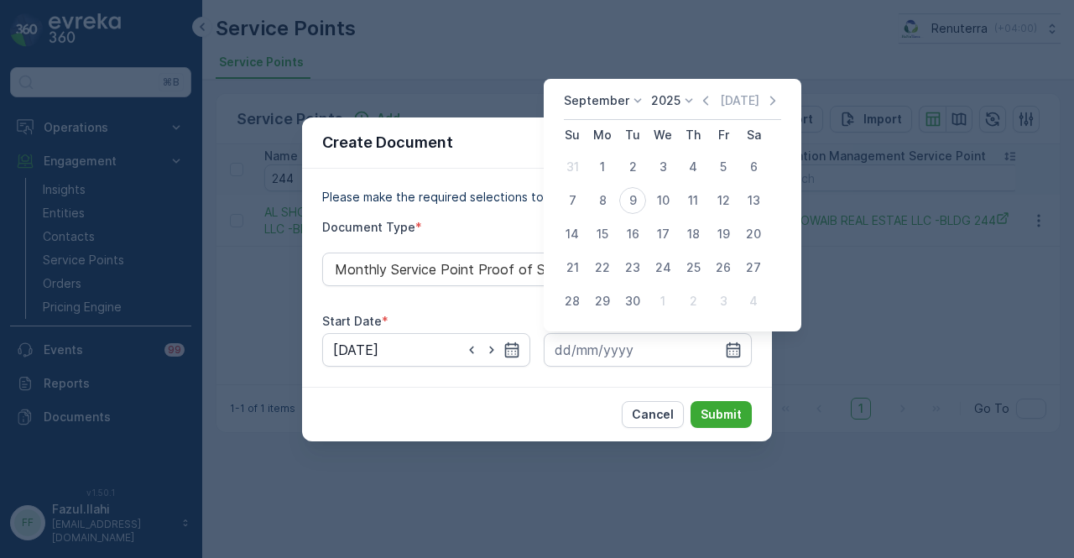
click at [698, 112] on div "September 2025 Today" at bounding box center [672, 106] width 217 height 28
click at [698, 110] on div "September 2025 Today" at bounding box center [672, 106] width 217 height 28
click at [698, 107] on icon "button" at bounding box center [705, 100] width 17 height 17
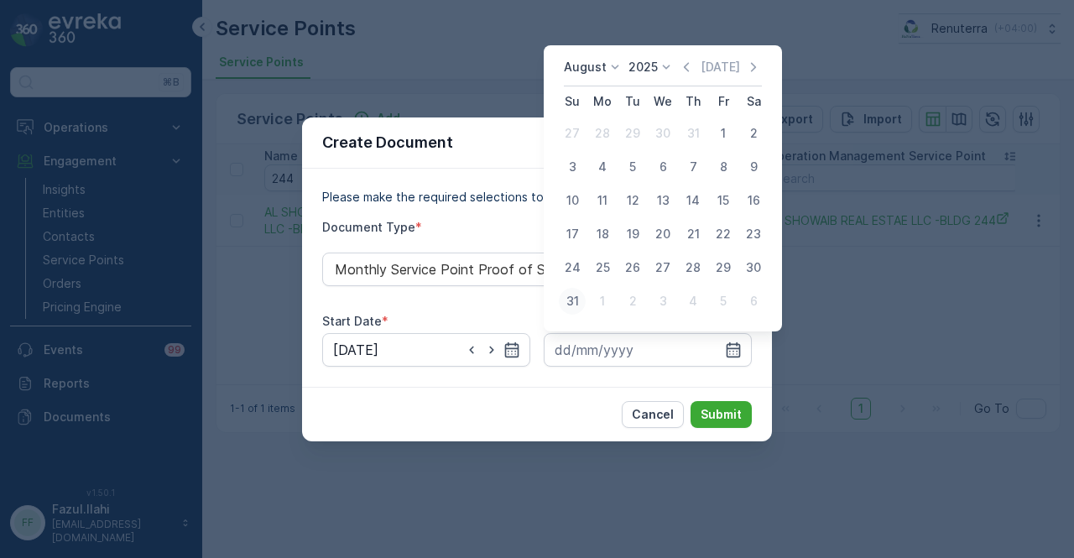
click at [577, 291] on div "31" at bounding box center [572, 301] width 27 height 27
type input "31.08.2025"
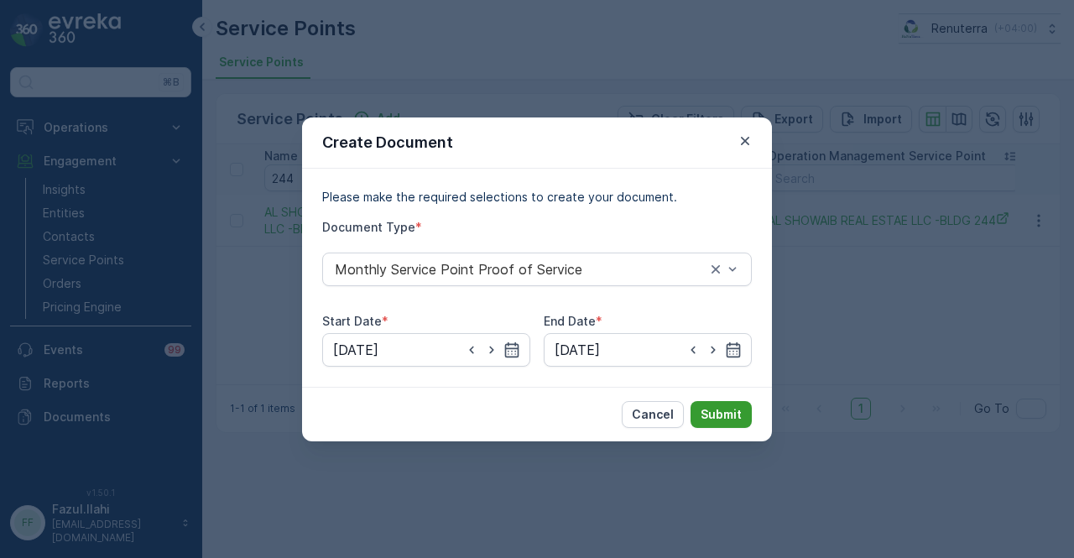
click at [735, 415] on p "Submit" at bounding box center [721, 414] width 41 height 17
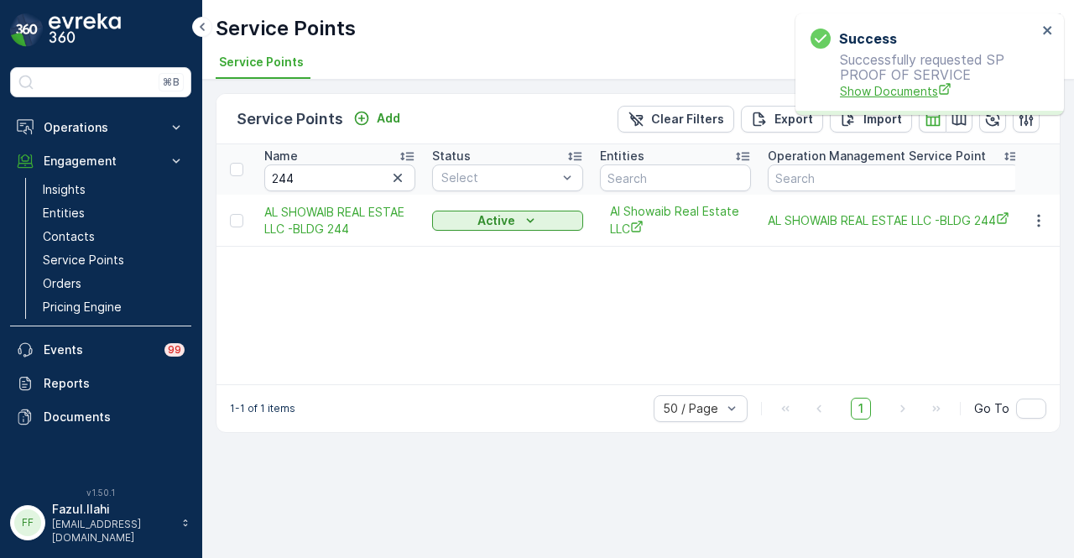
click at [900, 95] on span "Show Documents" at bounding box center [938, 91] width 197 height 18
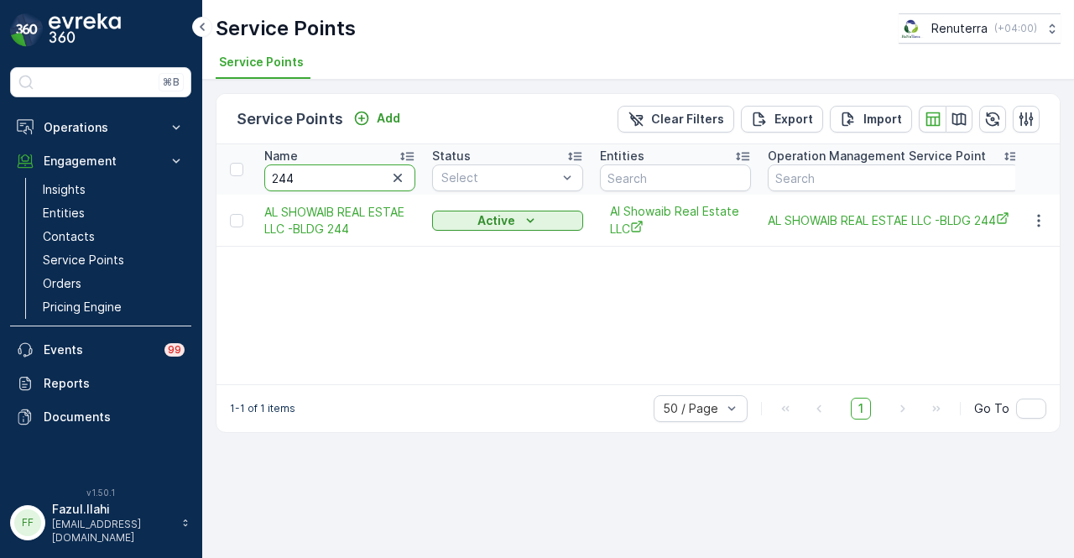
click at [319, 179] on input "244" at bounding box center [339, 178] width 151 height 27
type input "2"
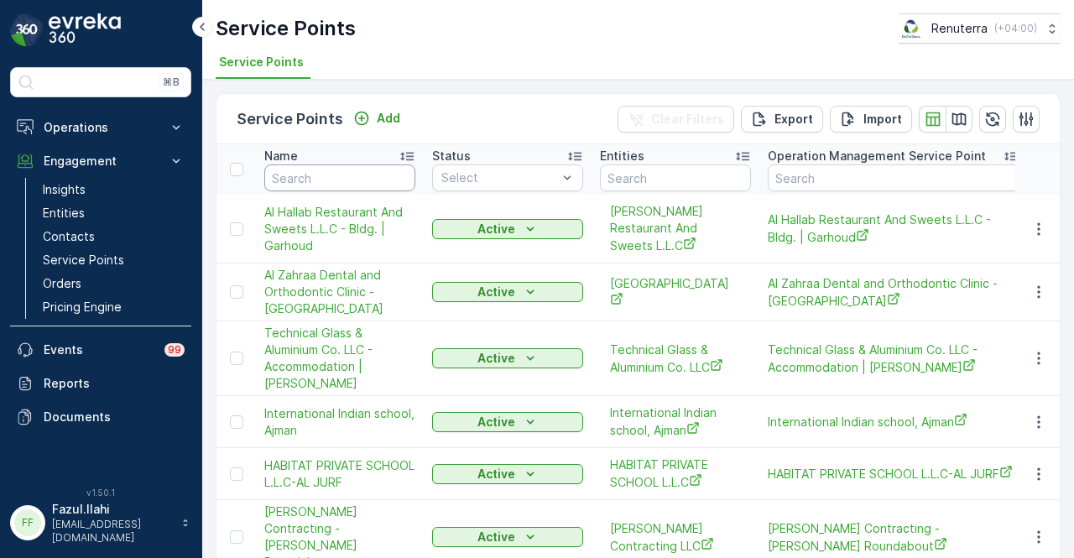
click at [337, 174] on input "text" at bounding box center [339, 178] width 151 height 27
type input "R4"
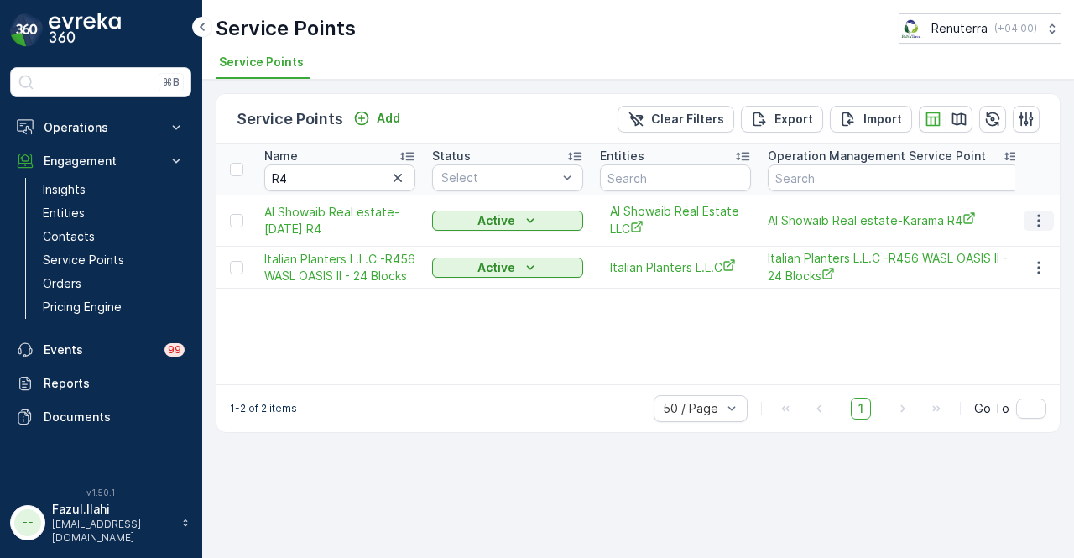
click at [1041, 217] on icon "button" at bounding box center [1039, 220] width 17 height 17
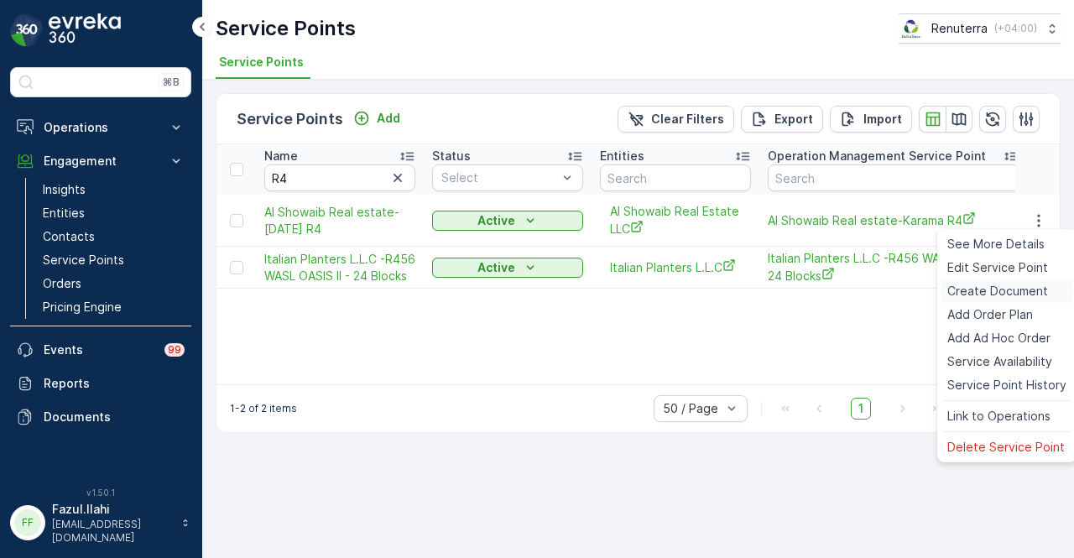
click at [1024, 290] on span "Create Document" at bounding box center [998, 291] width 101 height 17
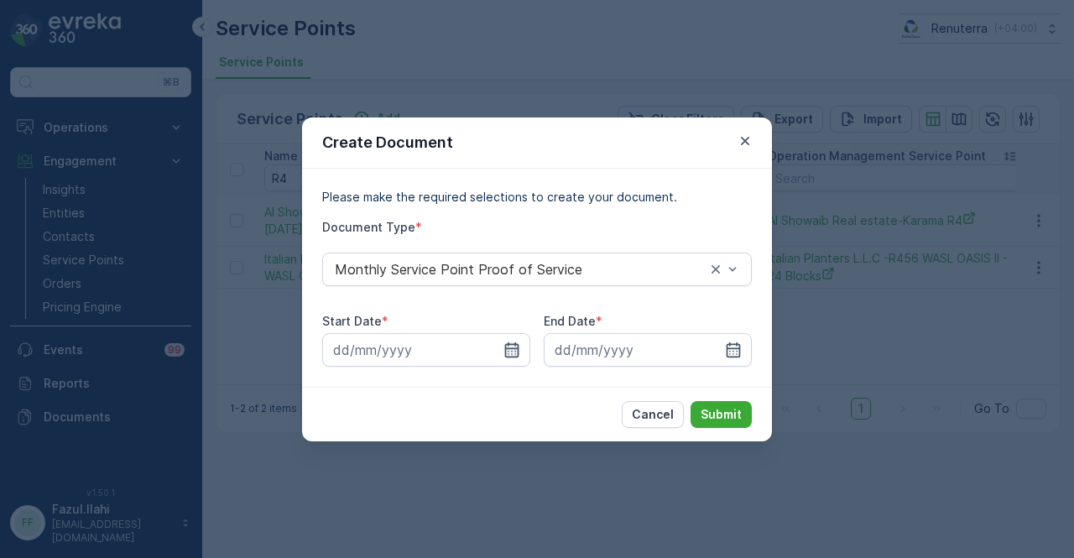
drag, startPoint x: 514, startPoint y: 353, endPoint x: 514, endPoint y: 343, distance: 10.1
click at [514, 353] on icon "button" at bounding box center [512, 350] width 17 height 17
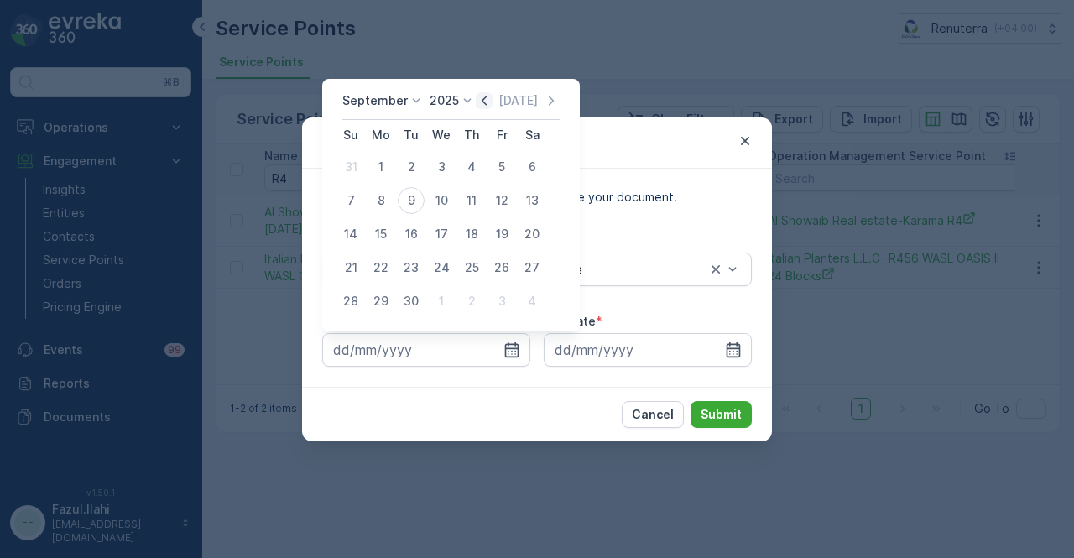
click at [476, 103] on icon "button" at bounding box center [484, 100] width 17 height 17
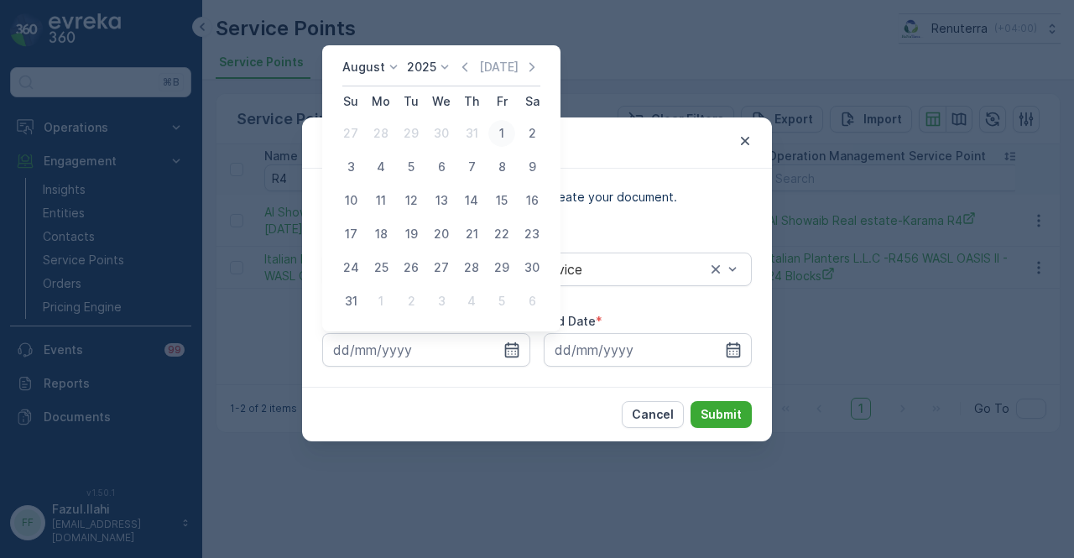
click at [506, 139] on div "1" at bounding box center [501, 133] width 27 height 27
type input "01.08.2025"
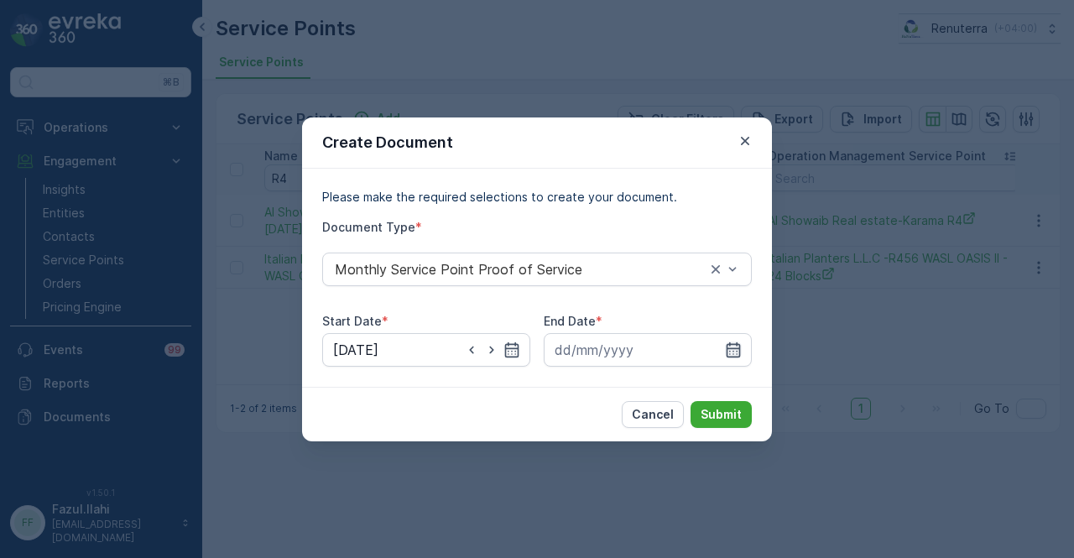
click at [734, 343] on icon "button" at bounding box center [734, 349] width 14 height 15
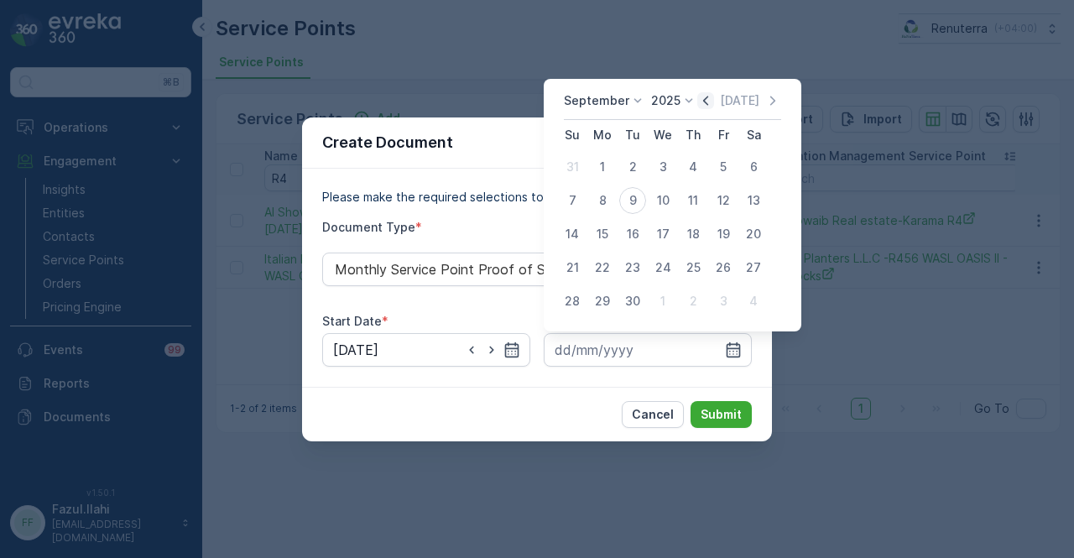
click at [697, 105] on icon "button" at bounding box center [705, 100] width 17 height 17
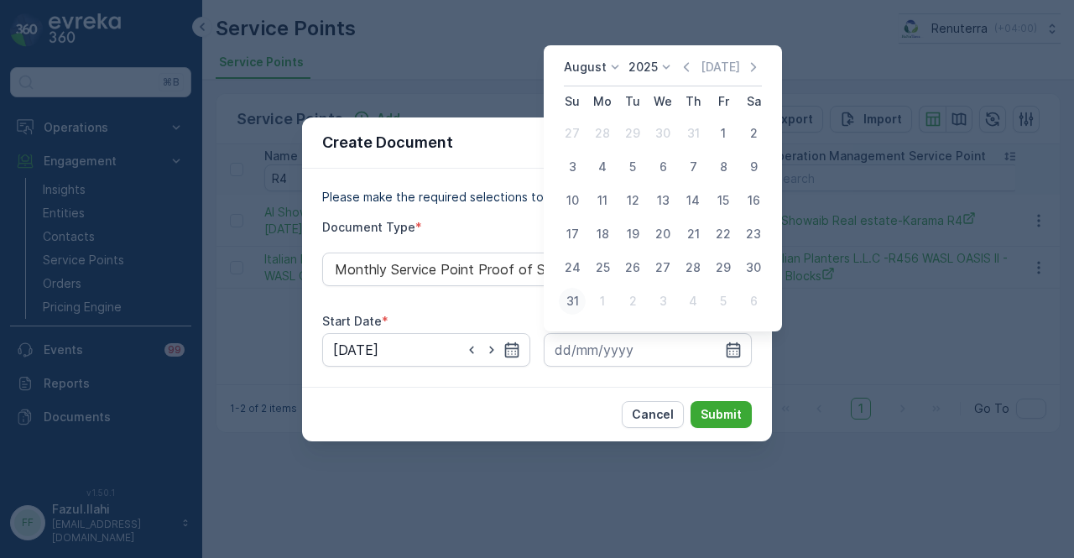
click at [581, 303] on div "31" at bounding box center [572, 301] width 27 height 27
type input "31.08.2025"
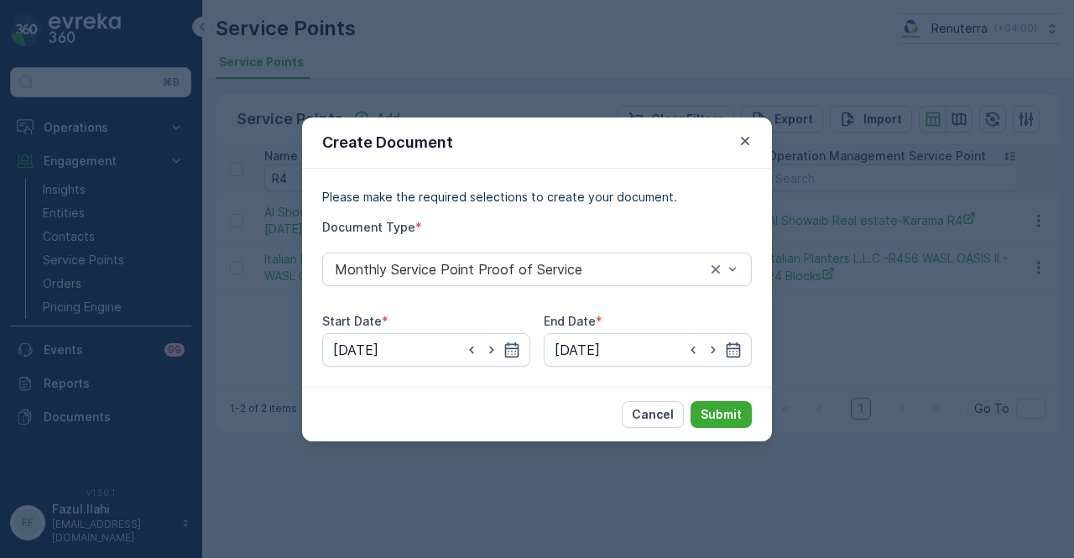
click at [721, 395] on div "Cancel Submit" at bounding box center [537, 414] width 470 height 55
click at [720, 412] on p "Submit" at bounding box center [721, 414] width 41 height 17
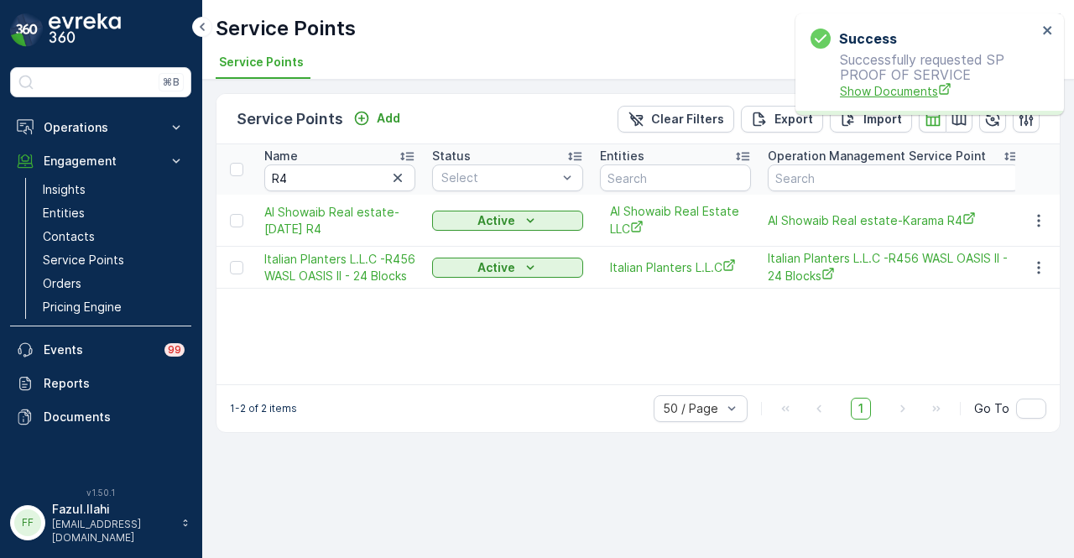
click at [920, 86] on span "Show Documents" at bounding box center [938, 91] width 197 height 18
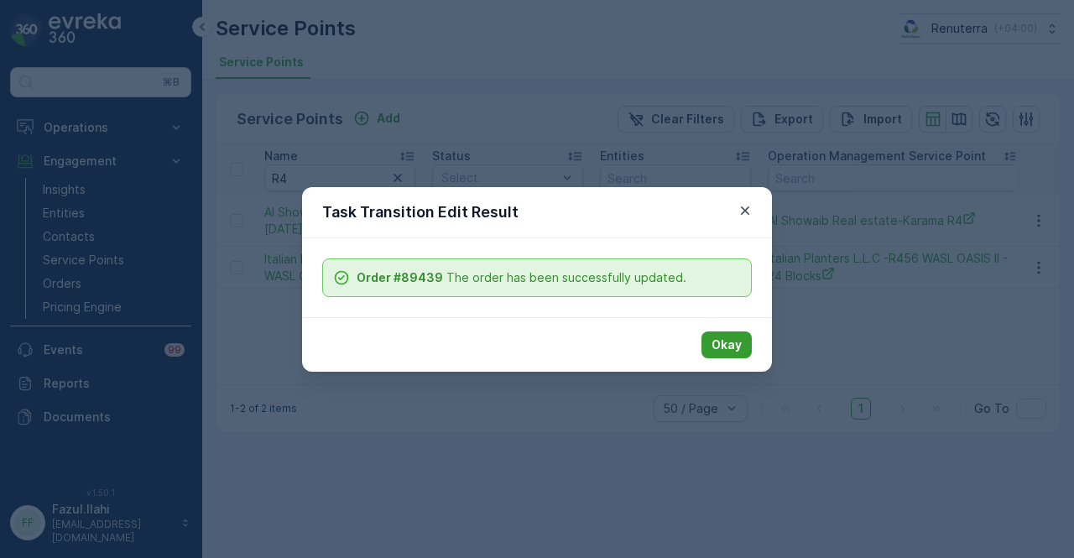
click at [727, 344] on p "Okay" at bounding box center [727, 345] width 30 height 17
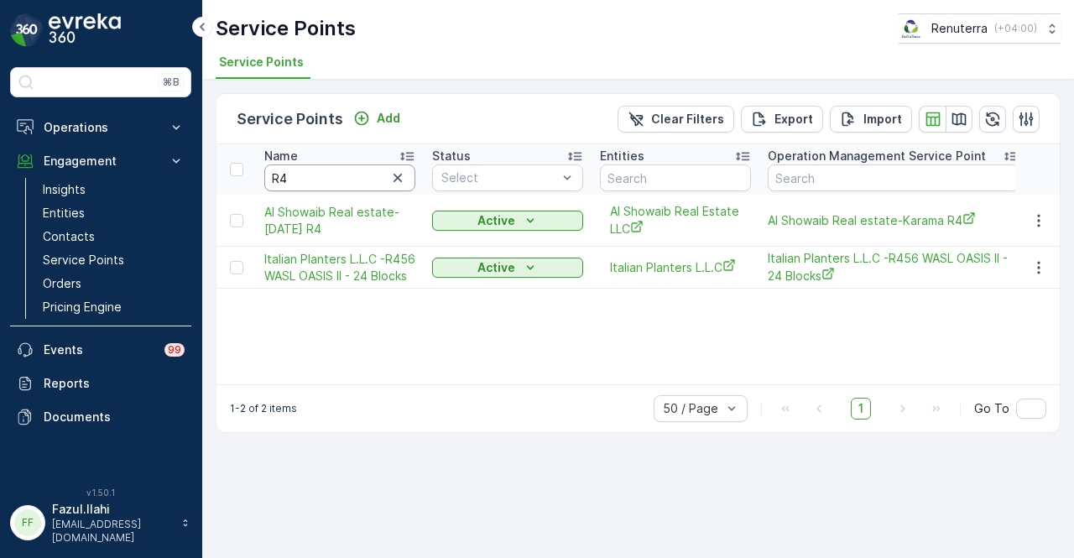
click at [350, 182] on input "R4" at bounding box center [339, 178] width 151 height 27
type input "R"
type input "Y2"
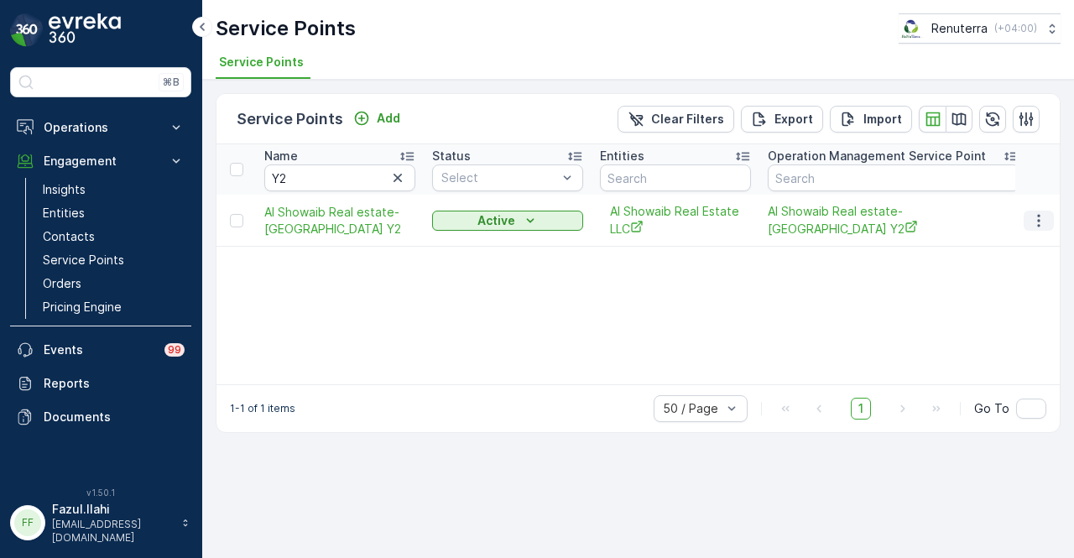
click at [1044, 221] on icon "button" at bounding box center [1039, 220] width 17 height 17
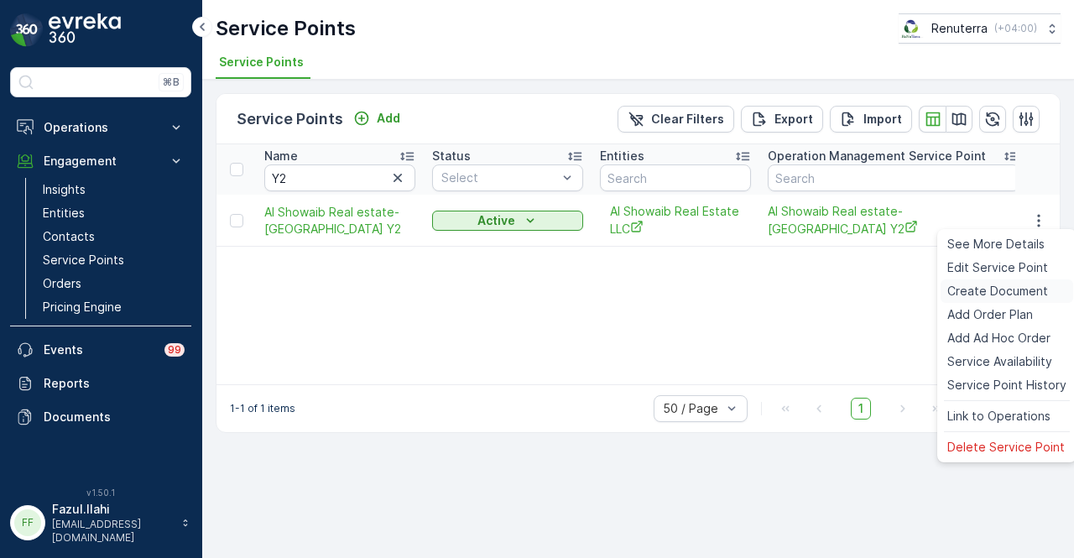
click at [1002, 282] on div "Create Document" at bounding box center [1007, 292] width 133 height 24
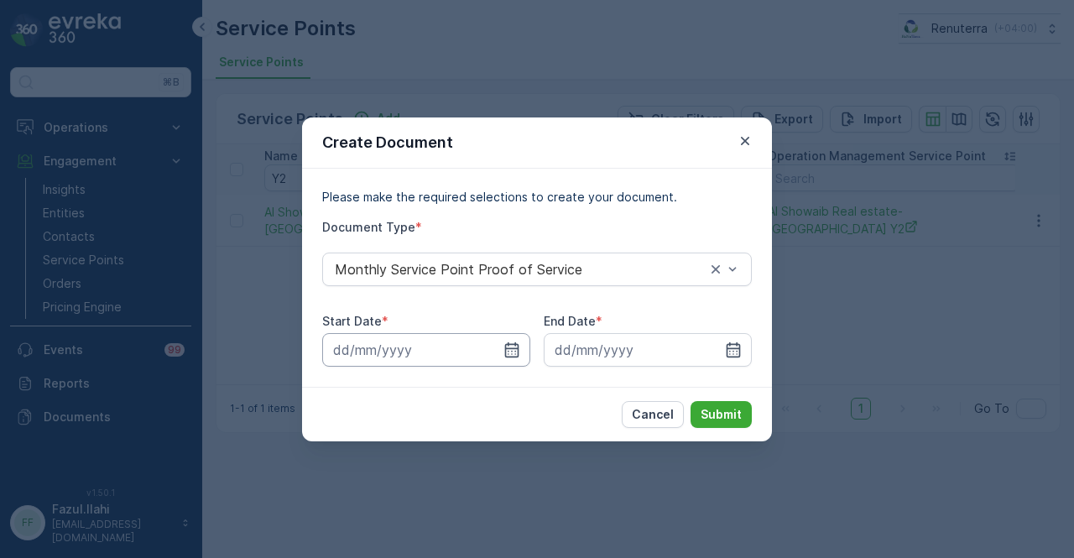
drag, startPoint x: 510, startPoint y: 353, endPoint x: 509, endPoint y: 335, distance: 17.7
click at [509, 350] on icon "button" at bounding box center [512, 350] width 17 height 17
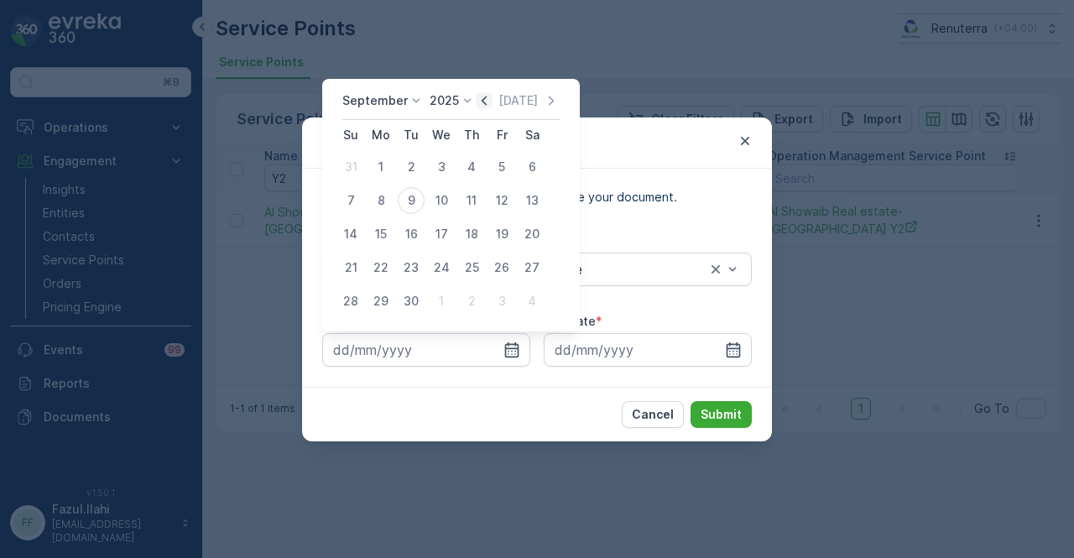
click at [488, 97] on icon "button" at bounding box center [484, 100] width 17 height 17
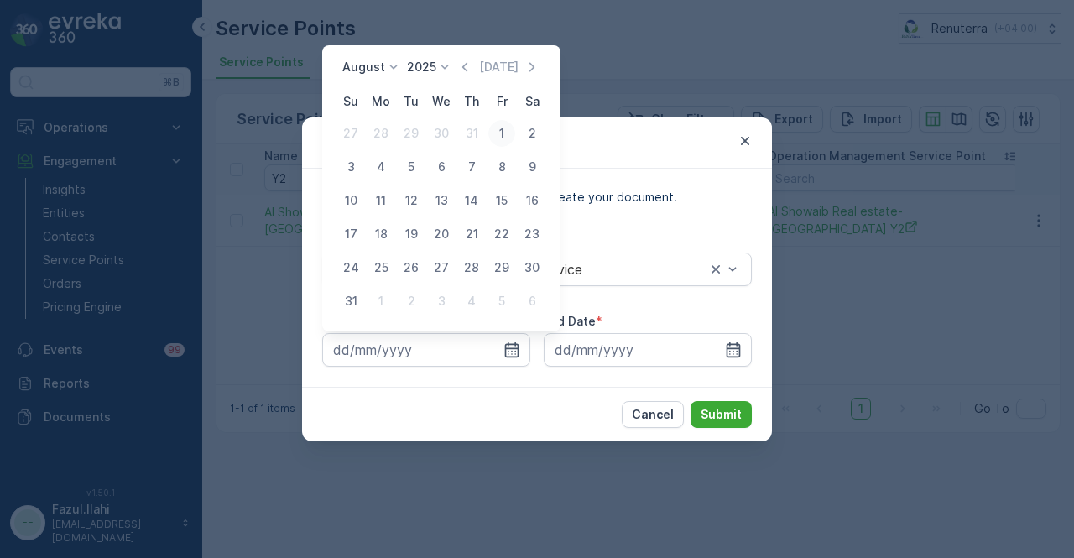
click at [492, 138] on div "1" at bounding box center [501, 133] width 27 height 27
type input "01.08.2025"
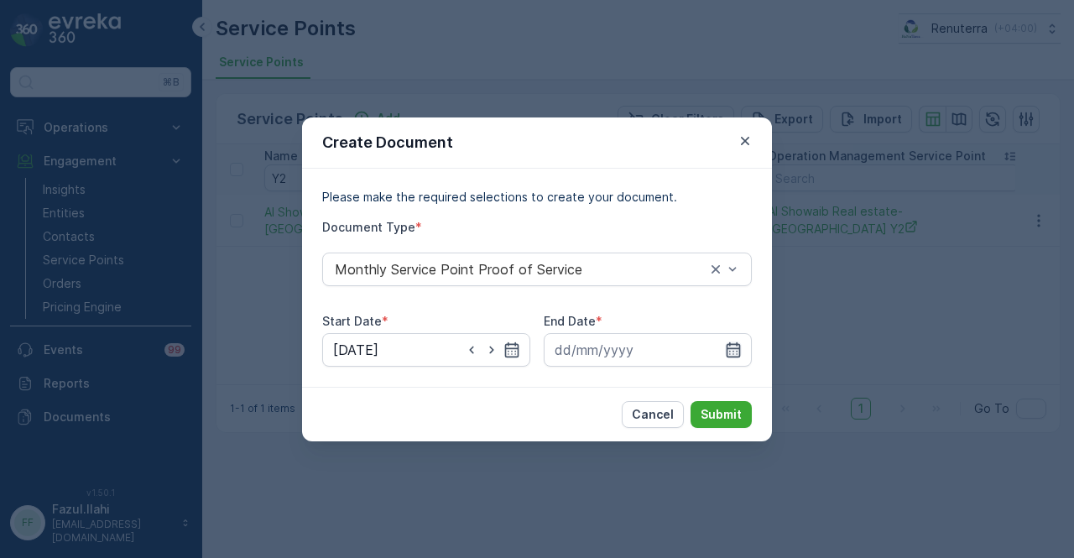
click at [739, 342] on icon "button" at bounding box center [733, 350] width 17 height 17
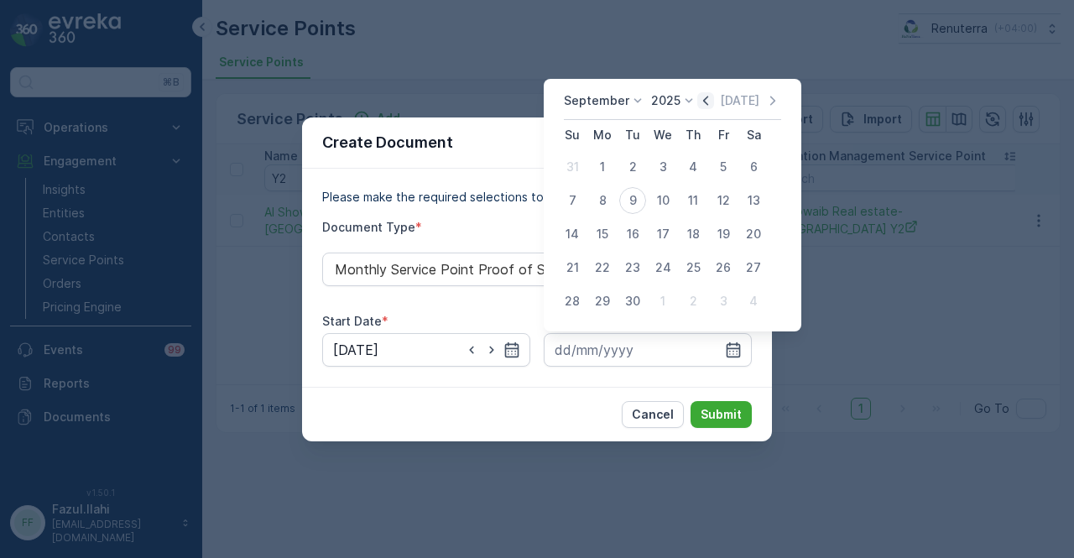
click at [702, 98] on icon "button" at bounding box center [705, 100] width 17 height 17
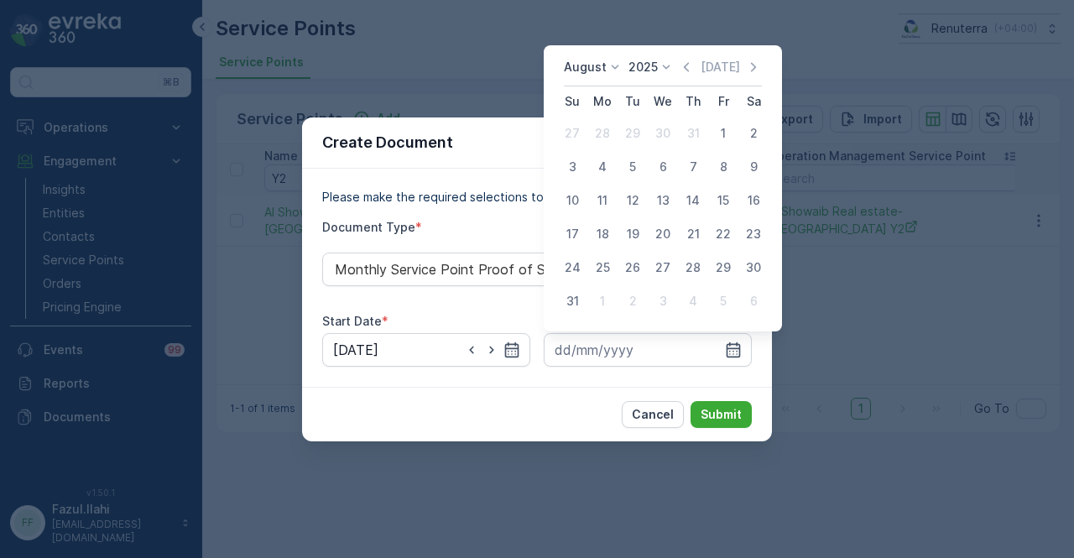
drag, startPoint x: 583, startPoint y: 300, endPoint x: 655, endPoint y: 376, distance: 103.9
click at [583, 306] on div "31" at bounding box center [572, 301] width 27 height 27
type input "31.08.2025"
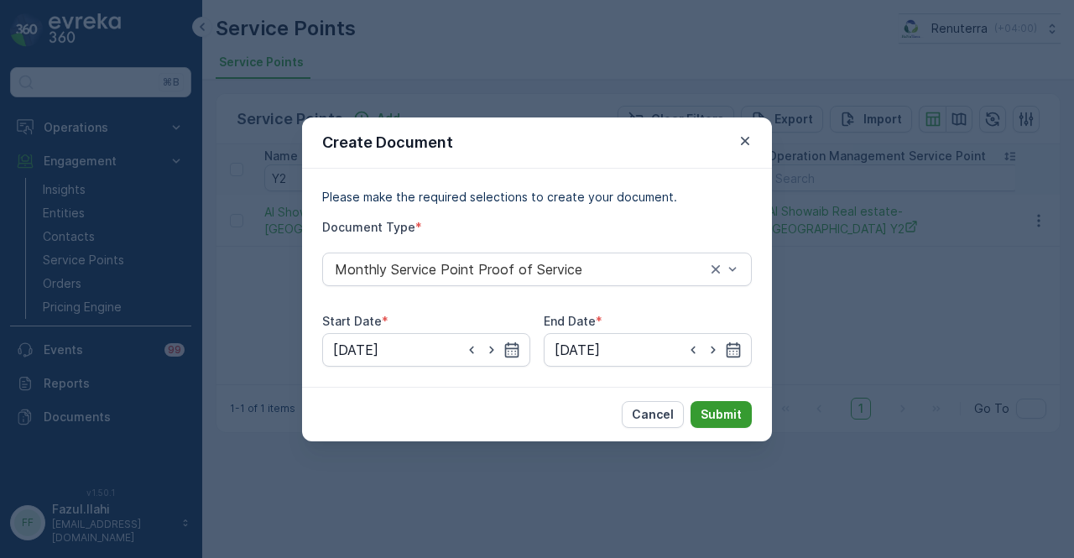
click at [724, 417] on p "Submit" at bounding box center [721, 414] width 41 height 17
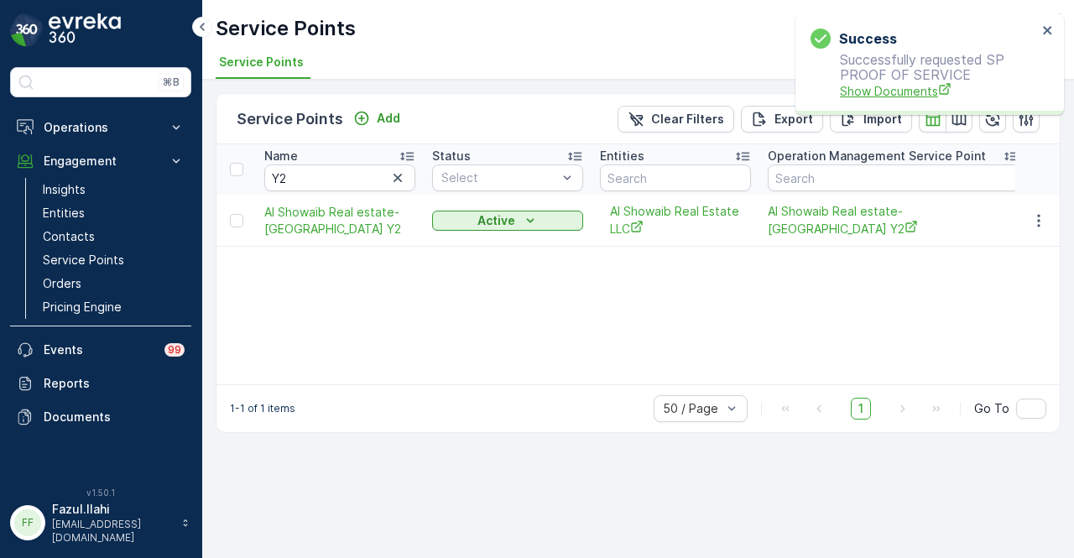
click at [900, 86] on span "Show Documents" at bounding box center [938, 91] width 197 height 18
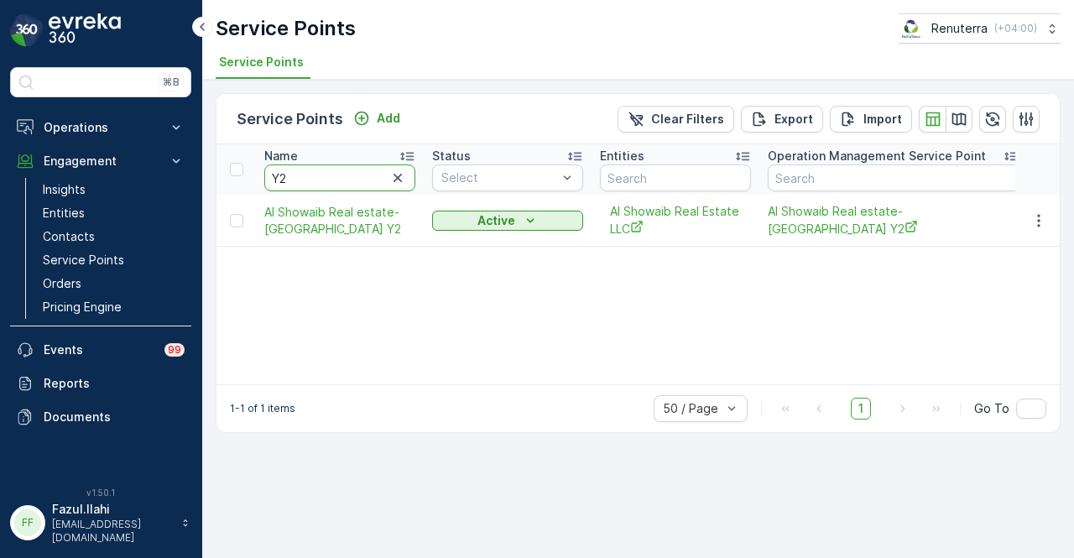
click at [333, 170] on input "Y2" at bounding box center [339, 178] width 151 height 27
type input "Y"
type input "R4"
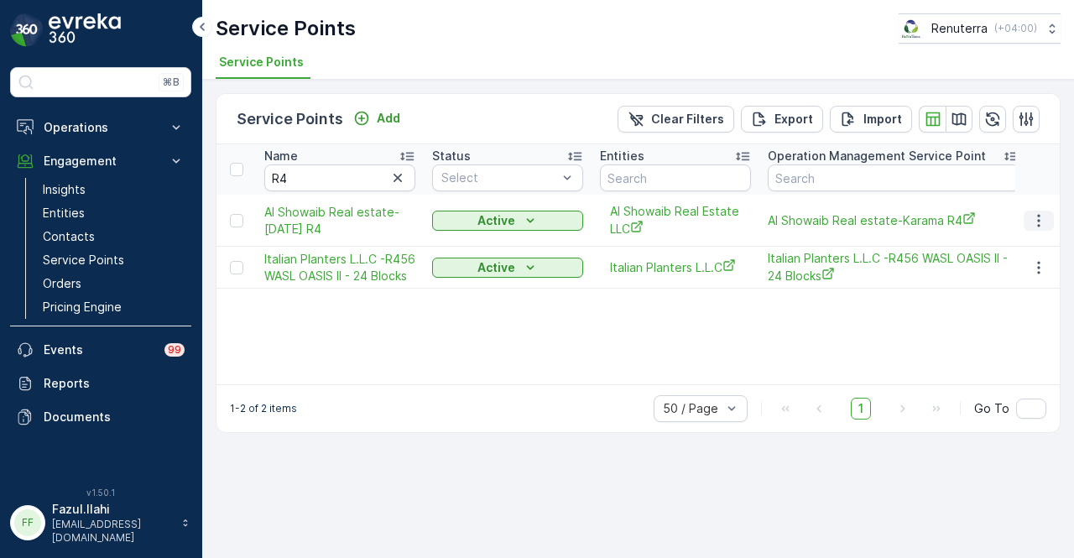
click at [1037, 212] on icon "button" at bounding box center [1039, 220] width 17 height 17
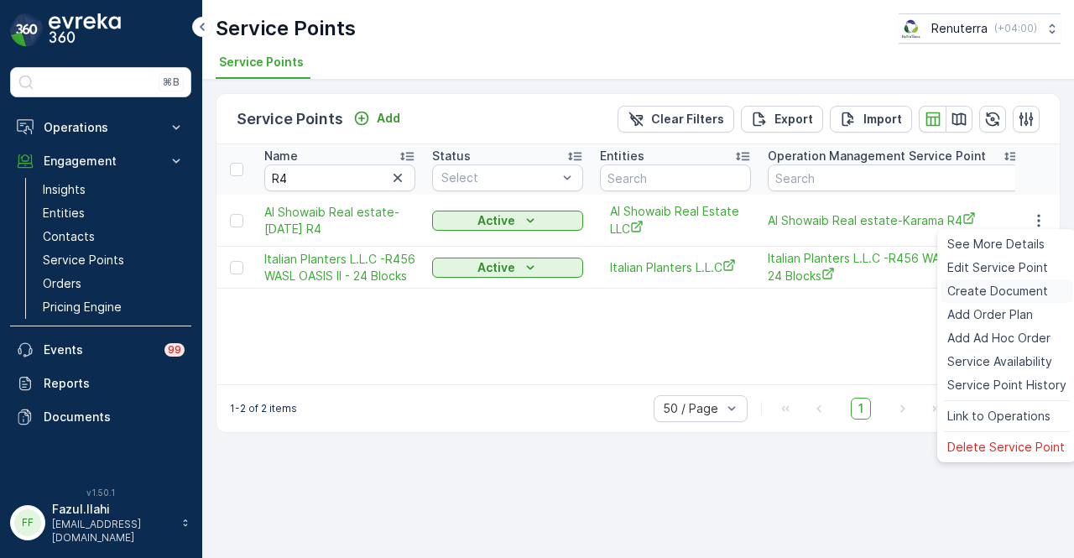
click at [1011, 286] on span "Create Document" at bounding box center [998, 291] width 101 height 17
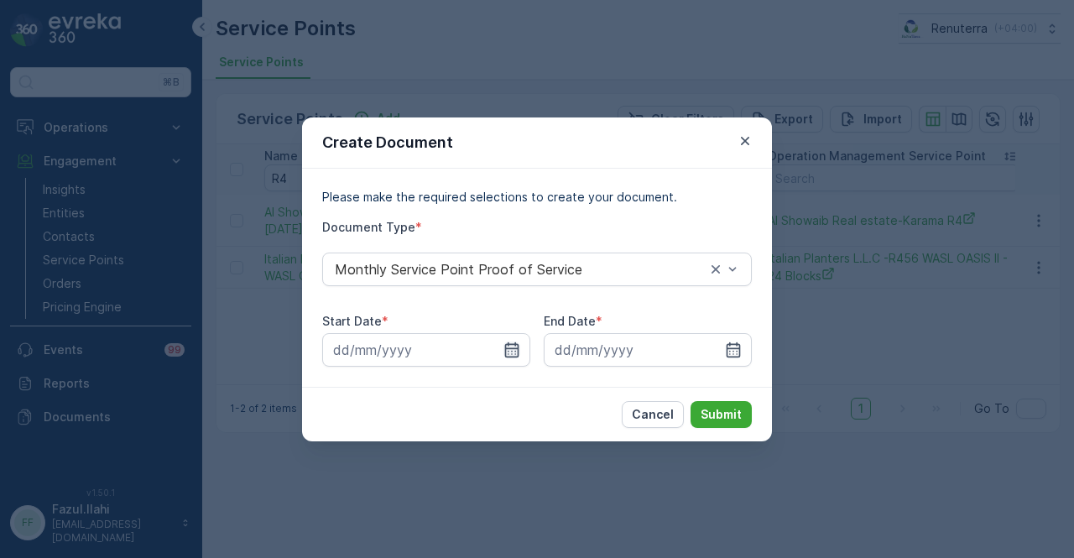
click at [504, 352] on icon "button" at bounding box center [512, 350] width 17 height 17
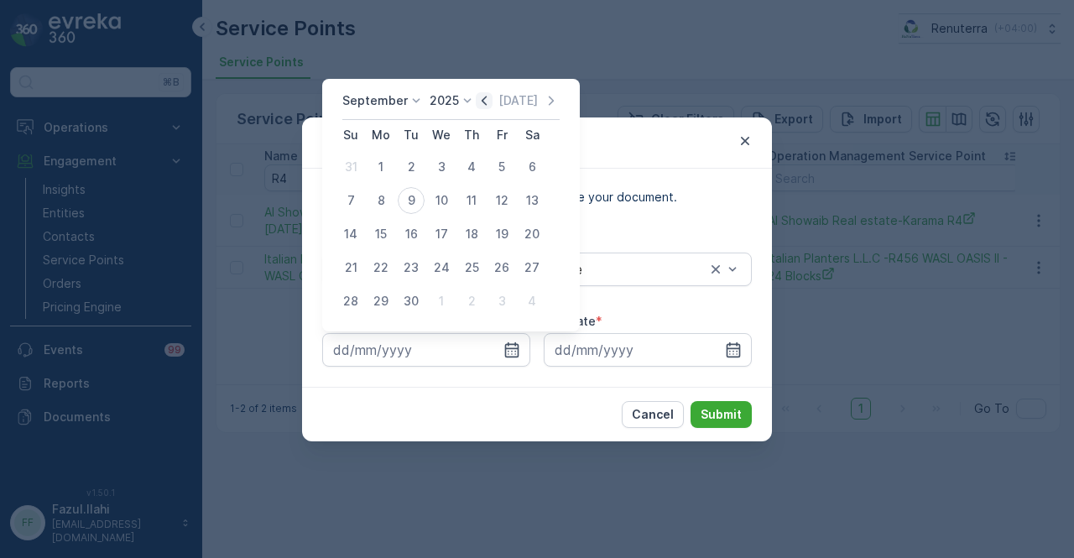
click at [488, 105] on icon "button" at bounding box center [484, 100] width 17 height 17
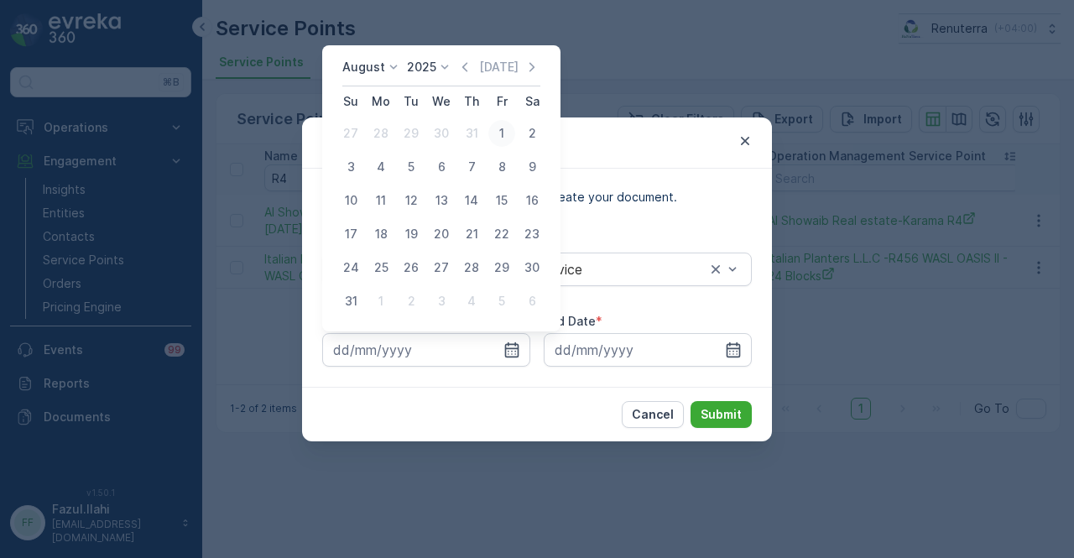
click at [505, 133] on div "1" at bounding box center [501, 133] width 27 height 27
type input "01.08.2025"
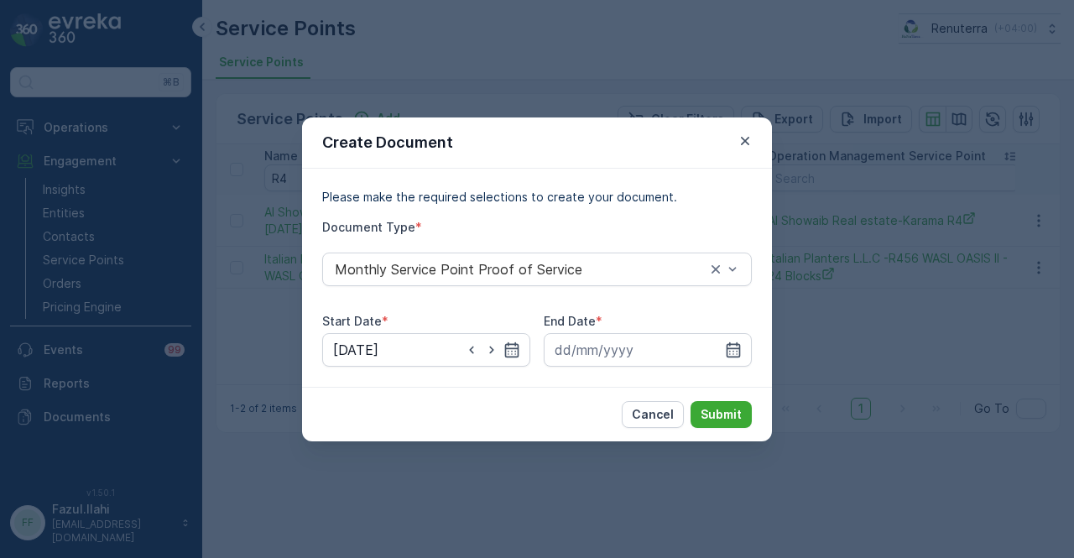
drag, startPoint x: 740, startPoint y: 347, endPoint x: 747, endPoint y: 295, distance: 51.6
click at [744, 340] on div at bounding box center [648, 350] width 208 height 34
click at [741, 347] on icon "button" at bounding box center [733, 350] width 17 height 17
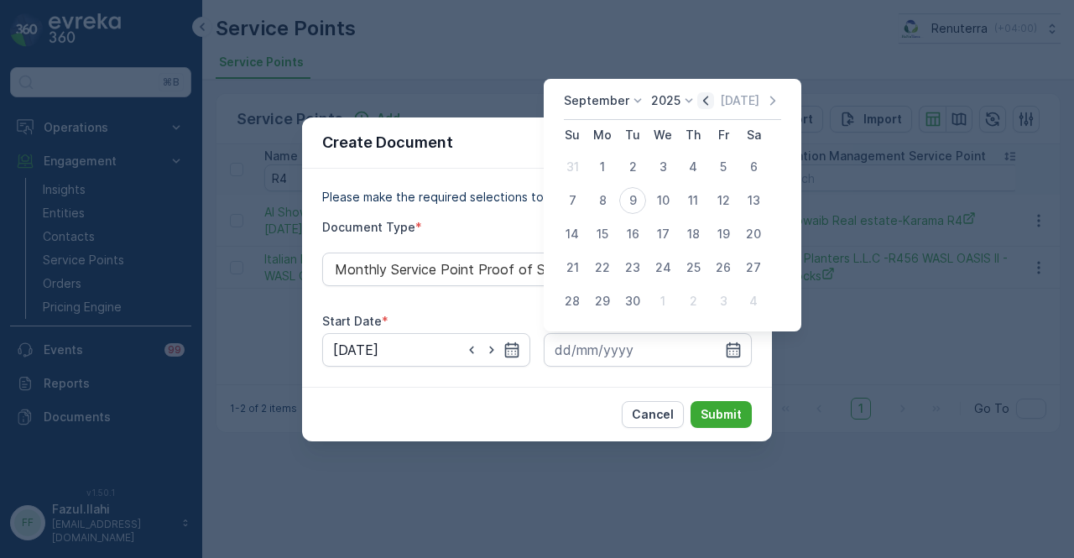
click at [705, 97] on icon "button" at bounding box center [705, 100] width 17 height 17
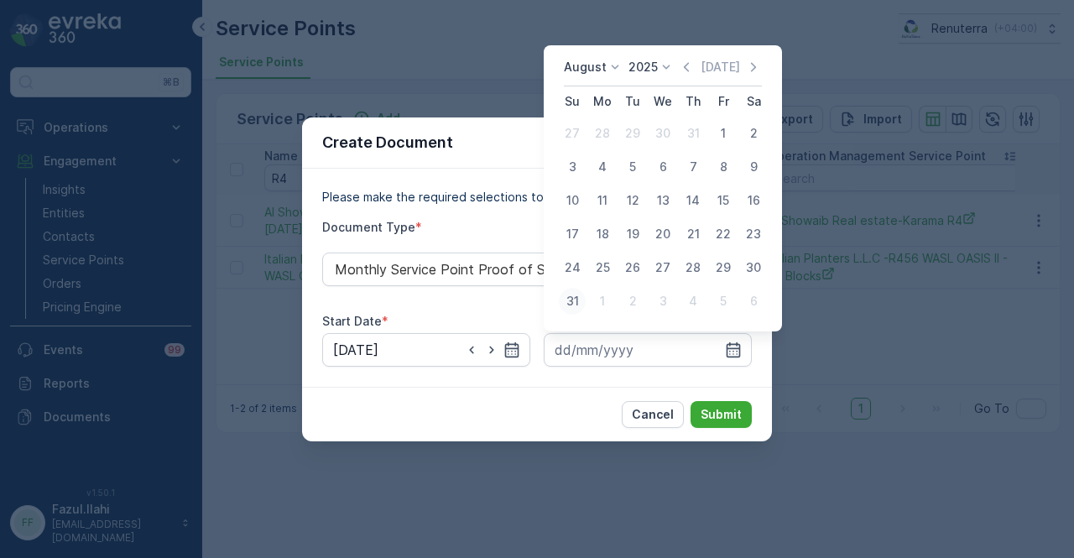
click at [585, 298] on div "31" at bounding box center [572, 301] width 27 height 27
type input "31.08.2025"
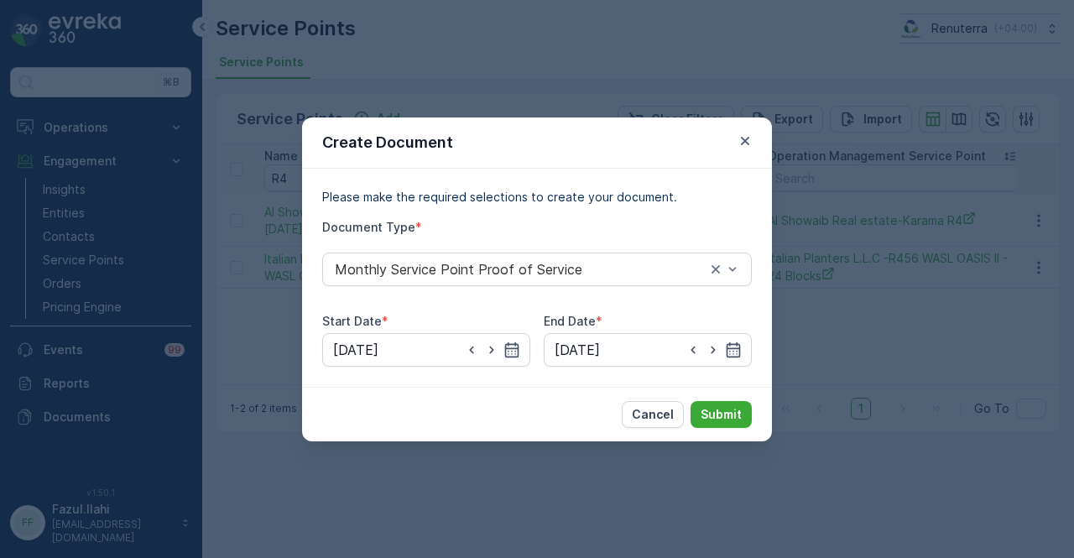
click at [701, 399] on div "Cancel Submit" at bounding box center [537, 414] width 470 height 55
click at [713, 408] on p "Submit" at bounding box center [721, 414] width 41 height 17
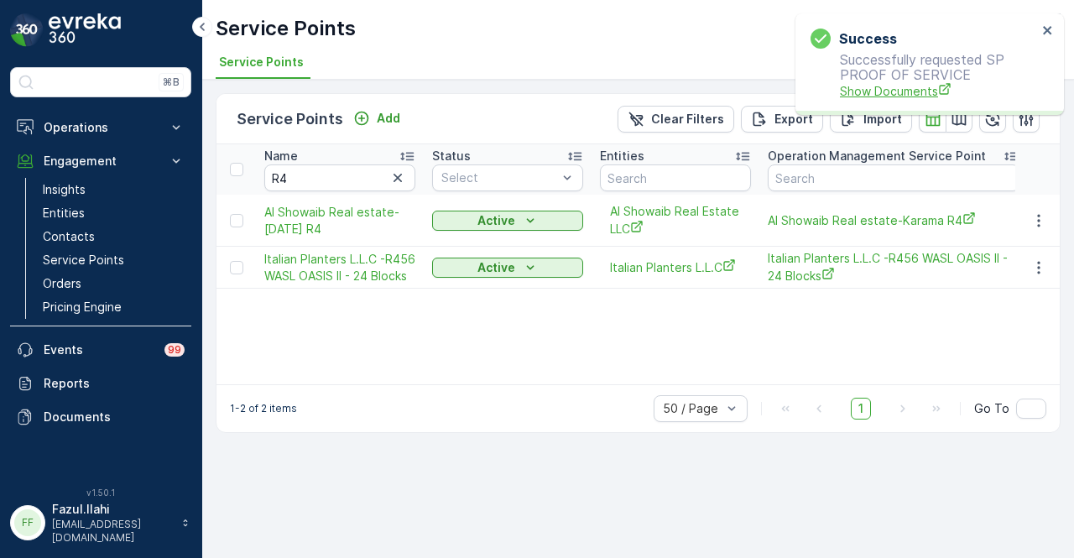
click at [868, 96] on span "Show Documents" at bounding box center [938, 91] width 197 height 18
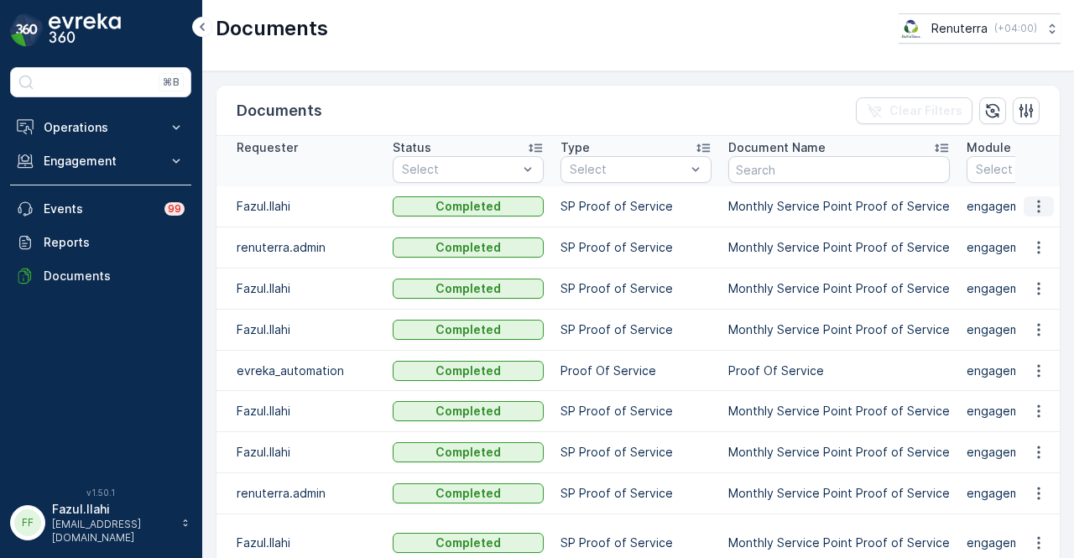
click at [1032, 212] on icon "button" at bounding box center [1039, 206] width 17 height 17
click at [1030, 231] on span "See Details" at bounding box center [1034, 230] width 65 height 17
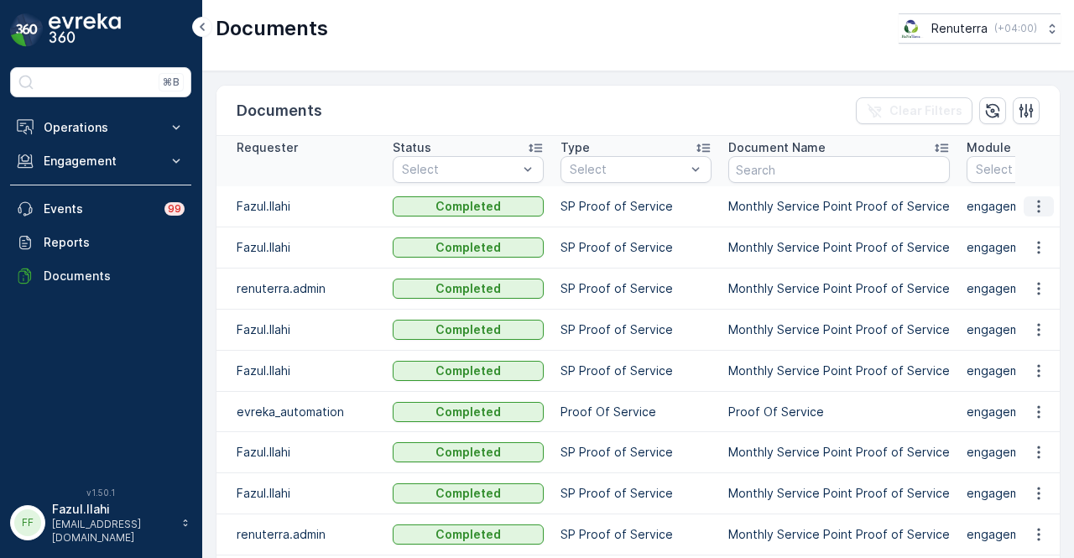
click at [1033, 201] on icon "button" at bounding box center [1039, 206] width 17 height 17
click at [1024, 224] on span "See Details" at bounding box center [1034, 230] width 65 height 17
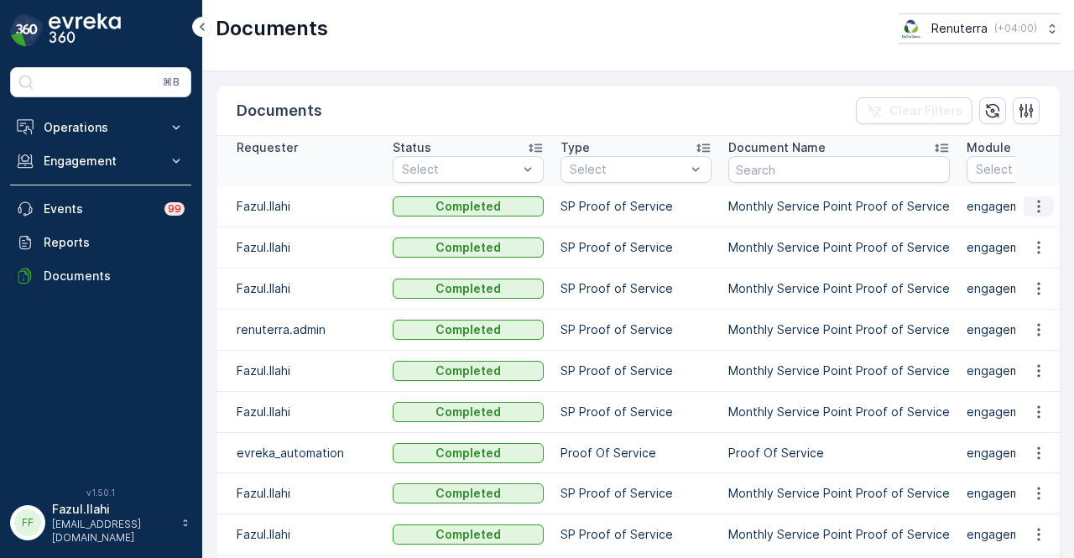
click at [1040, 208] on icon "button" at bounding box center [1039, 206] width 17 height 17
click at [1036, 232] on span "See Details" at bounding box center [1034, 230] width 65 height 17
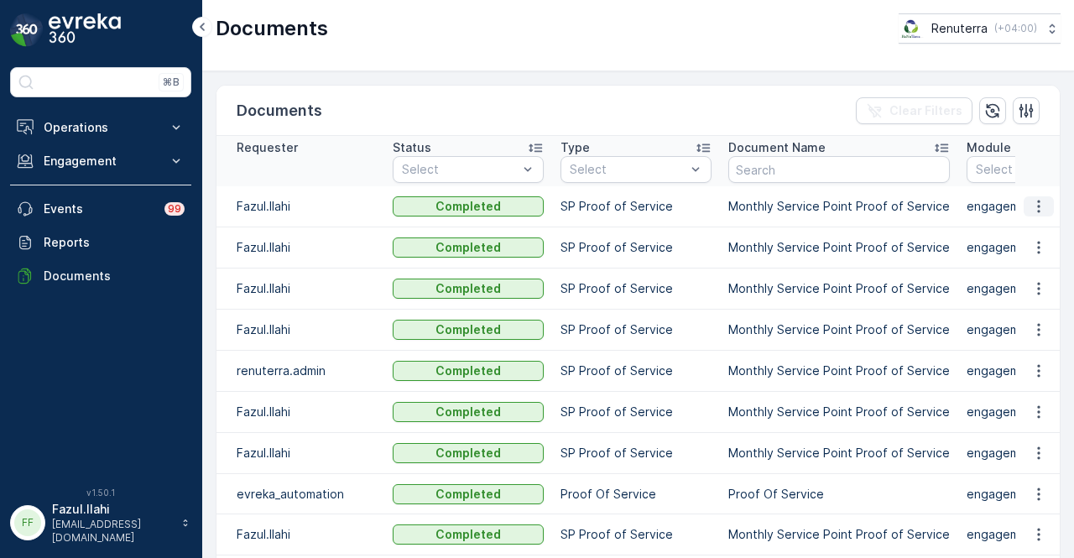
click at [1034, 202] on icon "button" at bounding box center [1039, 206] width 17 height 17
click at [1031, 235] on span "See Details" at bounding box center [1034, 230] width 65 height 17
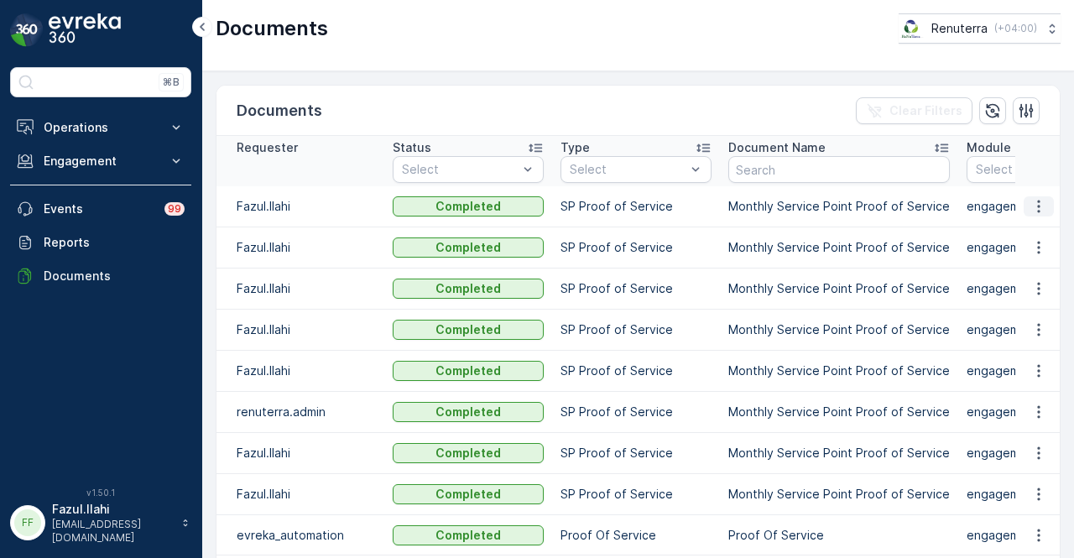
click at [1044, 206] on button "button" at bounding box center [1039, 206] width 30 height 20
drag, startPoint x: 1043, startPoint y: 214, endPoint x: 1043, endPoint y: 226, distance: 11.8
click at [1043, 226] on span "See Details" at bounding box center [1034, 230] width 65 height 17
